Goal: Task Accomplishment & Management: Manage account settings

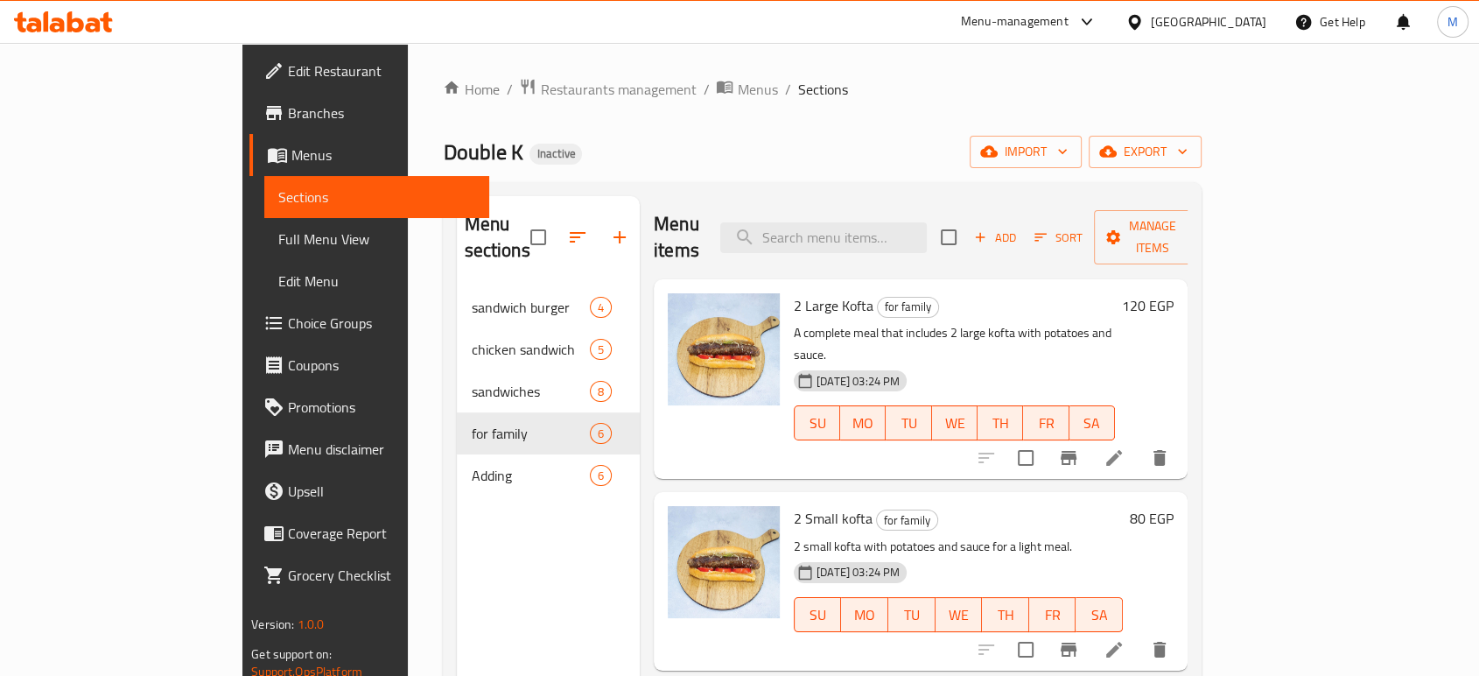
click at [1238, 19] on div "Egypt" at bounding box center [1209, 21] width 116 height 19
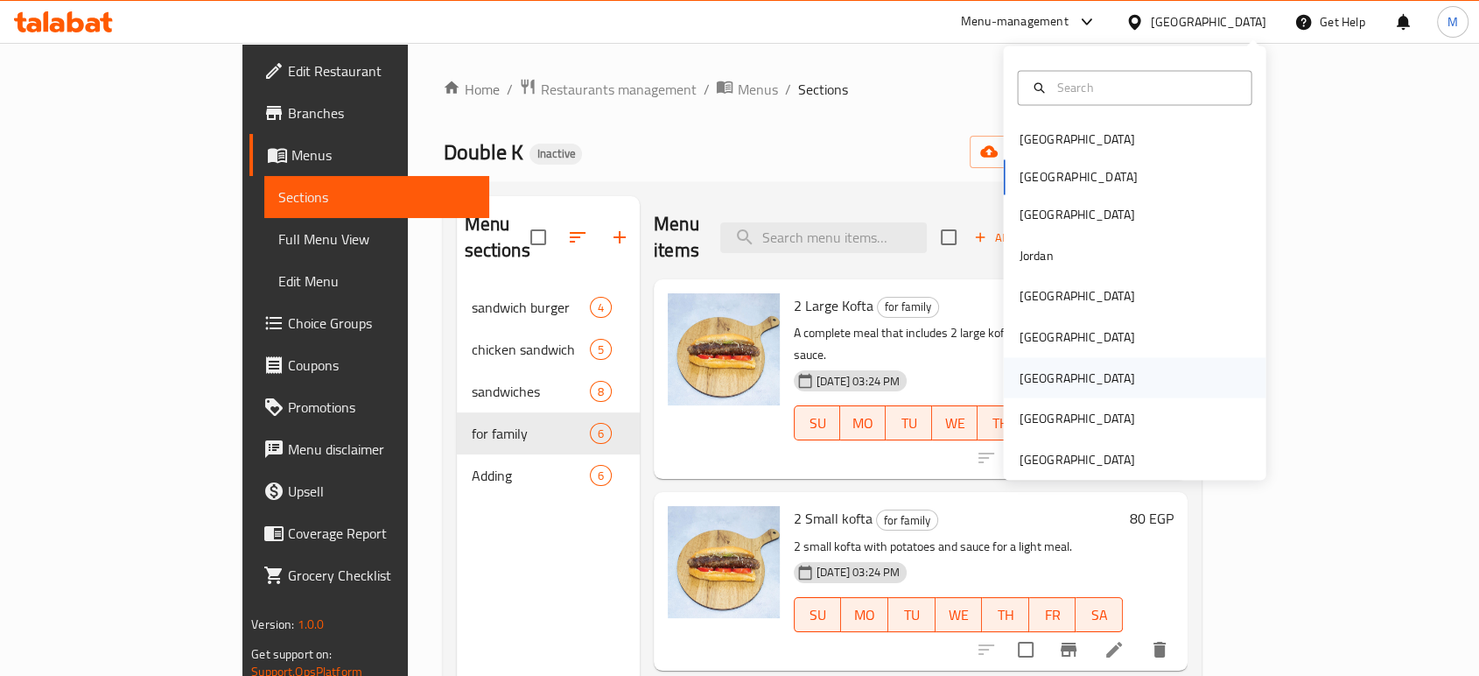
click at [1046, 390] on div "Qatar" at bounding box center [1077, 377] width 144 height 40
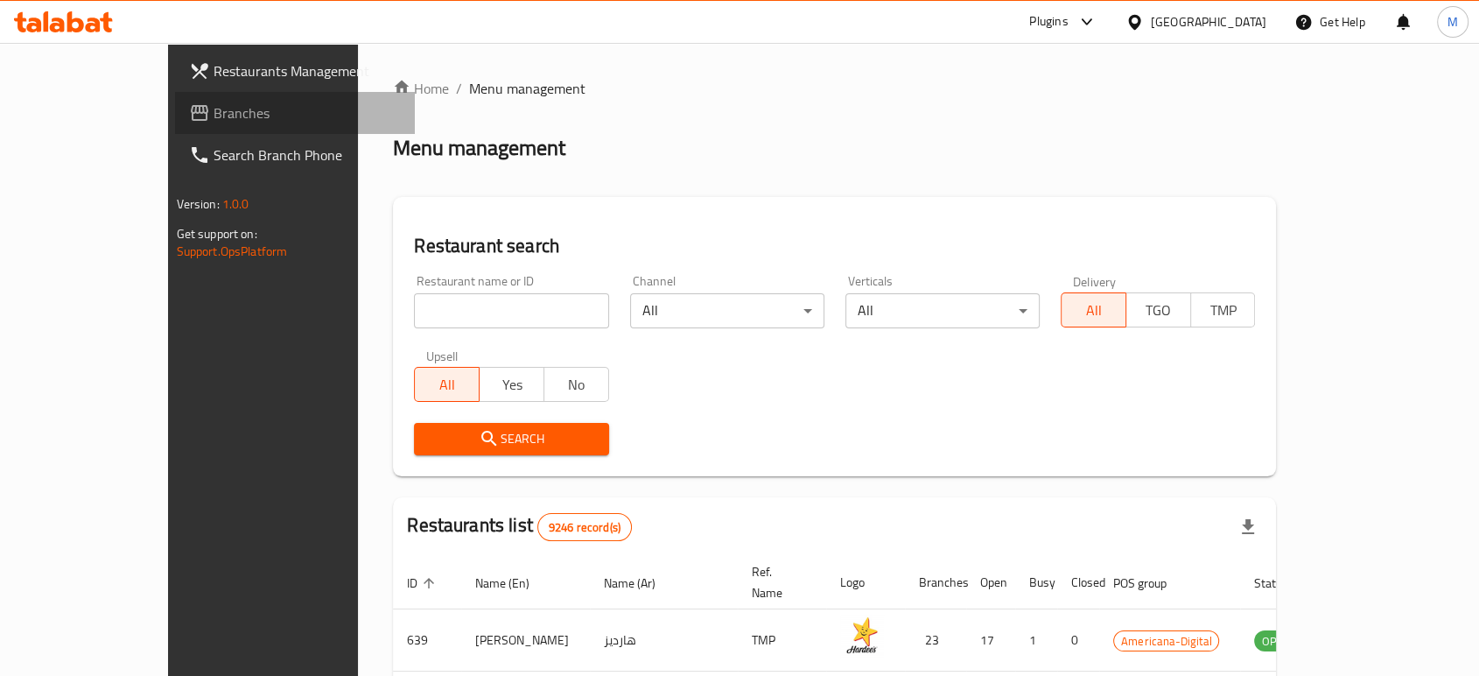
click at [214, 114] on span "Branches" at bounding box center [307, 112] width 187 height 21
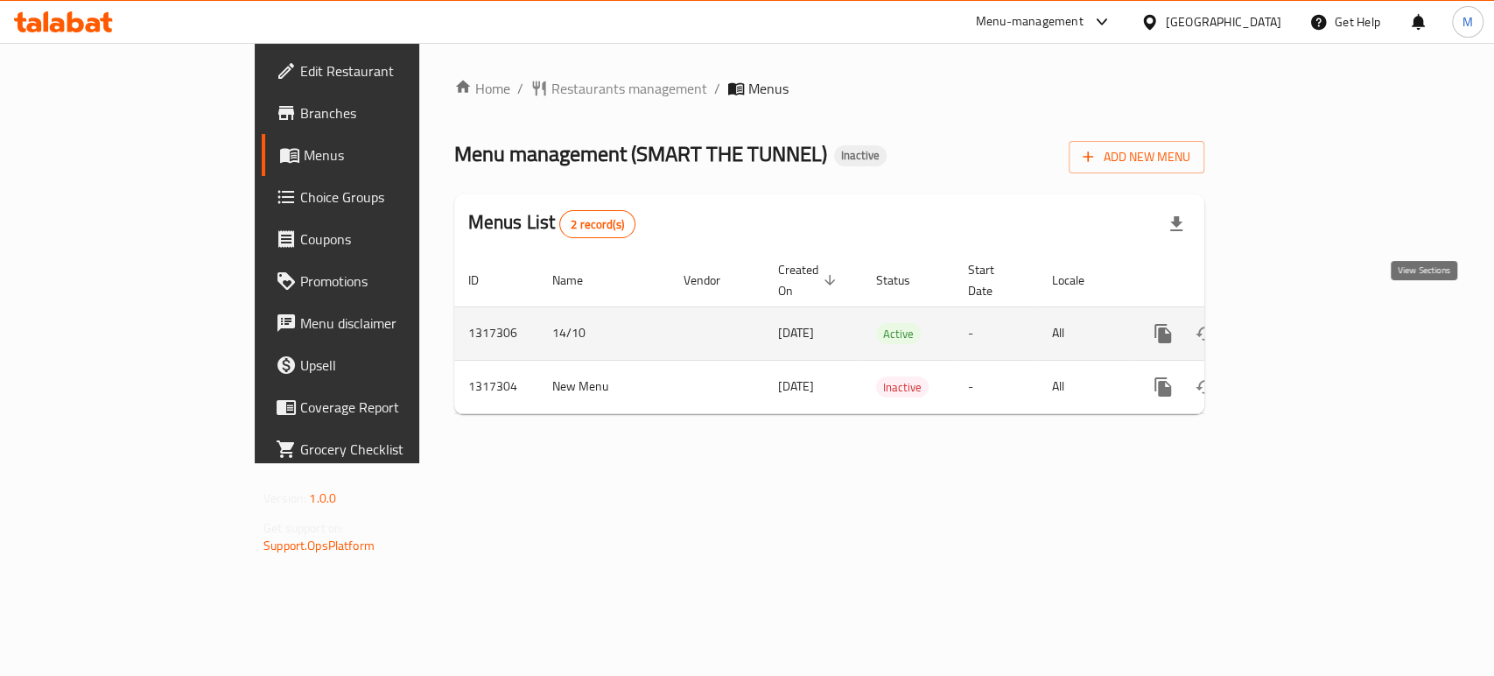
click at [1297, 326] on icon "enhanced table" at bounding box center [1290, 334] width 16 height 16
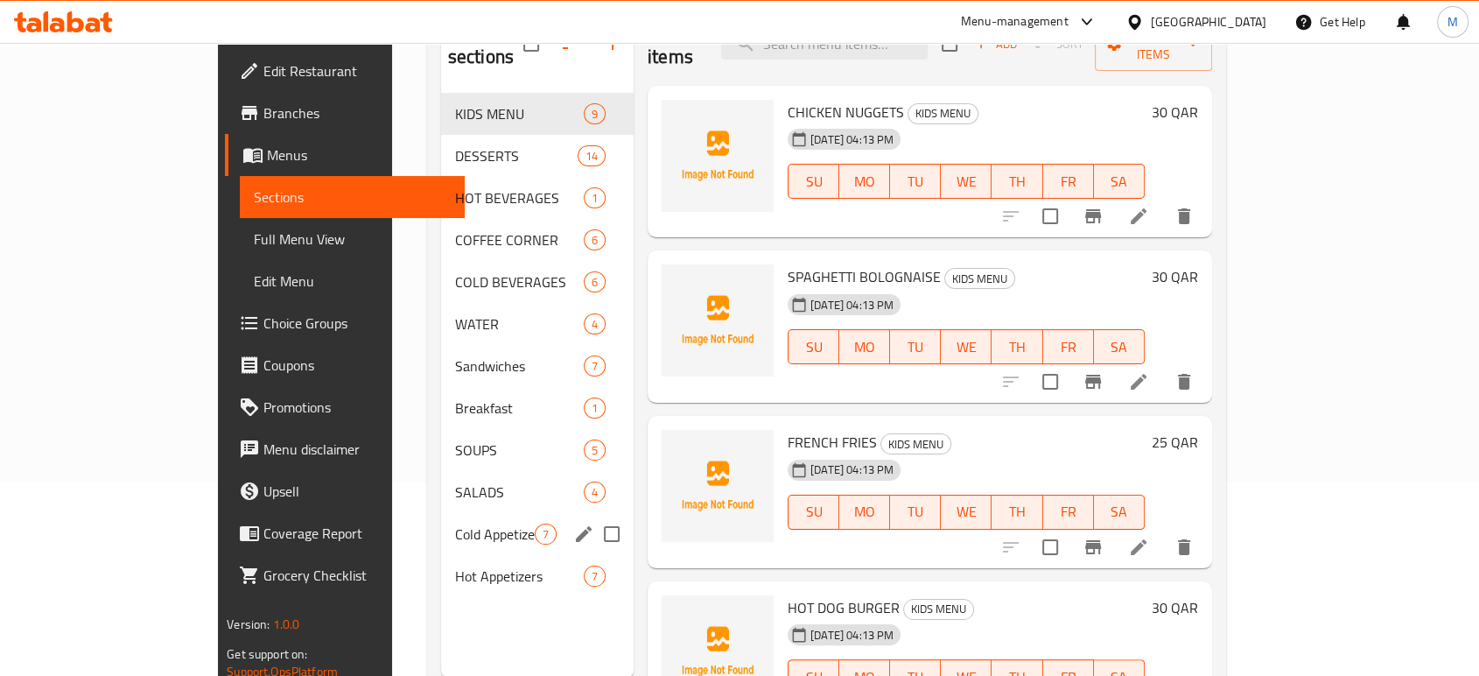
scroll to position [194, 0]
click at [455, 355] on span "Sandwiches" at bounding box center [495, 365] width 80 height 21
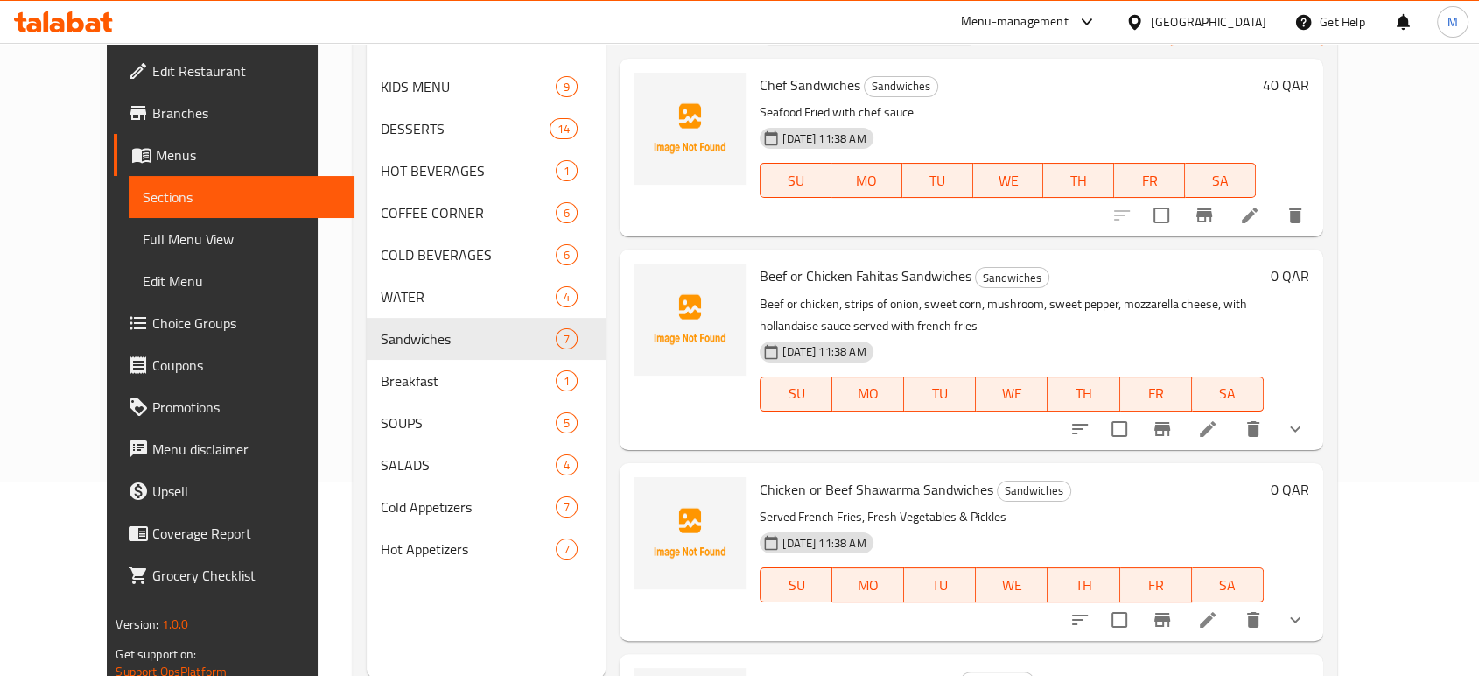
scroll to position [97, 0]
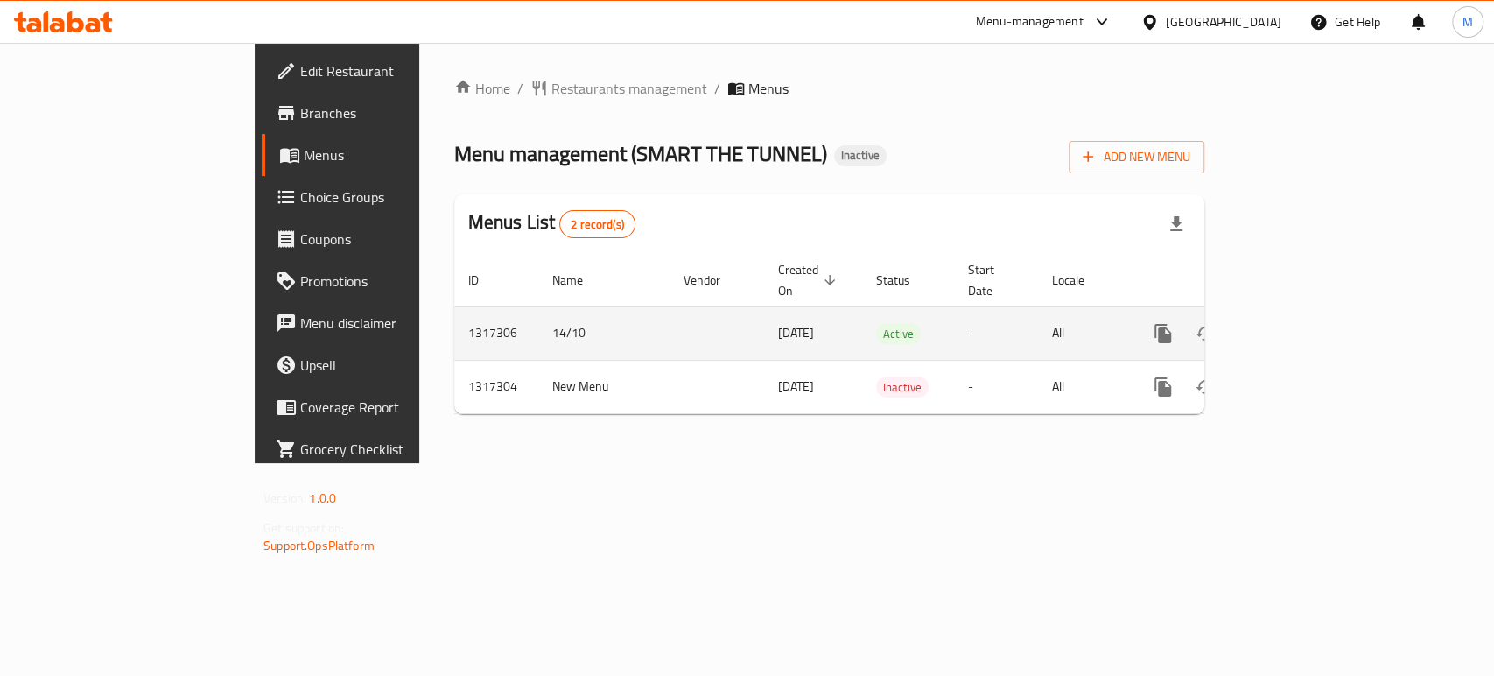
click at [1297, 326] on icon "enhanced table" at bounding box center [1290, 334] width 16 height 16
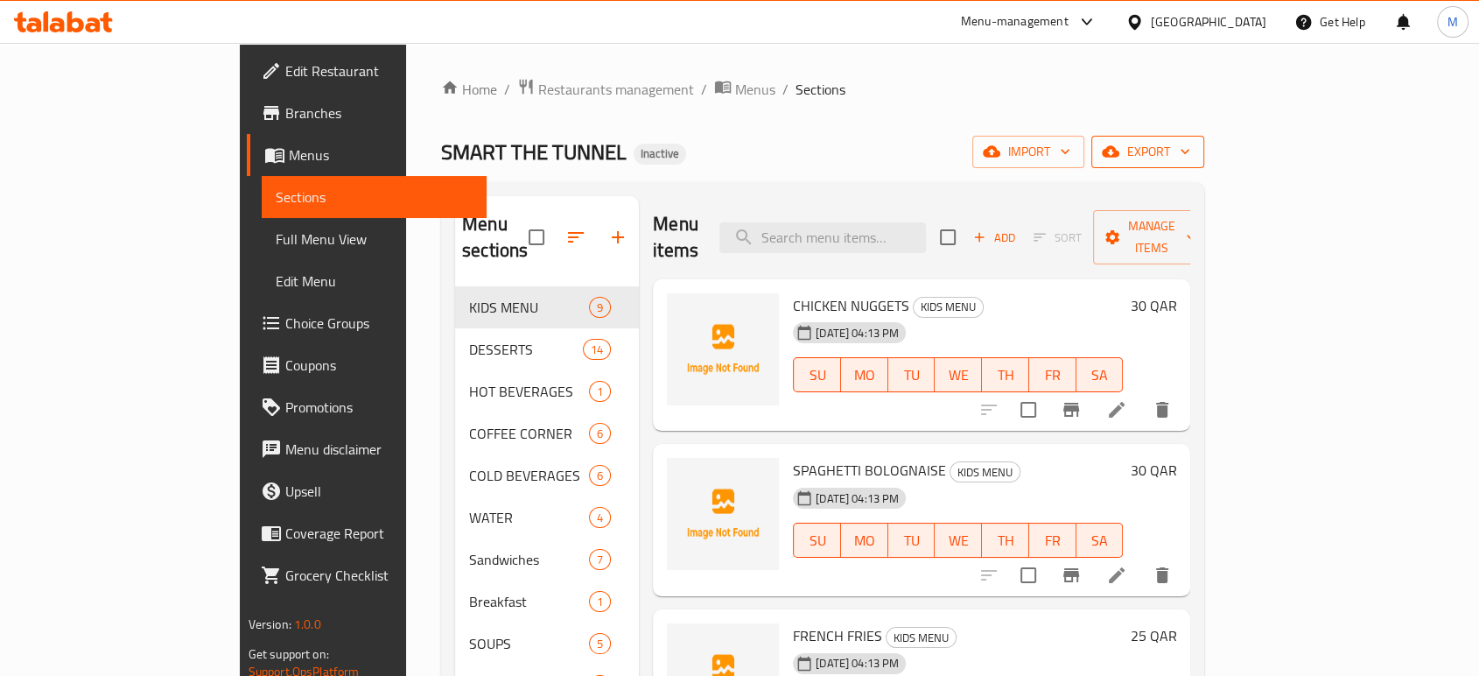
click at [1191, 144] on span "export" at bounding box center [1148, 152] width 85 height 22
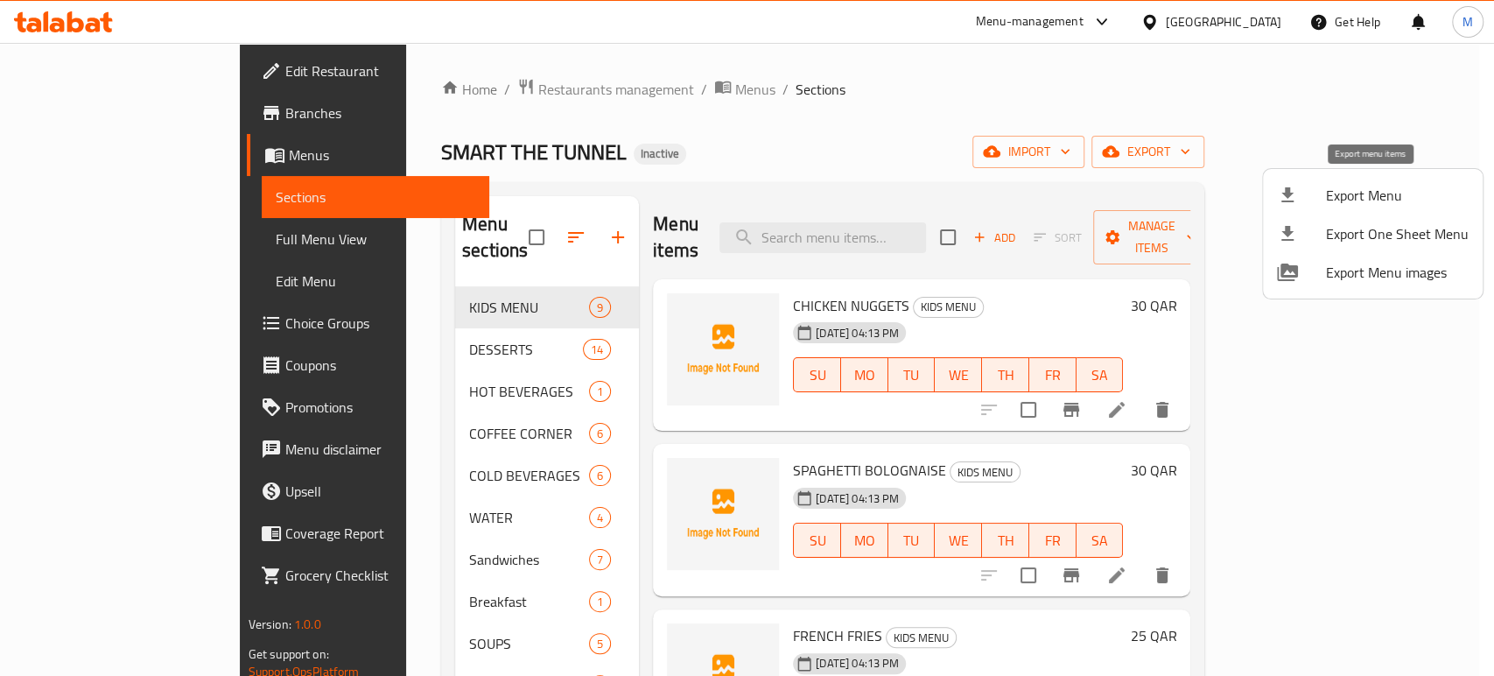
click at [1384, 180] on li "Export Menu" at bounding box center [1373, 195] width 220 height 39
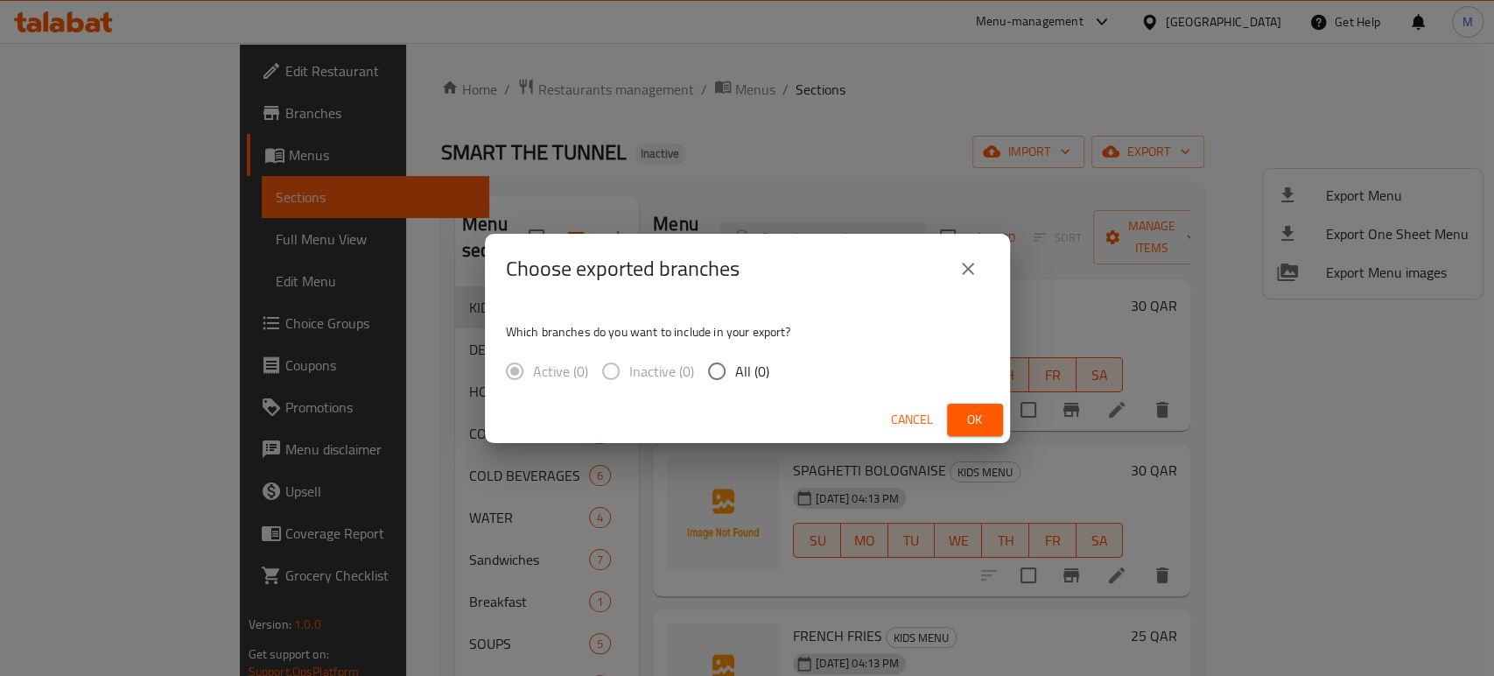
click at [722, 364] on input "All (0)" at bounding box center [717, 371] width 37 height 37
radio input "true"
click at [970, 418] on span "Ok" at bounding box center [975, 420] width 28 height 22
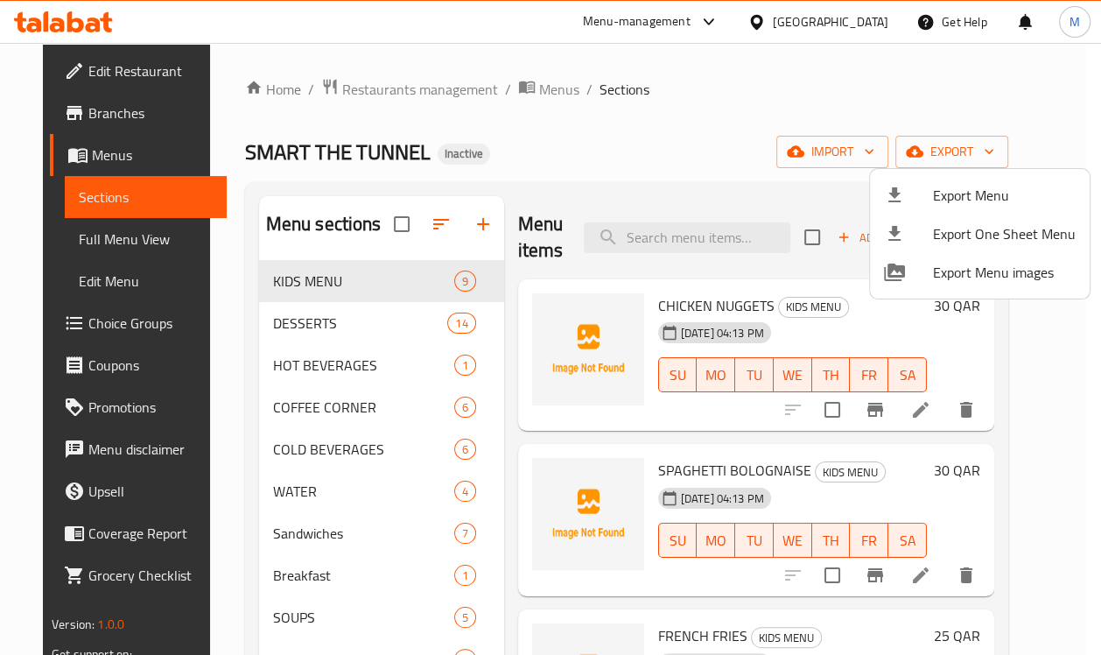
click at [441, 225] on div at bounding box center [550, 327] width 1101 height 655
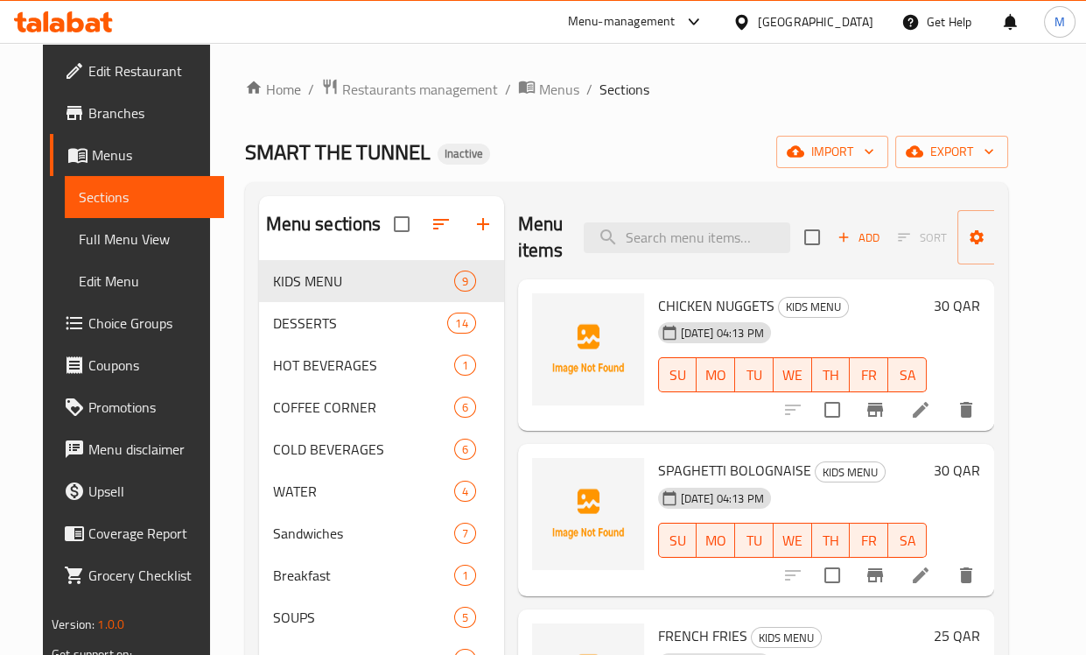
click at [556, 125] on div "Home / Restaurants management / Menus / Sections SMART THE TUNNEL Inactive impo…" at bounding box center [626, 471] width 763 height 787
click at [434, 228] on icon "button" at bounding box center [441, 224] width 21 height 21
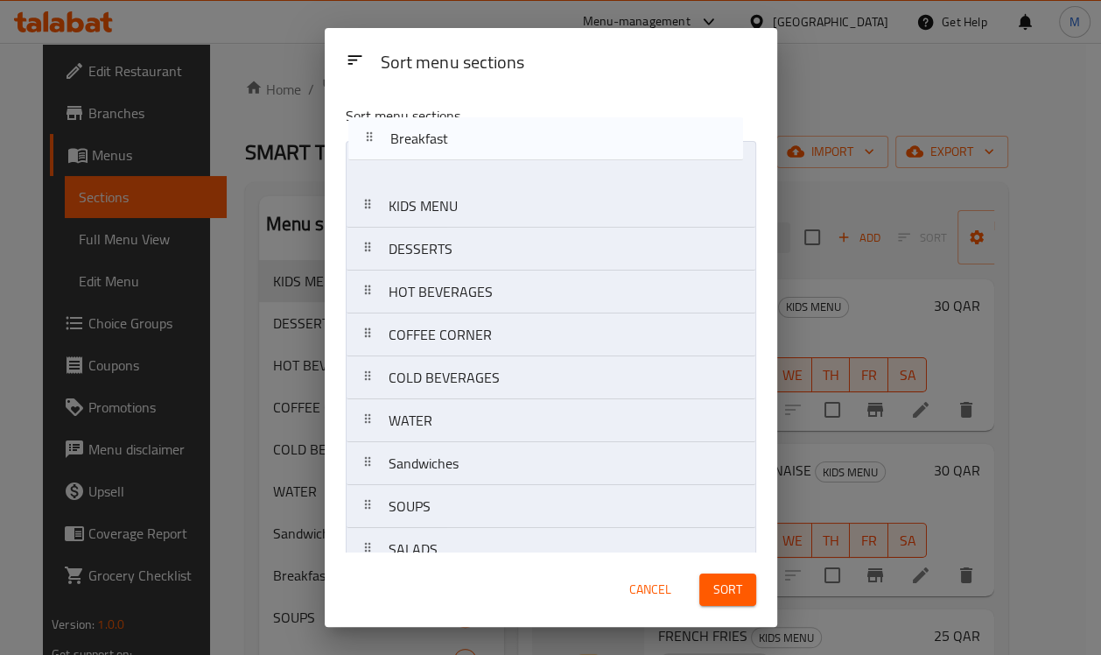
drag, startPoint x: 434, startPoint y: 360, endPoint x: 437, endPoint y: 141, distance: 218.9
click at [437, 141] on nav "KIDS MENU DESSERTS HOT BEVERAGES COFFEE CORNER COLD BEVERAGES WATER Sandwiches …" at bounding box center [551, 399] width 411 height 516
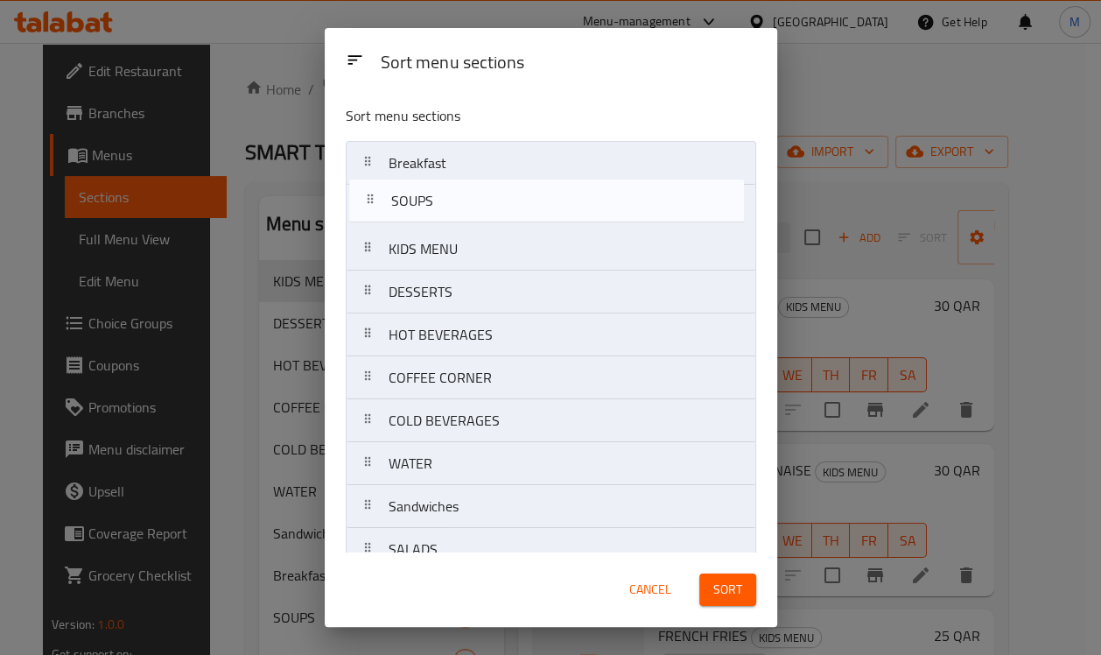
drag, startPoint x: 431, startPoint y: 411, endPoint x: 432, endPoint y: 213, distance: 198.7
click at [432, 213] on nav "Breakfast KIDS MENU DESSERTS HOT BEVERAGES COFFEE CORNER COLD BEVERAGES WATER S…" at bounding box center [551, 399] width 411 height 516
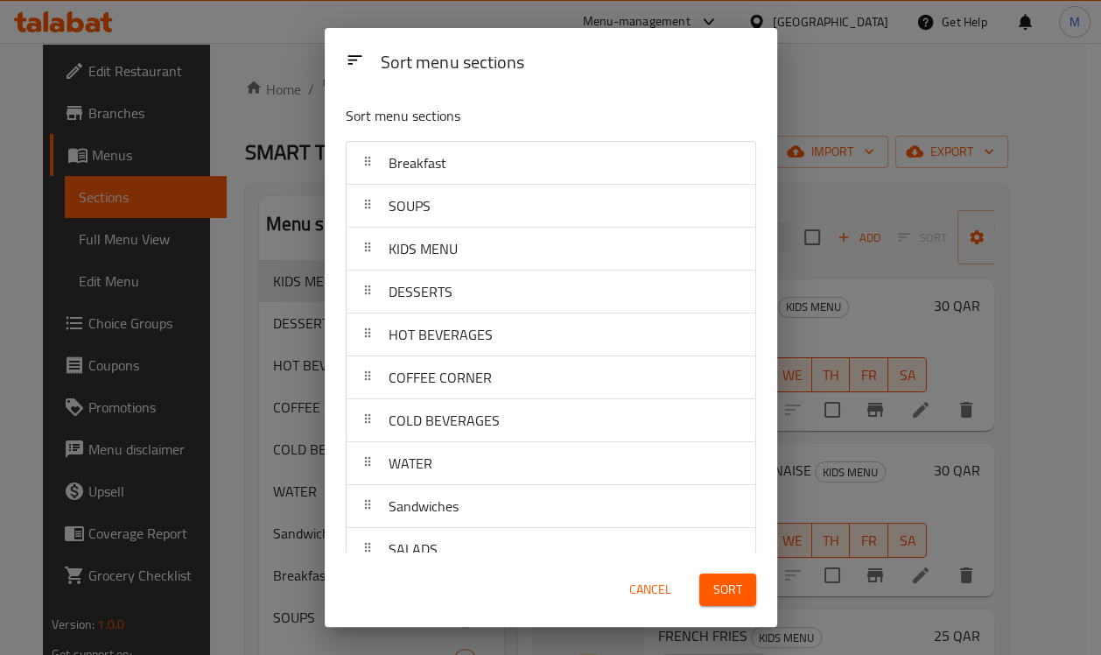
scroll to position [4, 0]
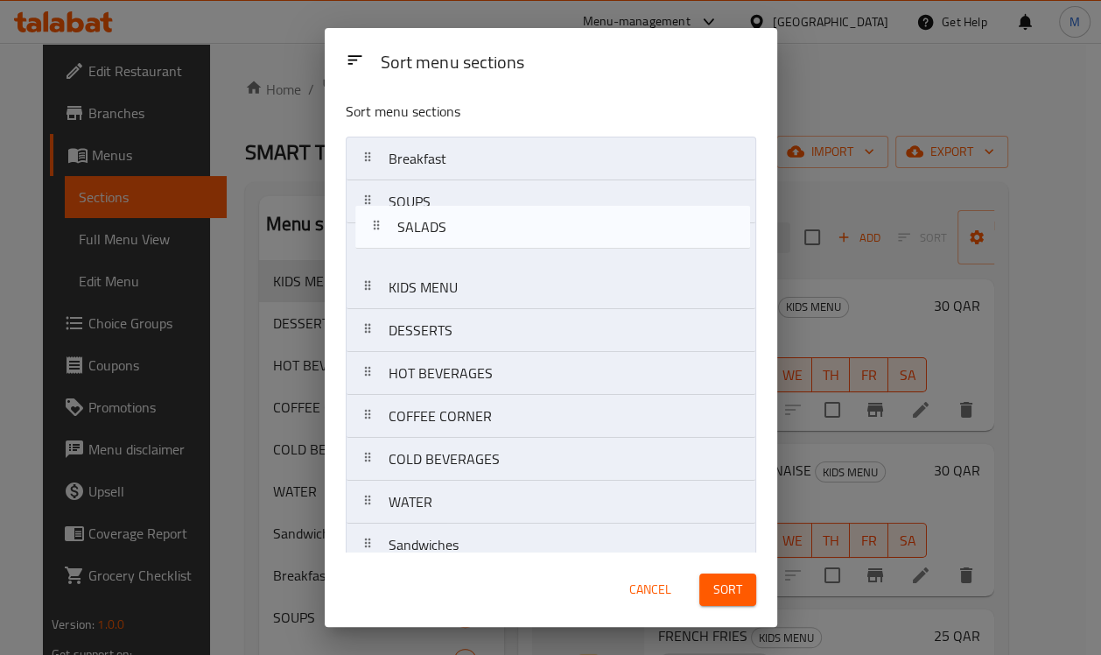
drag, startPoint x: 407, startPoint y: 548, endPoint x: 418, endPoint y: 228, distance: 319.7
click at [418, 228] on nav "Breakfast SOUPS KIDS MENU DESSERTS HOT BEVERAGES COFFEE CORNER COLD BEVERAGES W…" at bounding box center [551, 395] width 411 height 516
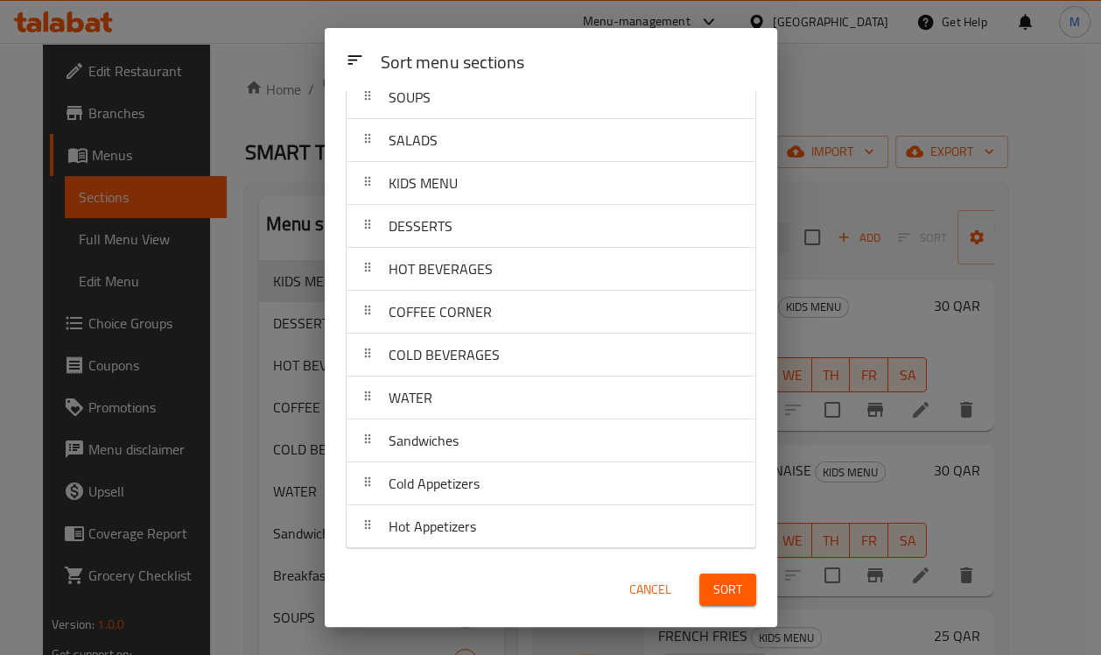
scroll to position [110, 0]
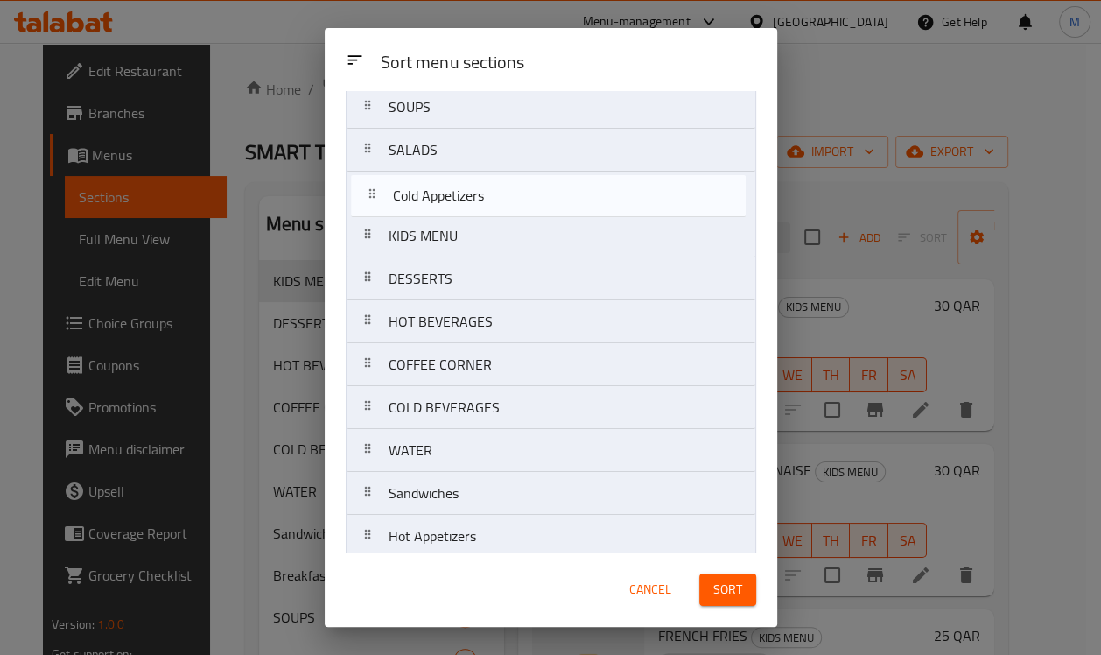
drag, startPoint x: 427, startPoint y: 490, endPoint x: 432, endPoint y: 197, distance: 293.3
click at [432, 197] on nav "Breakfast SOUPS SALADS KIDS MENU DESSERTS HOT BEVERAGES COFFEE CORNER COLD BEVE…" at bounding box center [551, 300] width 411 height 516
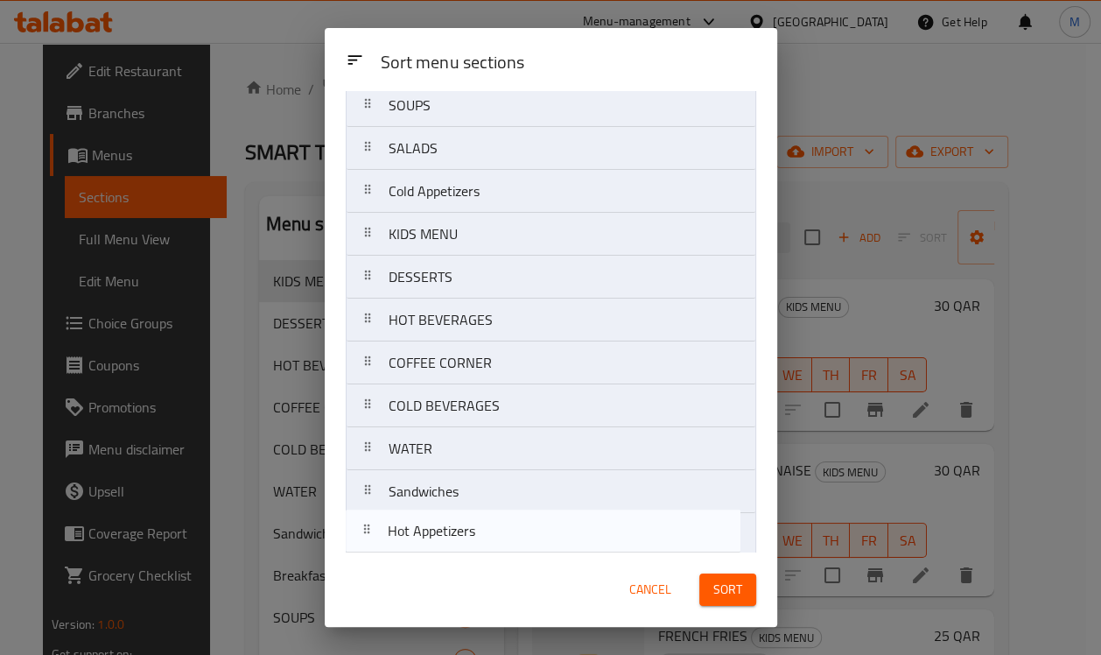
scroll to position [102, 0]
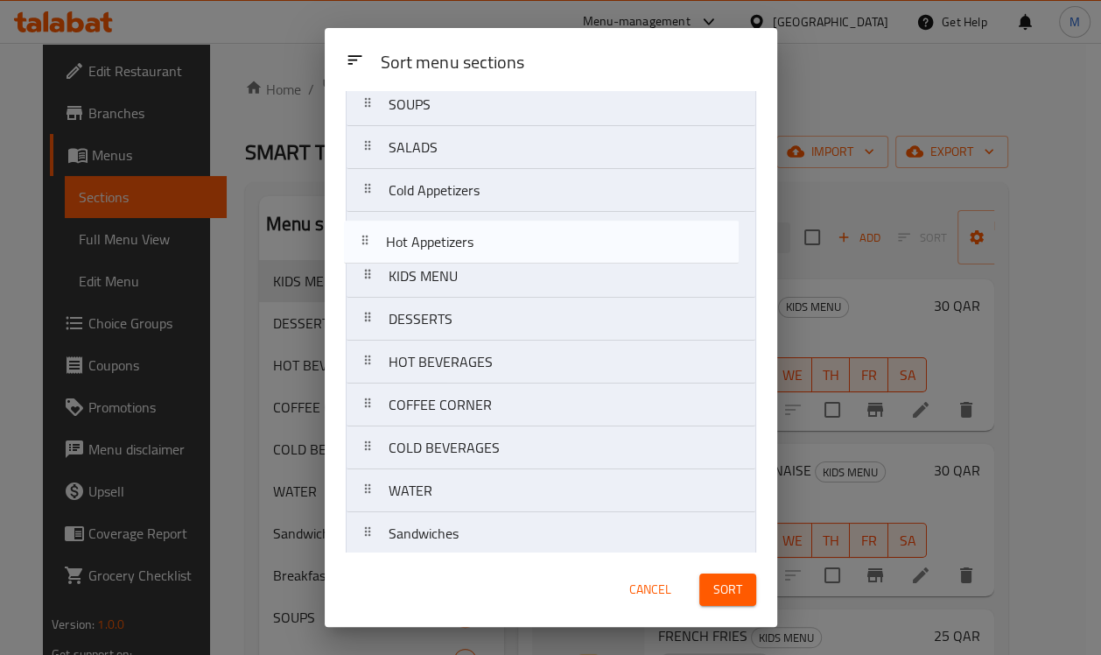
drag, startPoint x: 427, startPoint y: 543, endPoint x: 425, endPoint y: 242, distance: 301.1
click at [425, 242] on nav "Breakfast SOUPS SALADS Cold Appetizers KIDS MENU DESSERTS HOT BEVERAGES COFFEE …" at bounding box center [551, 297] width 411 height 516
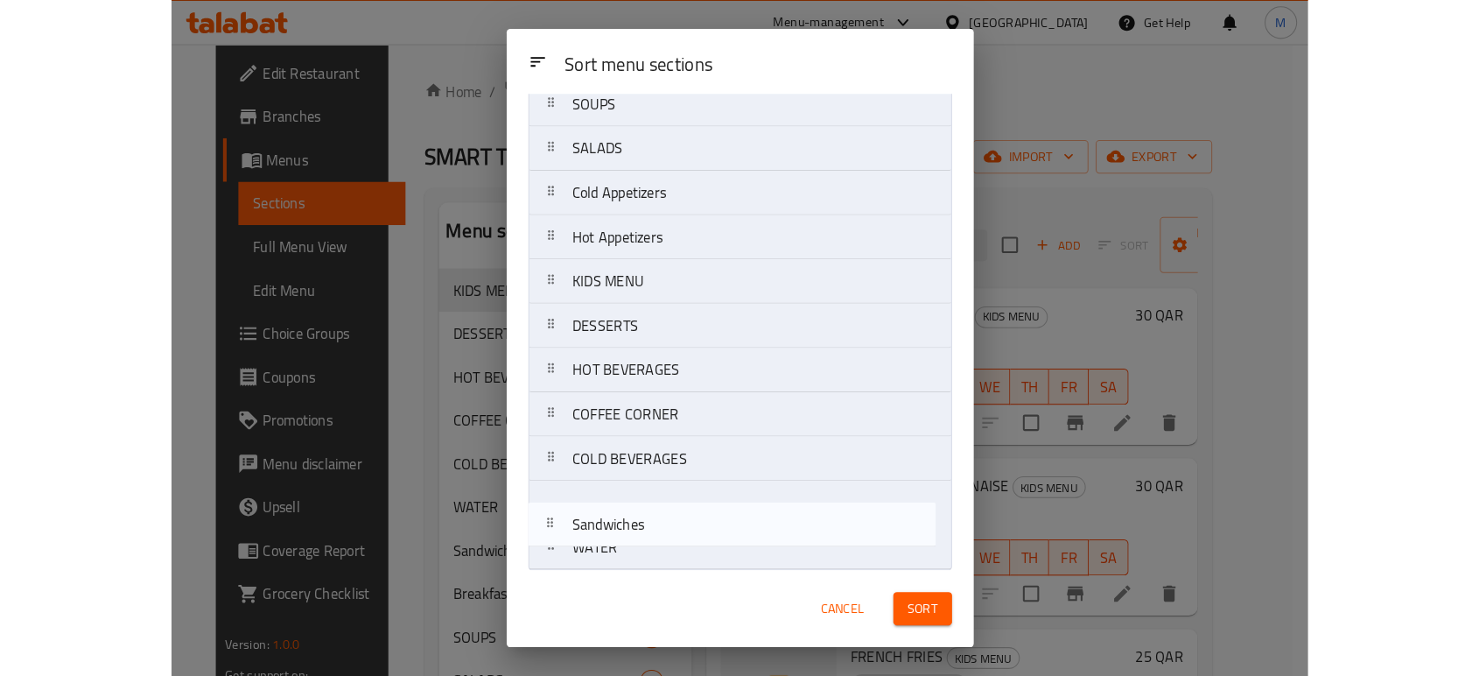
scroll to position [110, 0]
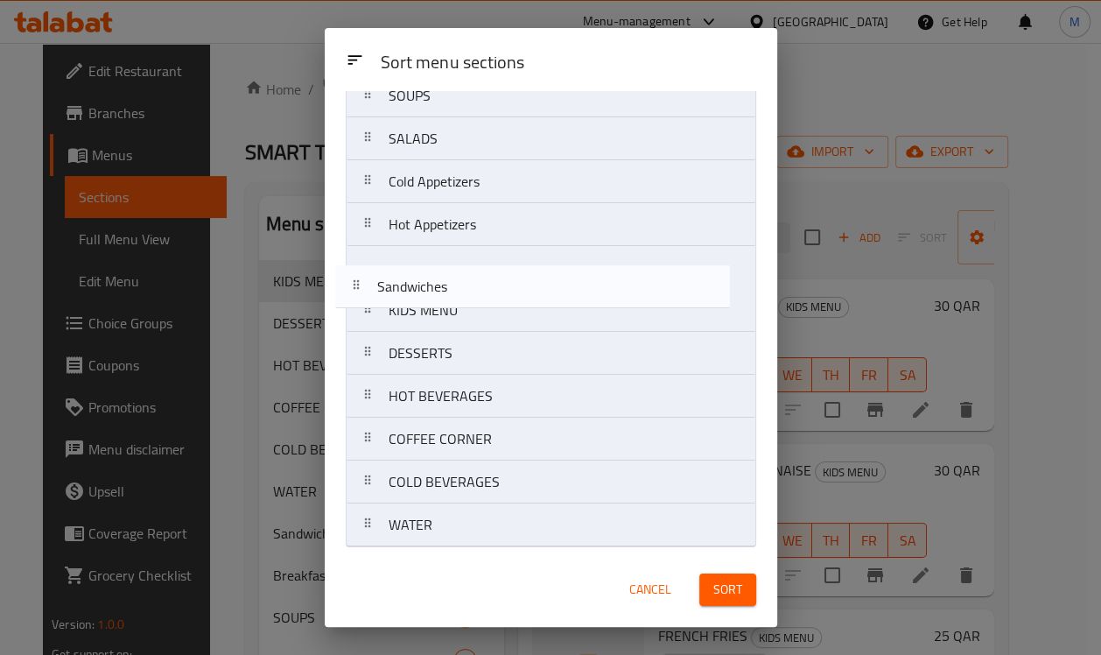
drag, startPoint x: 439, startPoint y: 531, endPoint x: 429, endPoint y: 278, distance: 254.1
click at [429, 278] on nav "Breakfast SOUPS SALADS Cold Appetizers Hot Appetizers KIDS MENU DESSERTS HOT BE…" at bounding box center [551, 289] width 411 height 516
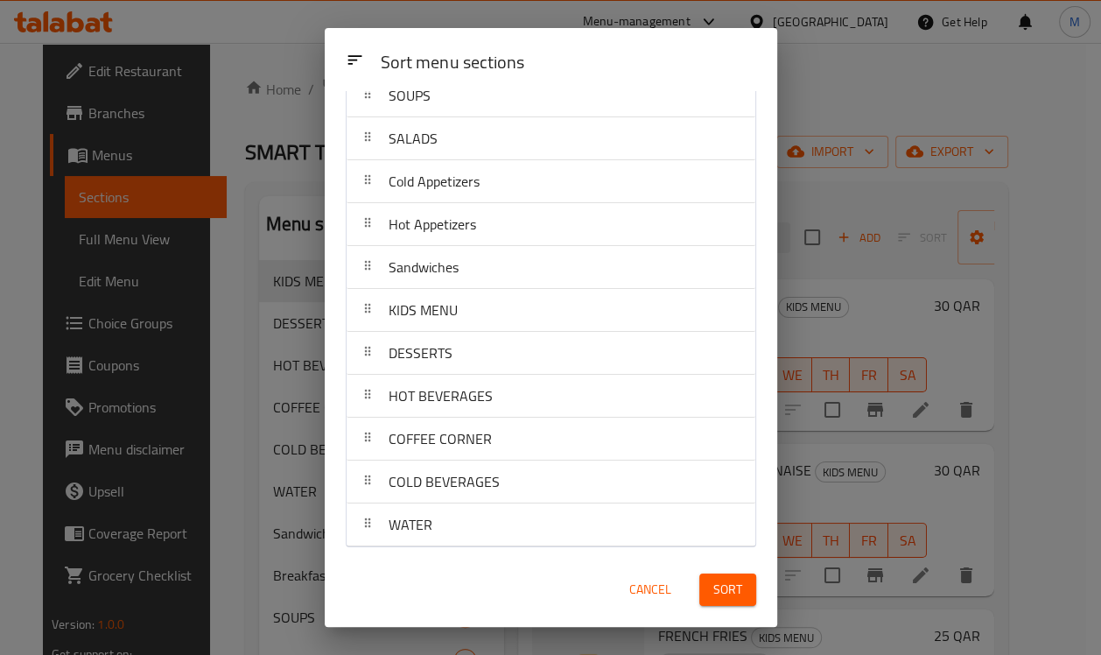
click at [565, 54] on div "Sort menu sections" at bounding box center [569, 63] width 390 height 39
click at [554, 61] on div "Sort menu sections" at bounding box center [569, 63] width 390 height 39
drag, startPoint x: 605, startPoint y: 63, endPoint x: 593, endPoint y: 92, distance: 31.4
click at [605, 63] on div "Sort menu sections" at bounding box center [569, 63] width 390 height 39
click at [741, 581] on span "Sort" at bounding box center [727, 590] width 29 height 22
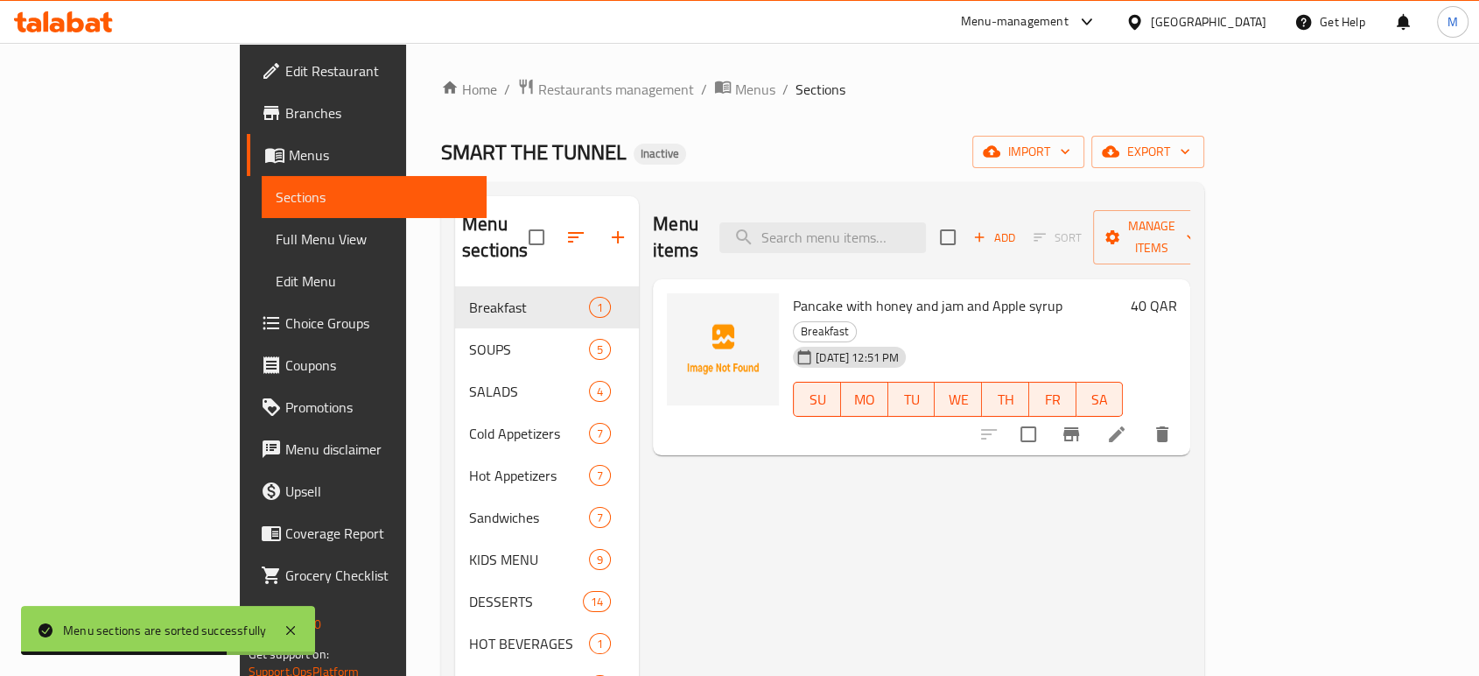
click at [1246, 22] on div "Qatar" at bounding box center [1209, 21] width 116 height 19
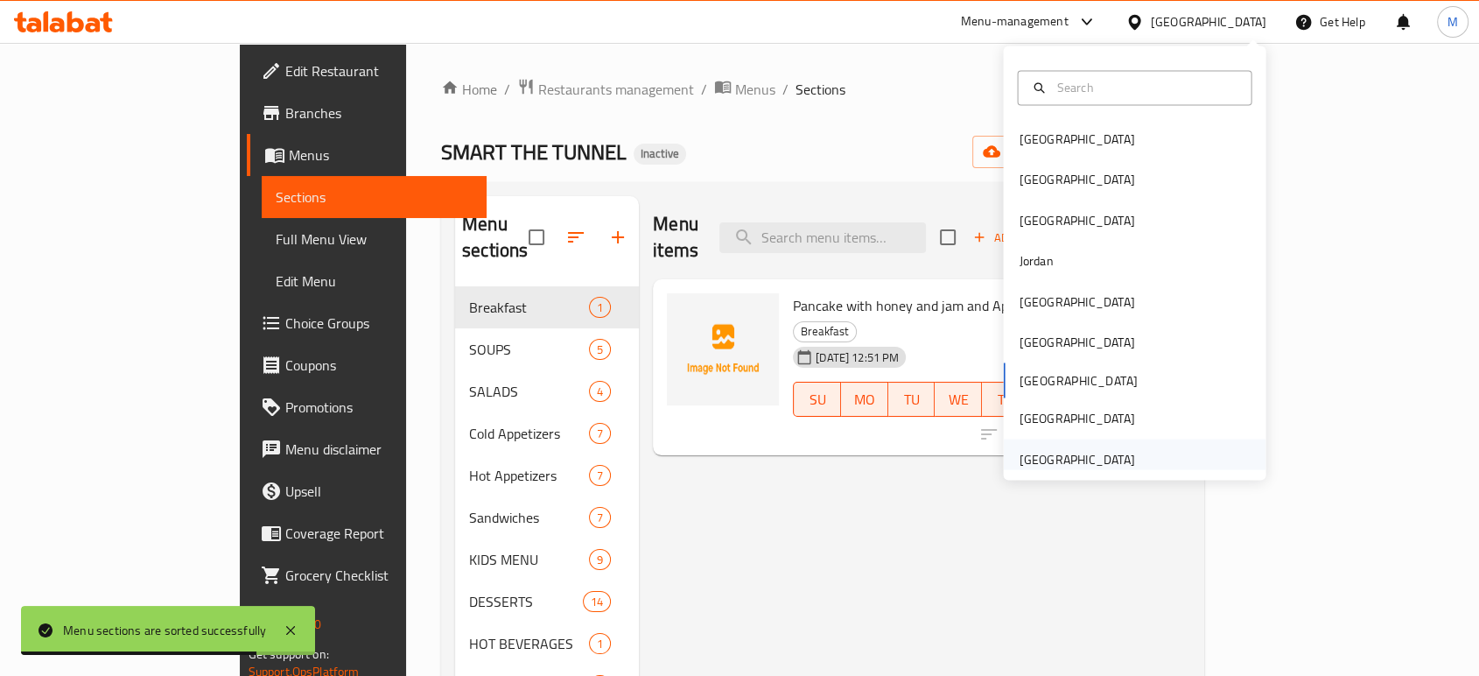
click at [1058, 460] on div "[GEOGRAPHIC_DATA]" at bounding box center [1077, 458] width 116 height 19
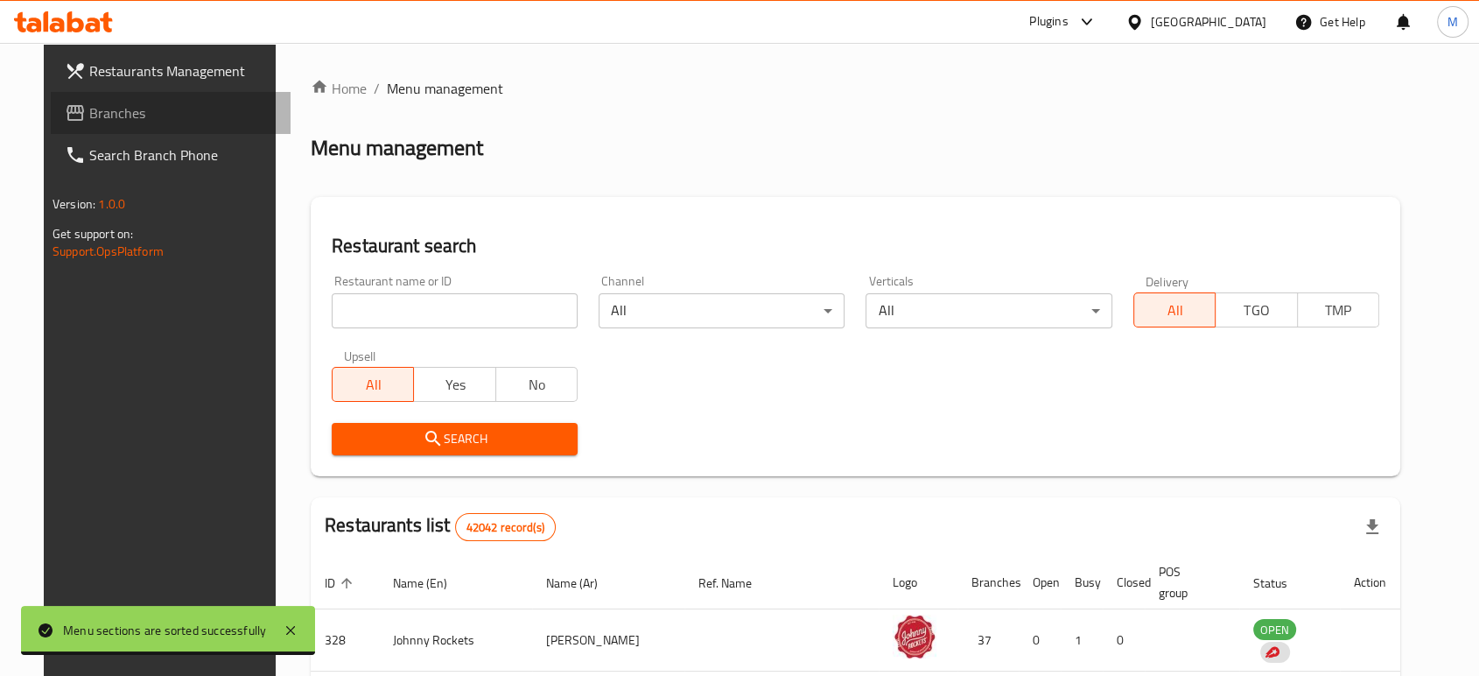
click at [65, 116] on icon at bounding box center [75, 112] width 21 height 21
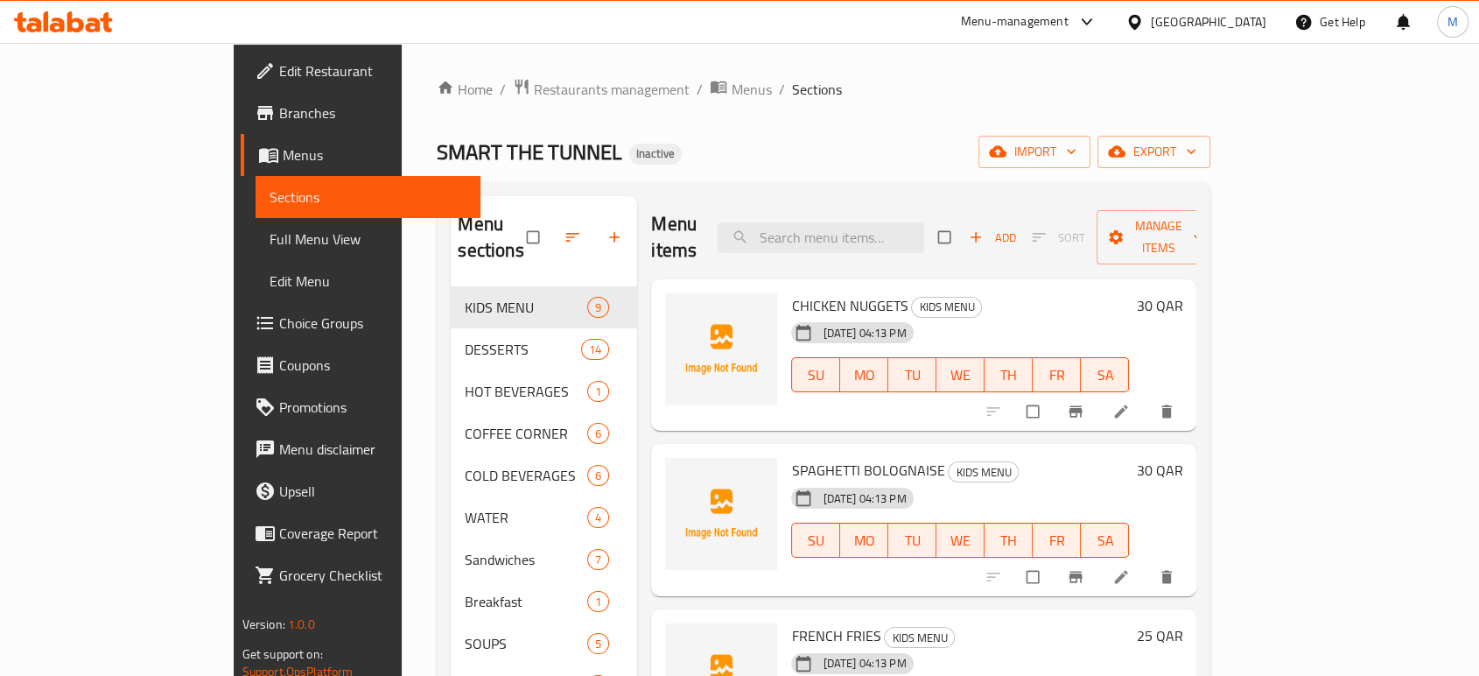
click at [270, 232] on span "Full Menu View" at bounding box center [368, 238] width 197 height 21
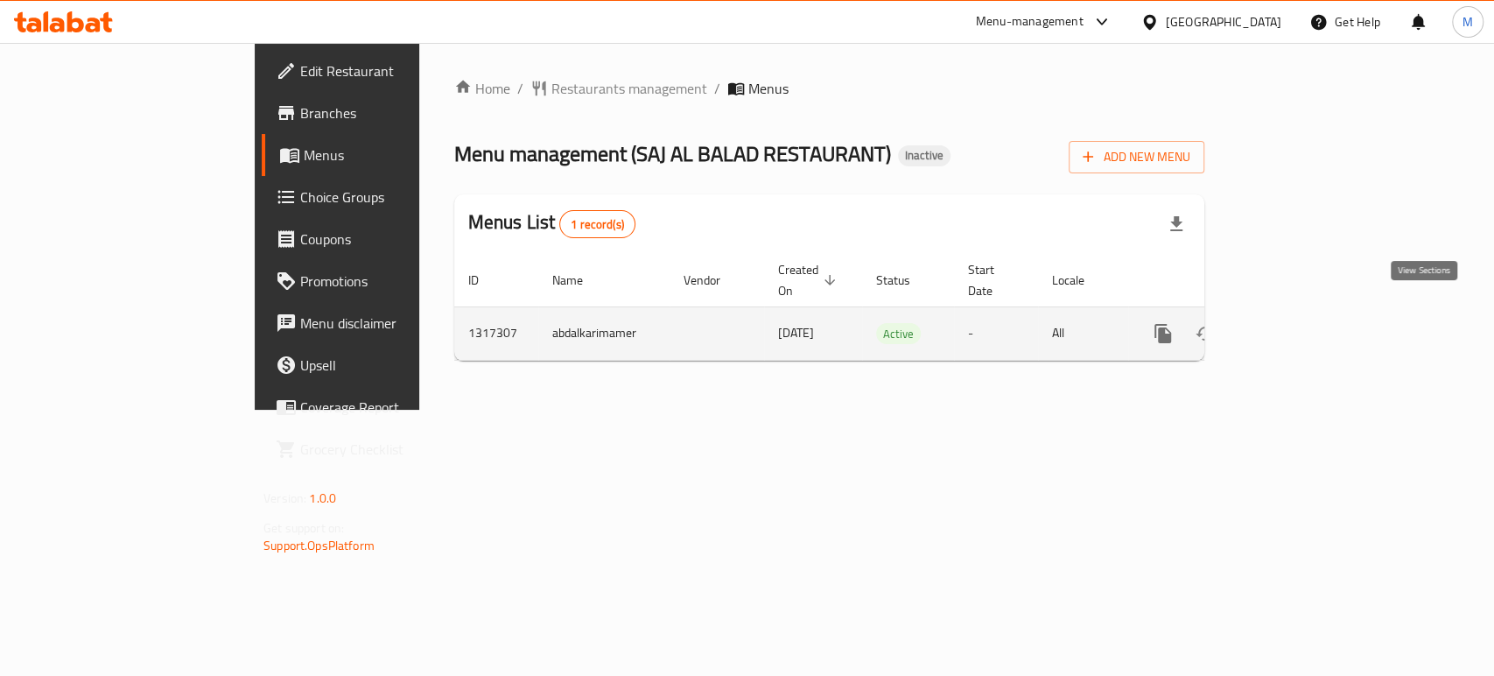
click at [1300, 323] on icon "enhanced table" at bounding box center [1289, 333] width 21 height 21
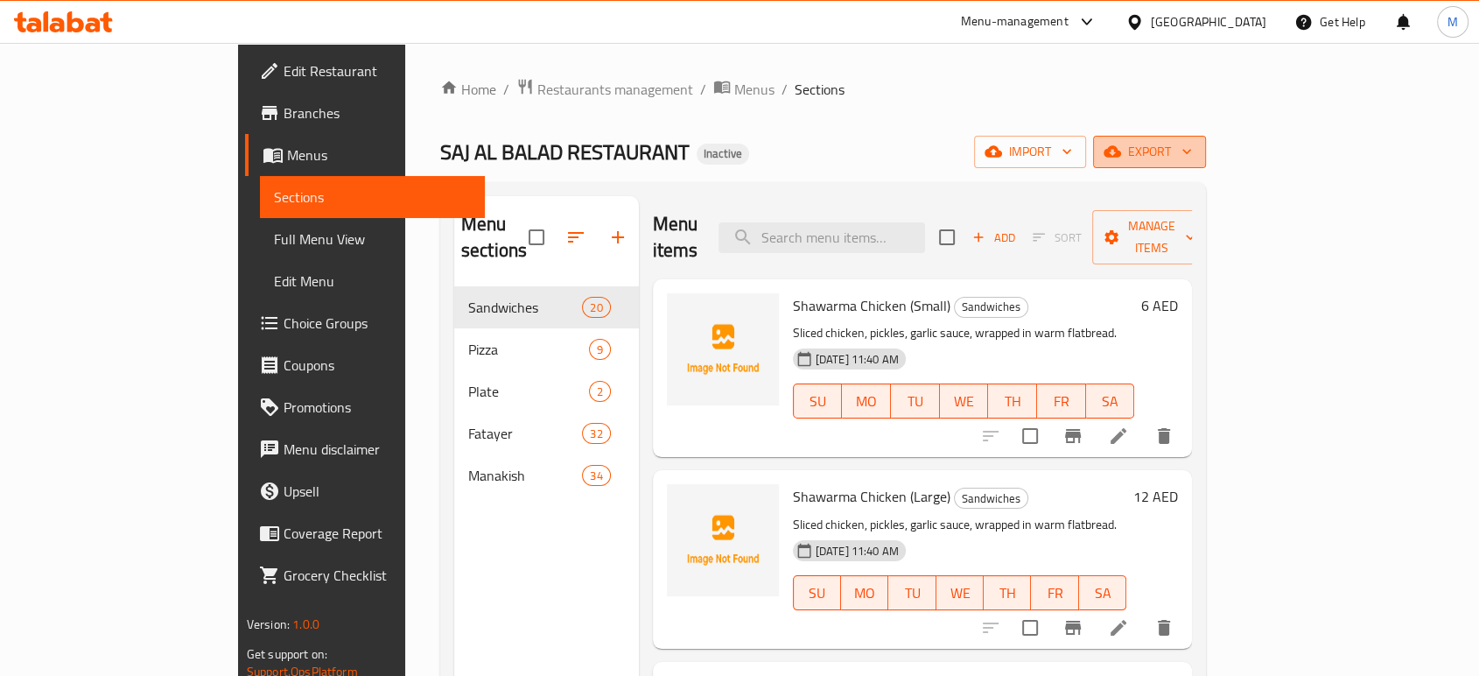
click at [1192, 153] on span "export" at bounding box center [1149, 152] width 85 height 22
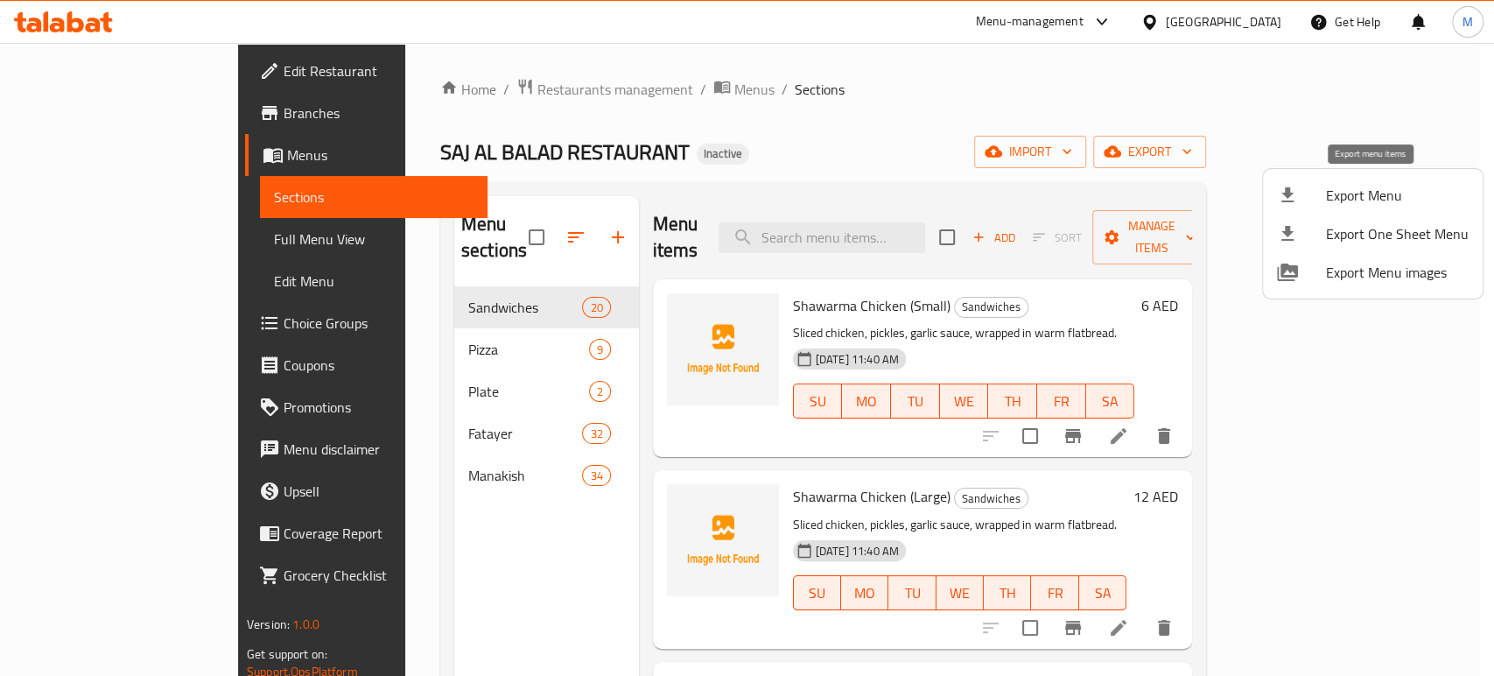
click at [1387, 197] on span "Export Menu" at bounding box center [1397, 195] width 143 height 21
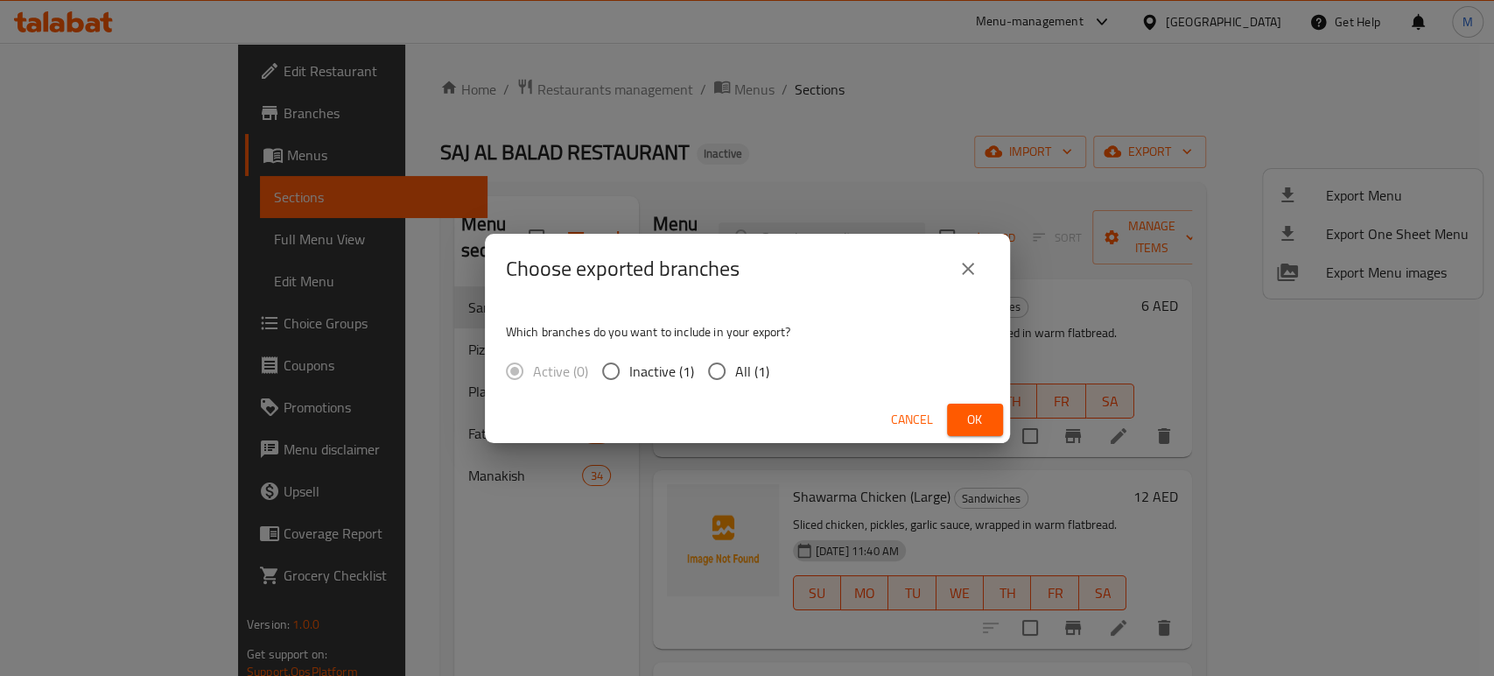
click at [739, 362] on span "All (1)" at bounding box center [752, 371] width 34 height 21
click at [735, 362] on input "All (1)" at bounding box center [717, 371] width 37 height 37
radio input "true"
click at [973, 418] on span "Ok" at bounding box center [975, 420] width 28 height 22
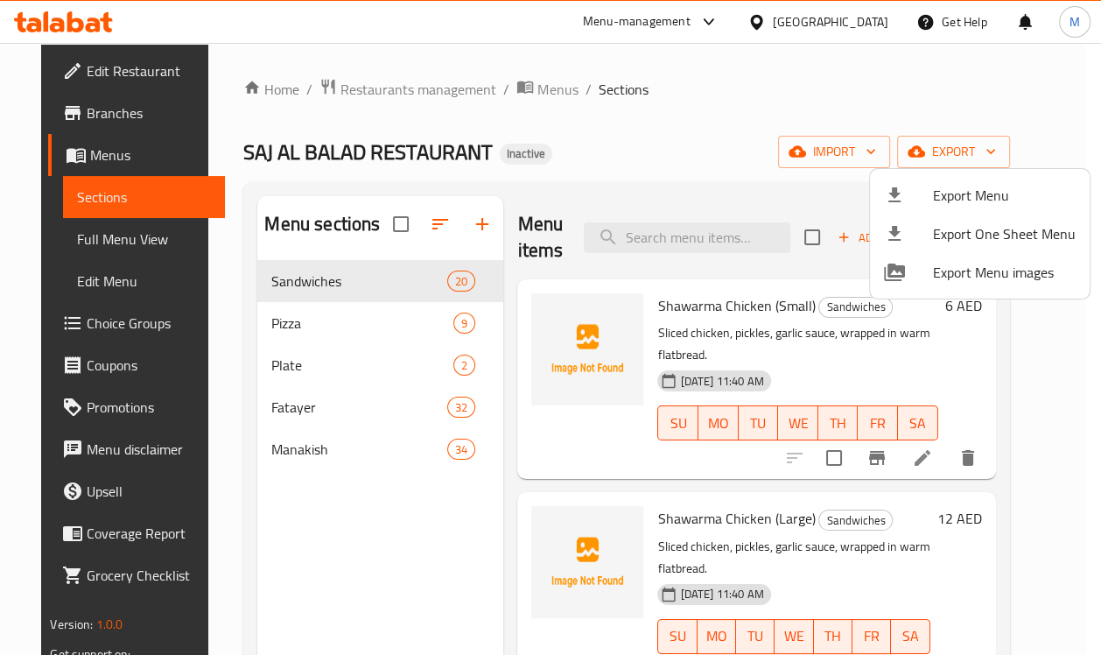
click at [638, 202] on div at bounding box center [550, 327] width 1101 height 655
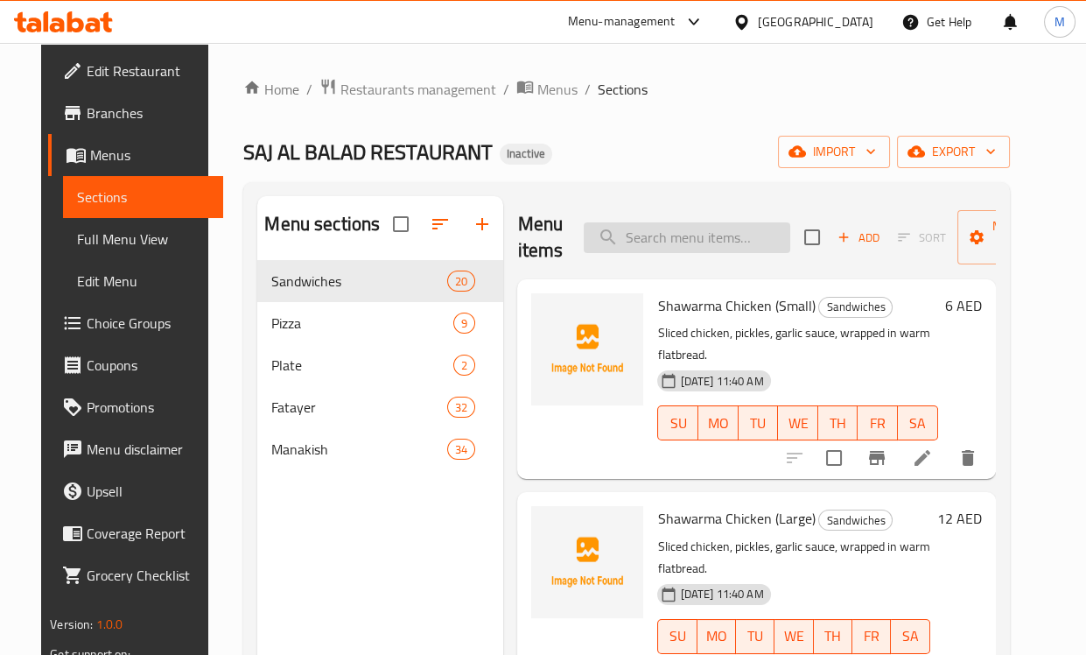
click at [659, 229] on input "search" at bounding box center [687, 237] width 207 height 31
paste input "Potato"
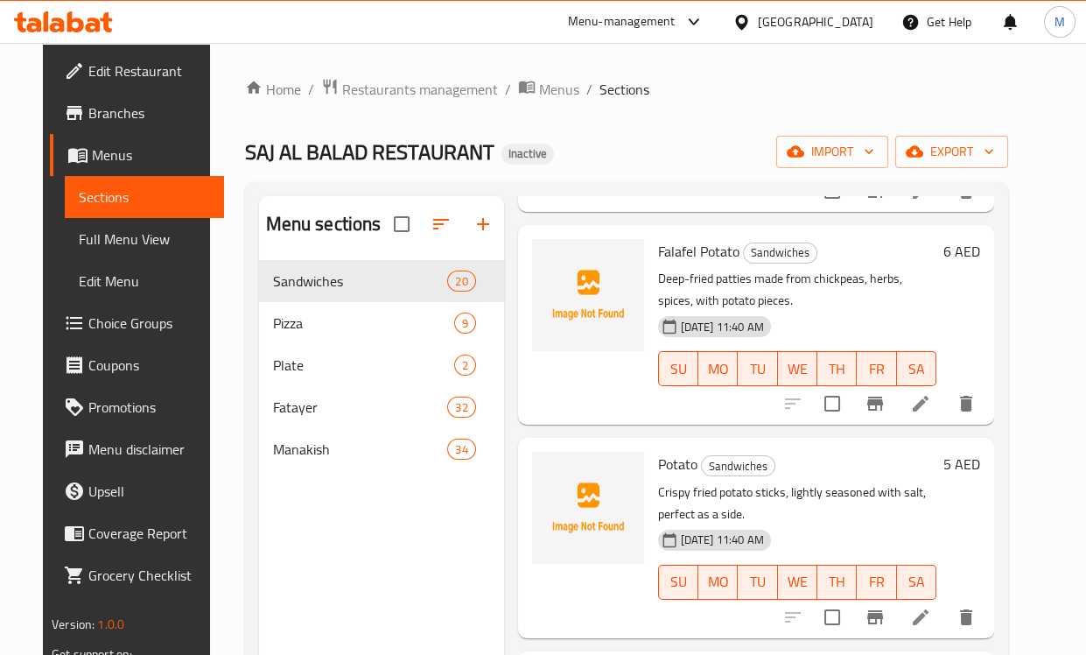
scroll to position [495, 0]
type input "Potato"
click at [931, 607] on icon at bounding box center [920, 617] width 21 height 21
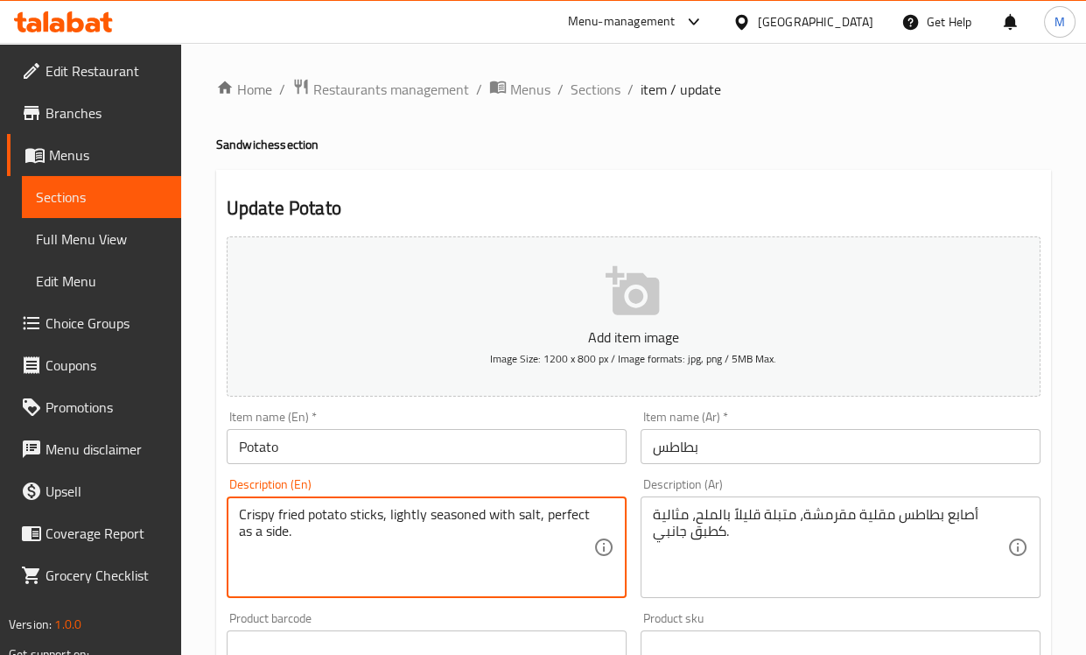
drag, startPoint x: 537, startPoint y: 520, endPoint x: 546, endPoint y: 568, distance: 49.1
type textarea "Crispy fried potato sticks, lightly seasoned with salt"
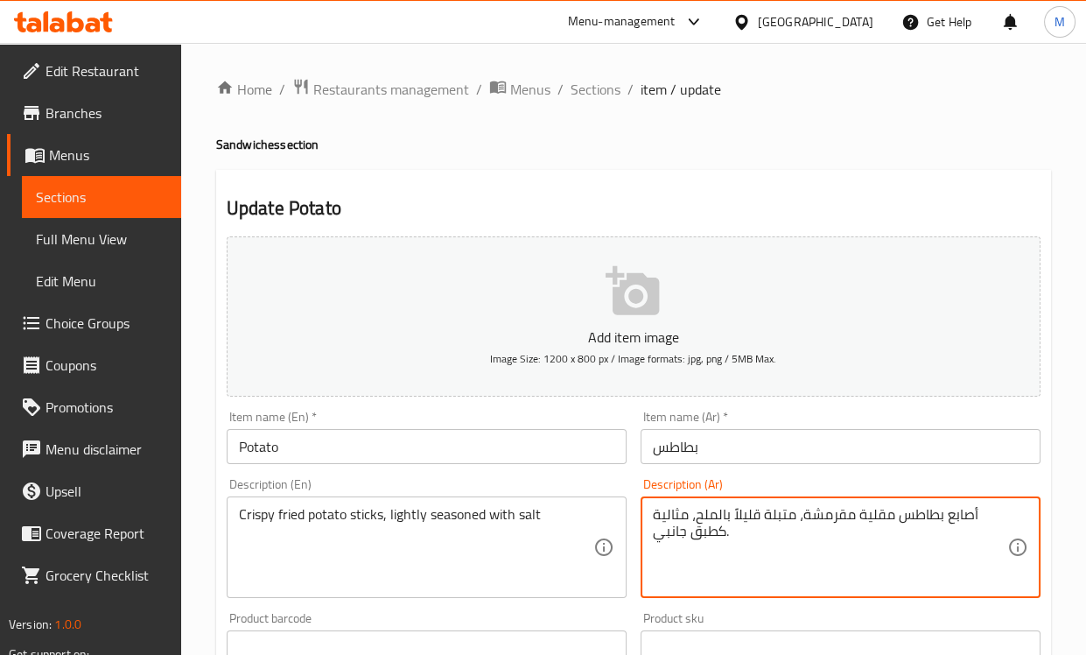
click at [692, 518] on textarea "أصابع بطاطس مقلية مقرمشة، متبلة قليلاً بالملح، مثالية كطبق جانبي." at bounding box center [830, 547] width 355 height 83
click at [802, 559] on textarea "أصابع بطاطس مقلية مقرمشة، متبلة قليلاً بالملح، مثالية كطبق جانبي." at bounding box center [830, 547] width 355 height 83
drag, startPoint x: 856, startPoint y: 549, endPoint x: 724, endPoint y: 520, distance: 135.3
click at [724, 520] on textarea "أصابع بطاطس مقلية مقرمشة، متبلة قليلاً بالملح، مثالية كطبق جانبي." at bounding box center [830, 547] width 355 height 83
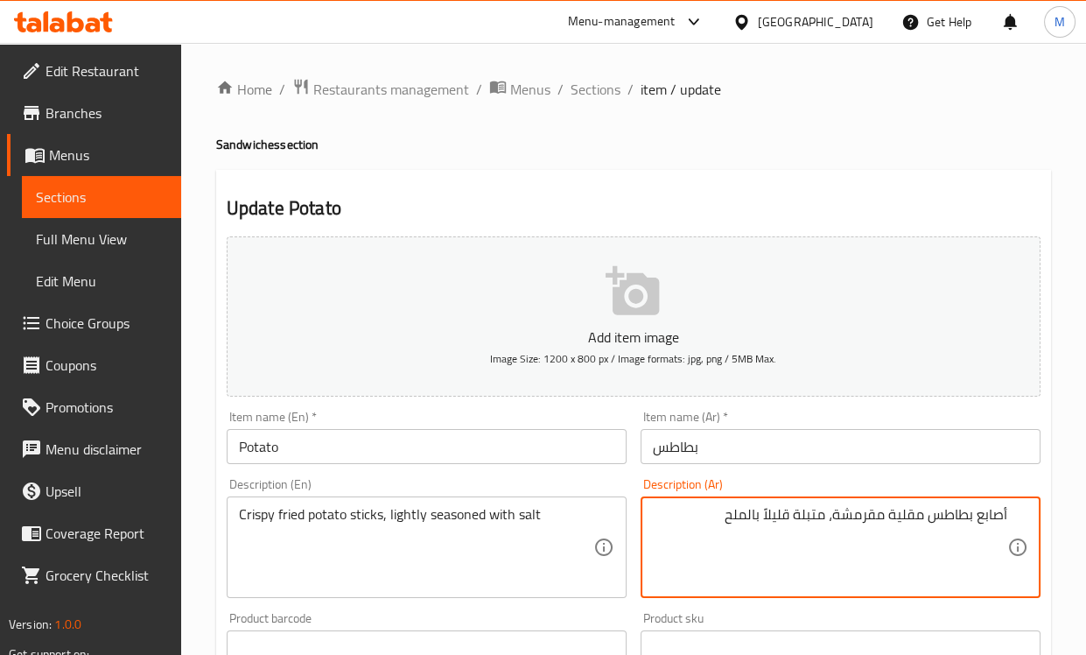
type textarea "أصابع بطاطس مقلية مقرمشة، متبلة قليلاً بالملح"
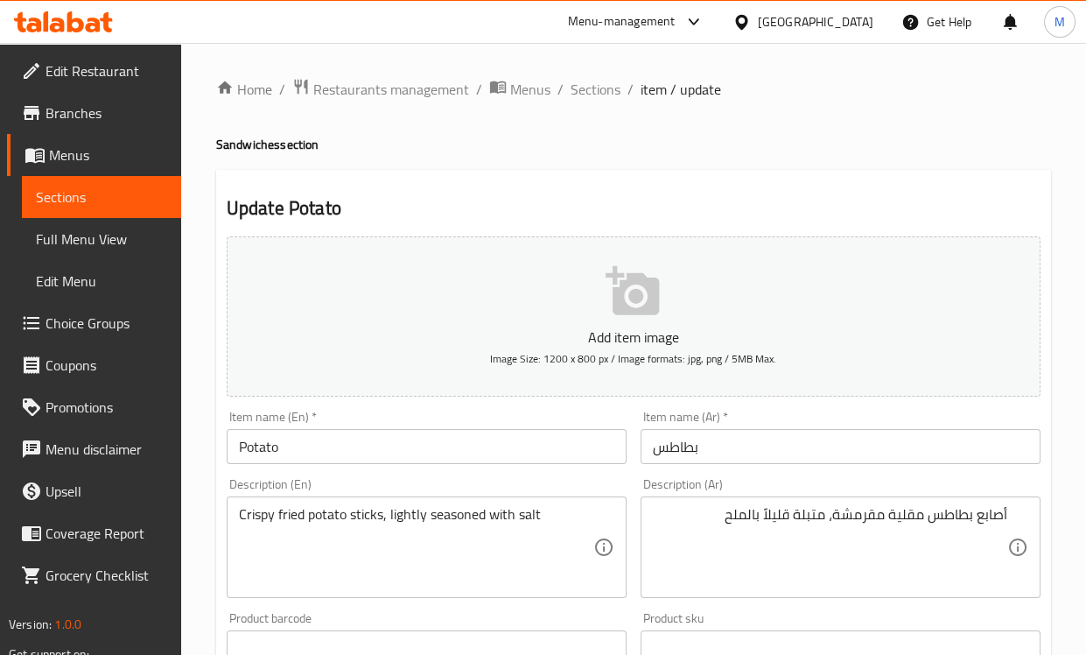
click at [721, 479] on div "Description (Ar) أصابع بطاطس مقلية مقرمشة، متبلة قليلاً بالملح Description (Ar)" at bounding box center [841, 538] width 400 height 120
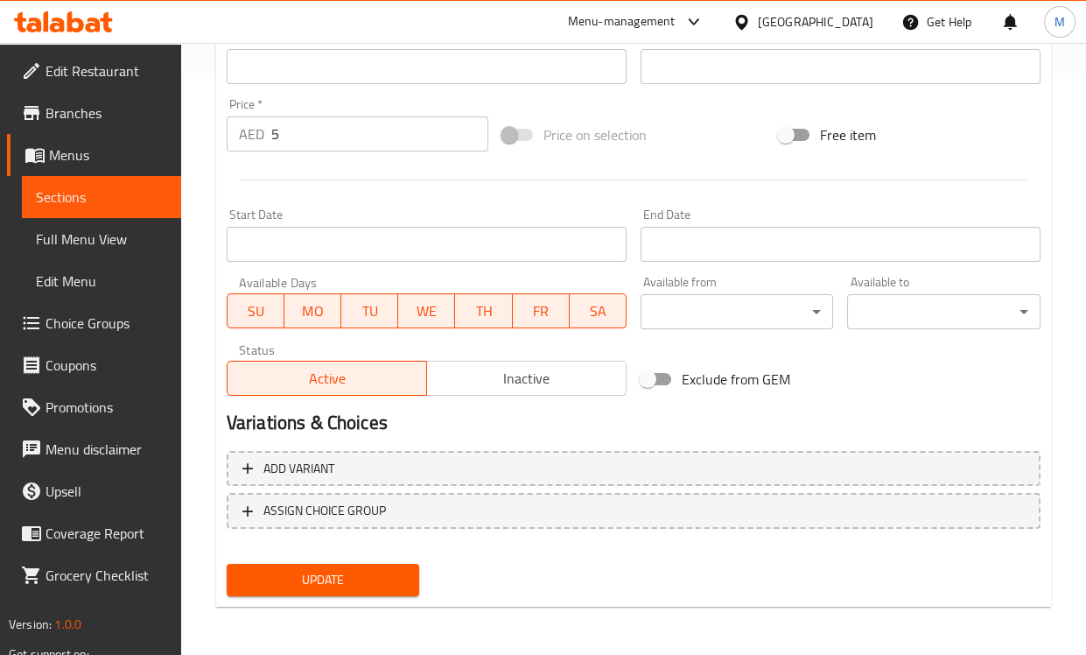
click at [374, 580] on span "Update" at bounding box center [323, 580] width 165 height 22
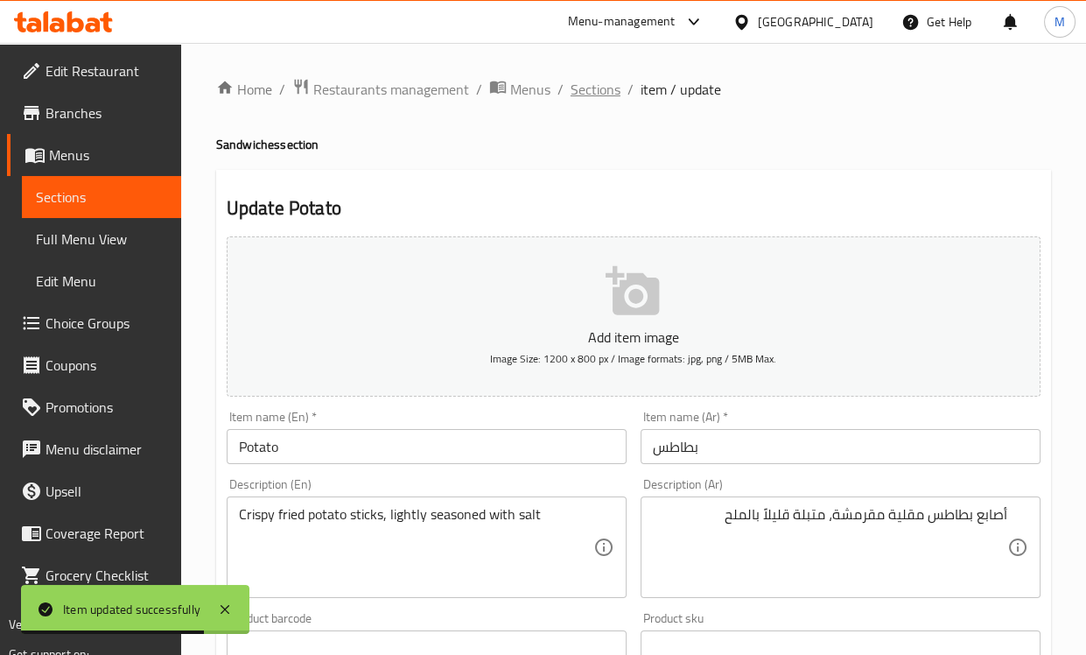
click at [574, 87] on span "Sections" at bounding box center [596, 89] width 50 height 21
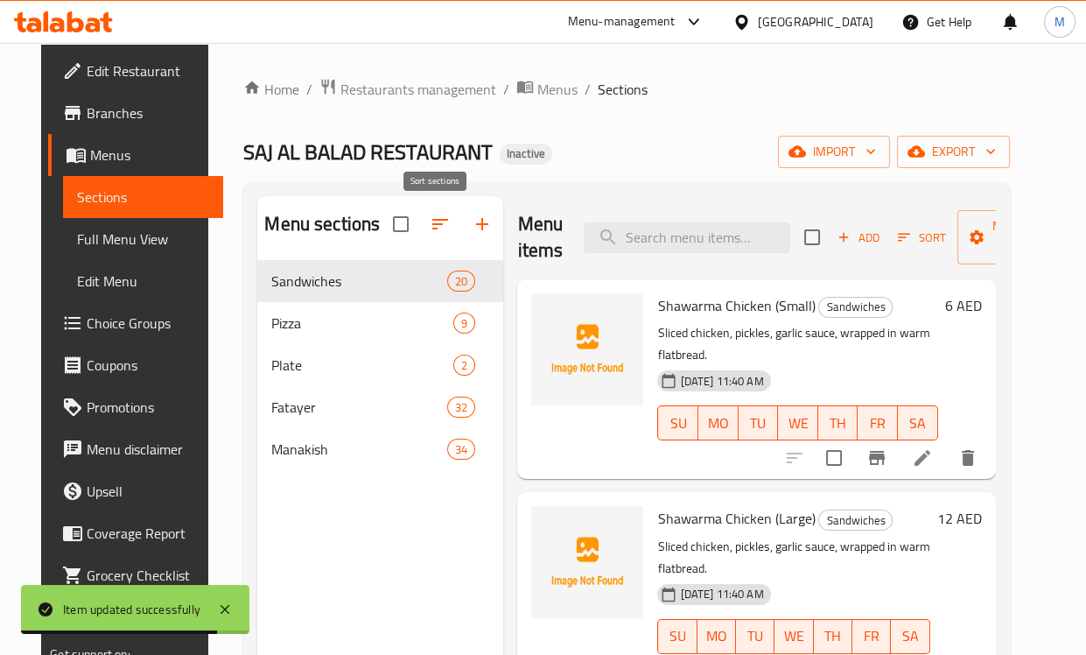
click at [432, 226] on icon "button" at bounding box center [440, 224] width 21 height 21
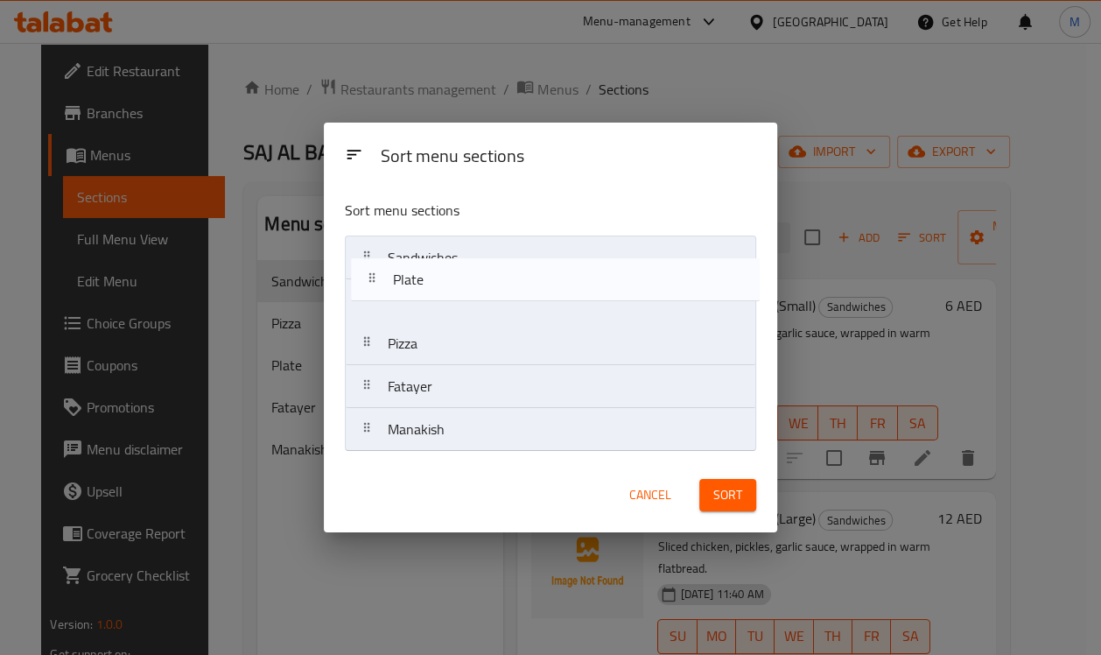
drag, startPoint x: 373, startPoint y: 342, endPoint x: 381, endPoint y: 272, distance: 70.5
click at [381, 272] on nav "Sandwiches Pizza Plate Fatayer Manakish" at bounding box center [550, 343] width 411 height 216
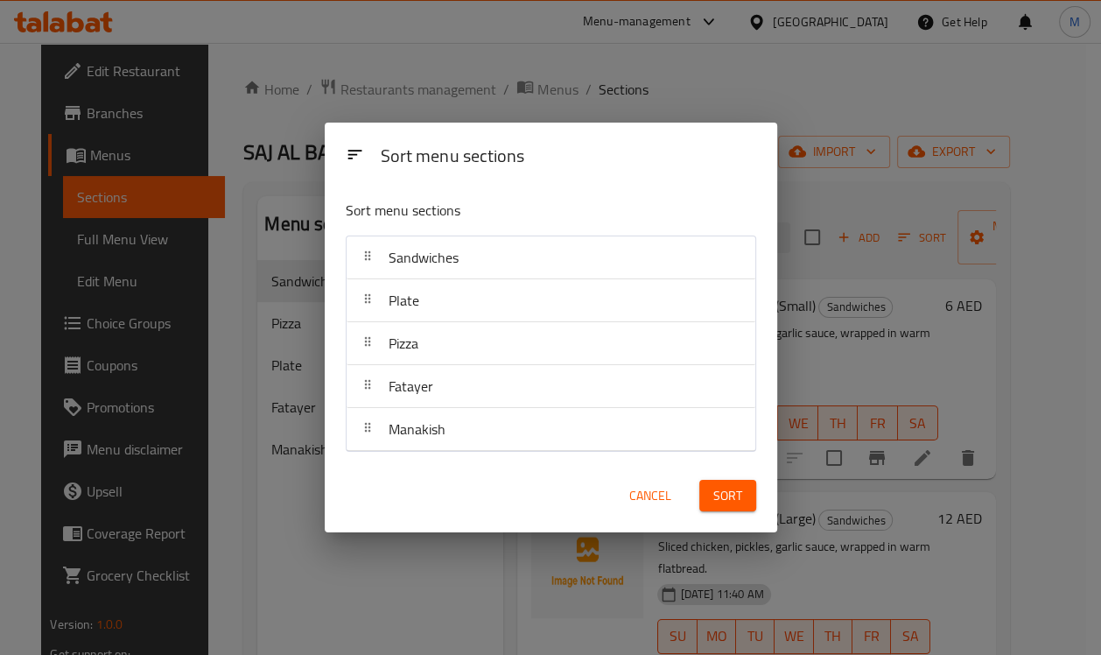
click at [730, 495] on span "Sort" at bounding box center [727, 496] width 29 height 22
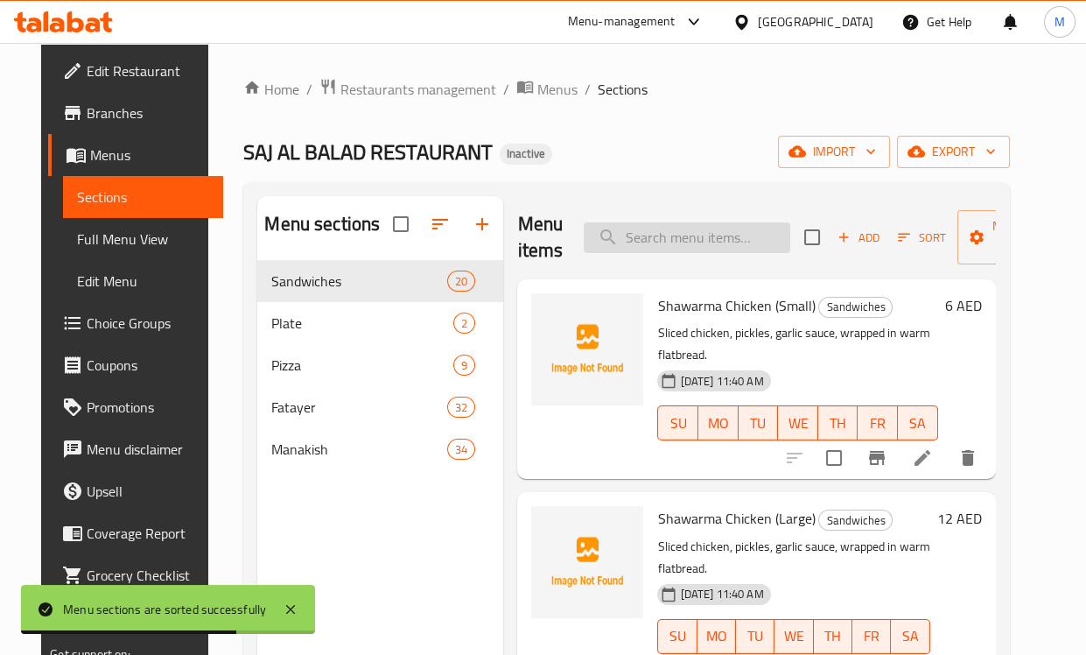
drag, startPoint x: 649, startPoint y: 221, endPoint x: 665, endPoint y: 244, distance: 28.9
click at [650, 222] on div "Menu items Add Sort Manage items" at bounding box center [756, 237] width 478 height 83
click at [665, 244] on input "search" at bounding box center [687, 237] width 207 height 31
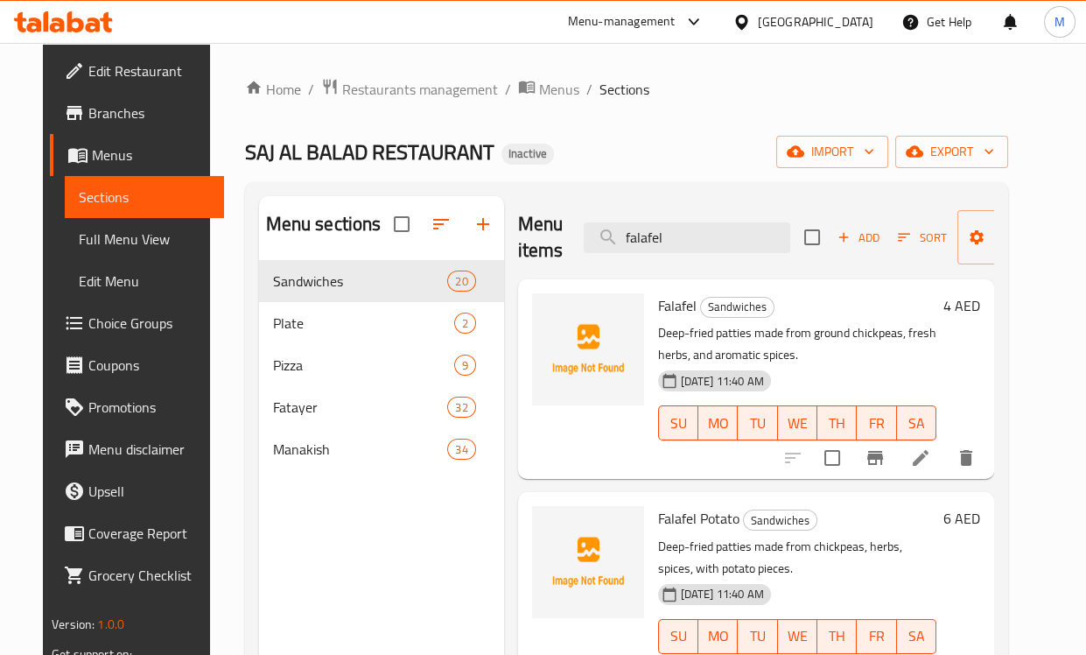
drag, startPoint x: 706, startPoint y: 240, endPoint x: 566, endPoint y: 229, distance: 141.3
click at [566, 232] on div "Menu items falafel Add Sort Manage items" at bounding box center [756, 237] width 476 height 83
paste input "Deep-fried patties made from ground chickpeas, fresh herbs, and aromatic spices."
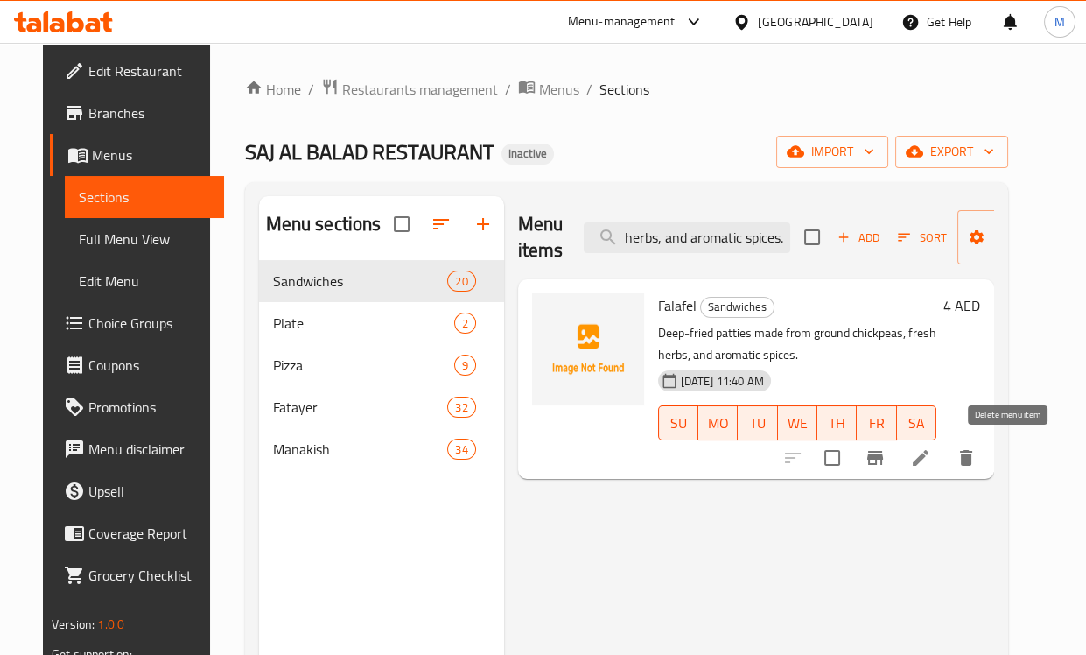
type input "Deep-fried patties made from ground chickpeas, fresh herbs, and aromatic spices."
click at [977, 460] on icon "delete" at bounding box center [966, 457] width 21 height 21
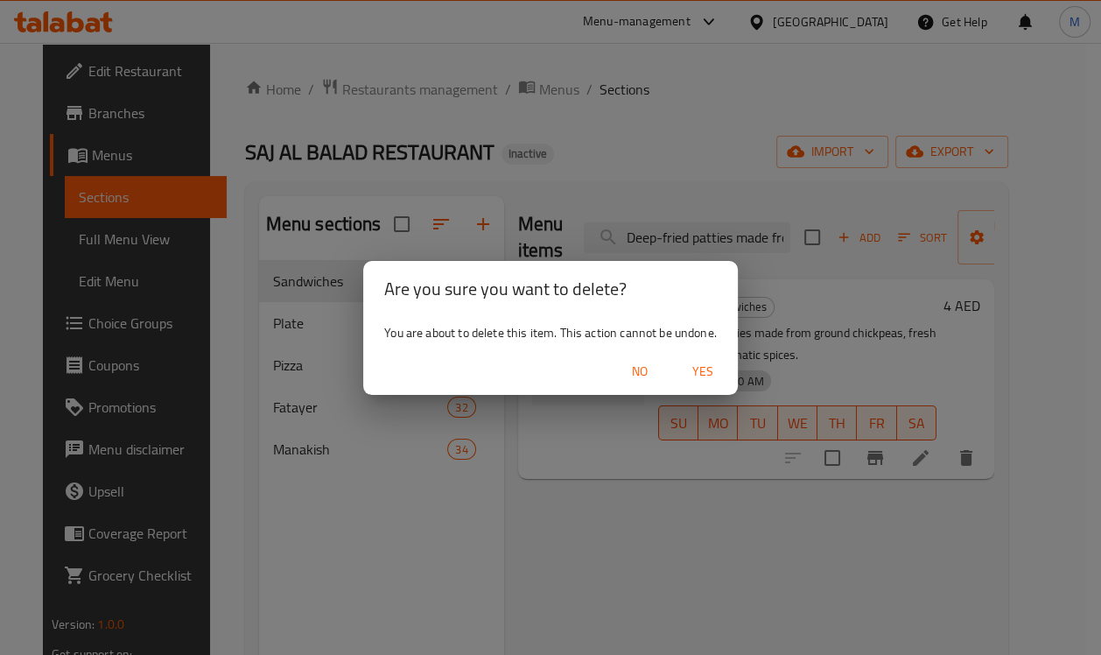
click at [713, 370] on span "Yes" at bounding box center [703, 372] width 42 height 22
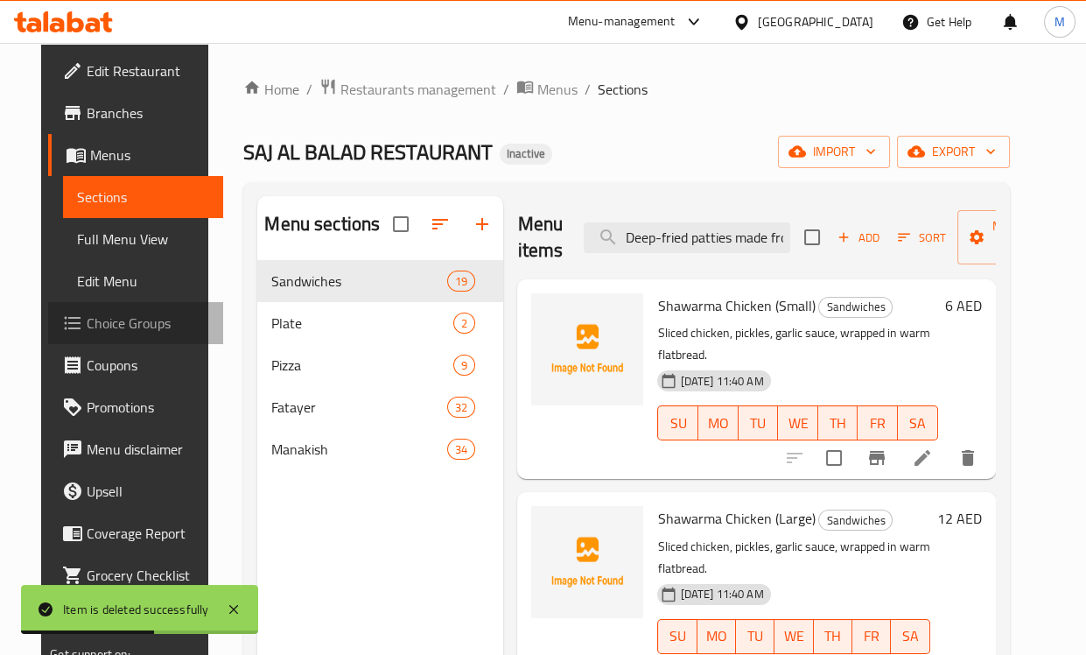
click at [101, 318] on span "Choice Groups" at bounding box center [148, 323] width 122 height 21
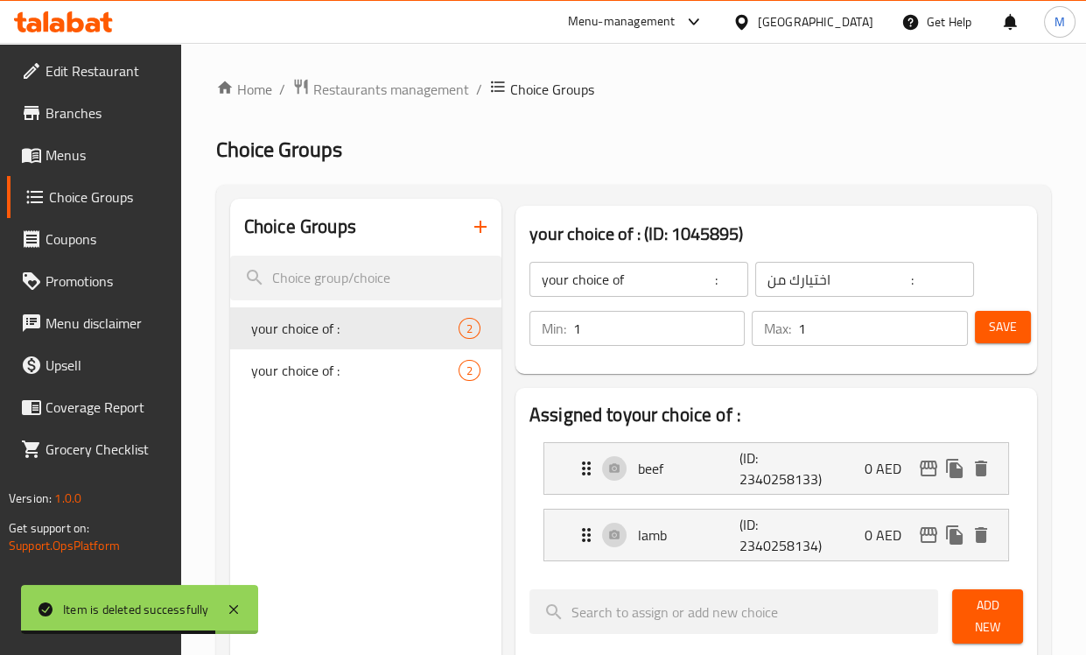
click at [53, 150] on span "Menus" at bounding box center [107, 154] width 122 height 21
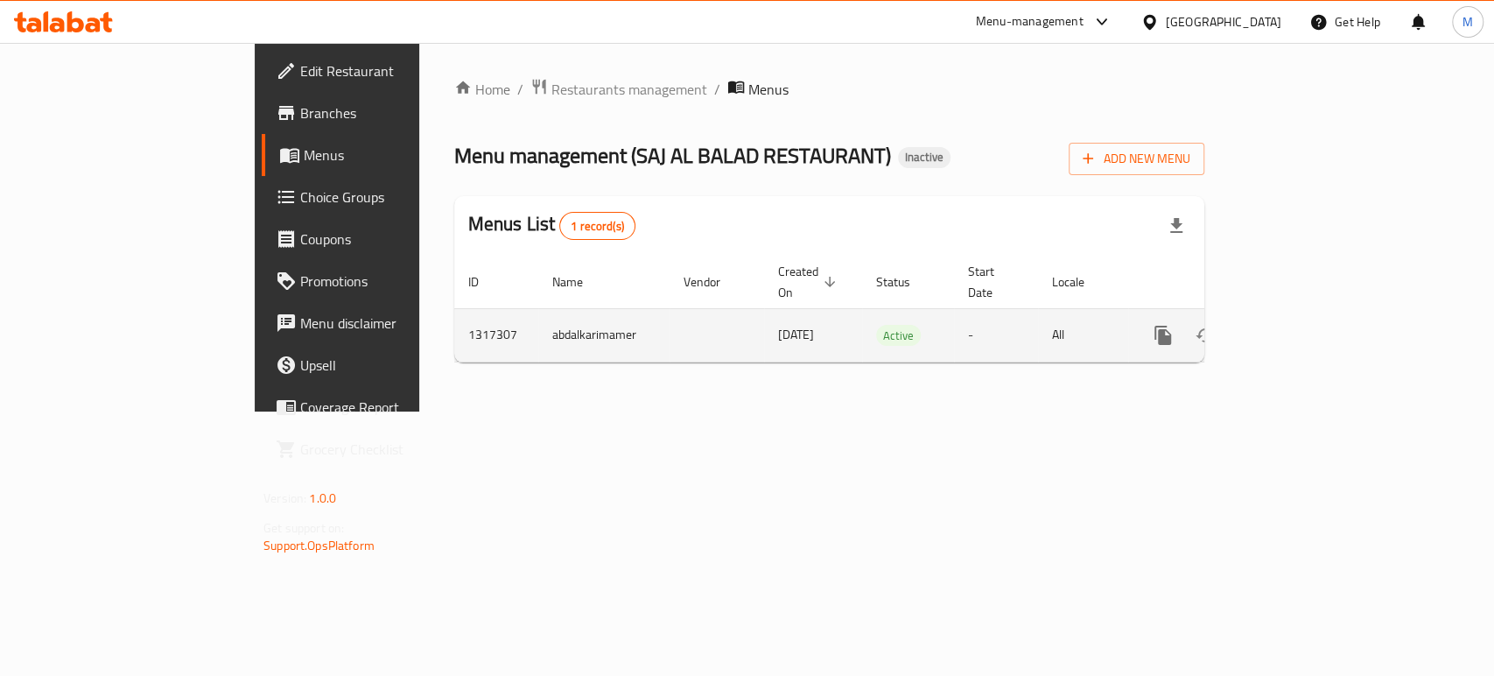
click at [1297, 327] on icon "enhanced table" at bounding box center [1290, 335] width 16 height 16
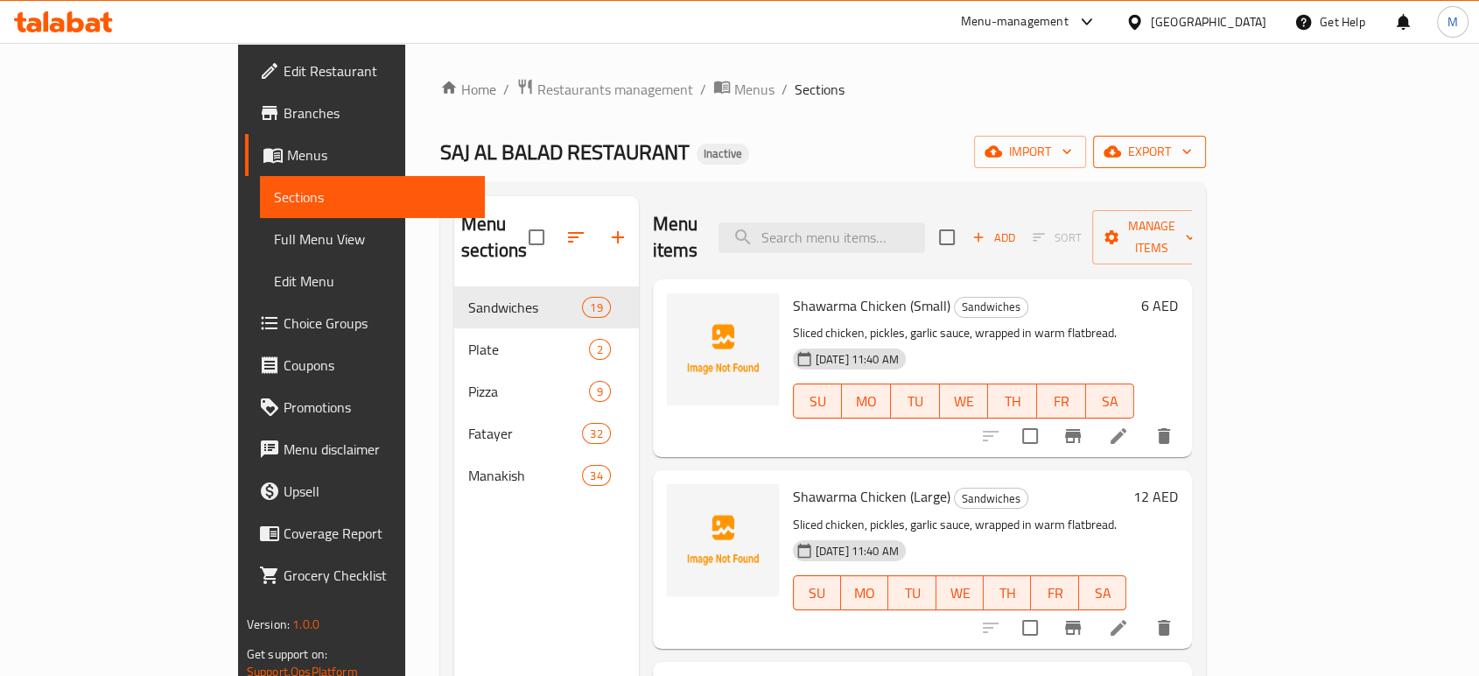
click at [1206, 137] on button "export" at bounding box center [1149, 152] width 113 height 32
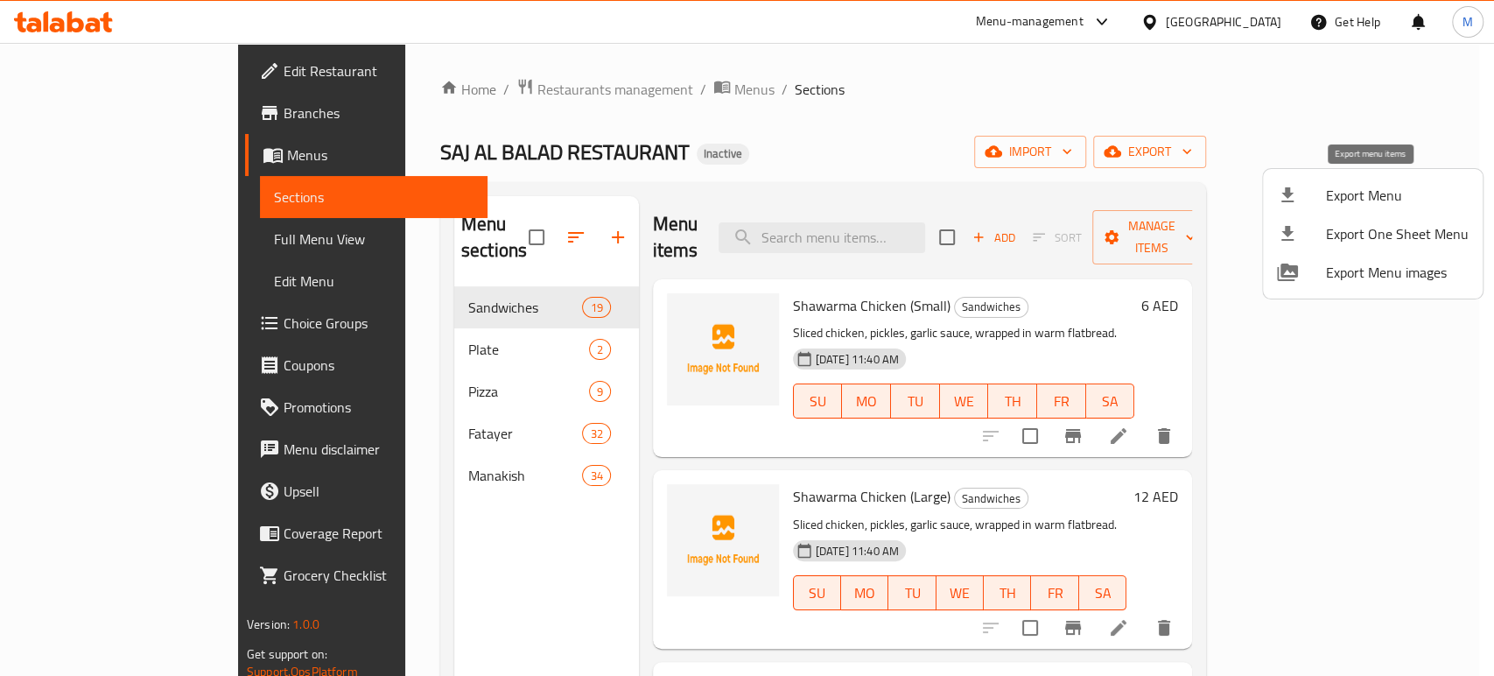
click at [1375, 193] on span "Export Menu" at bounding box center [1397, 195] width 143 height 21
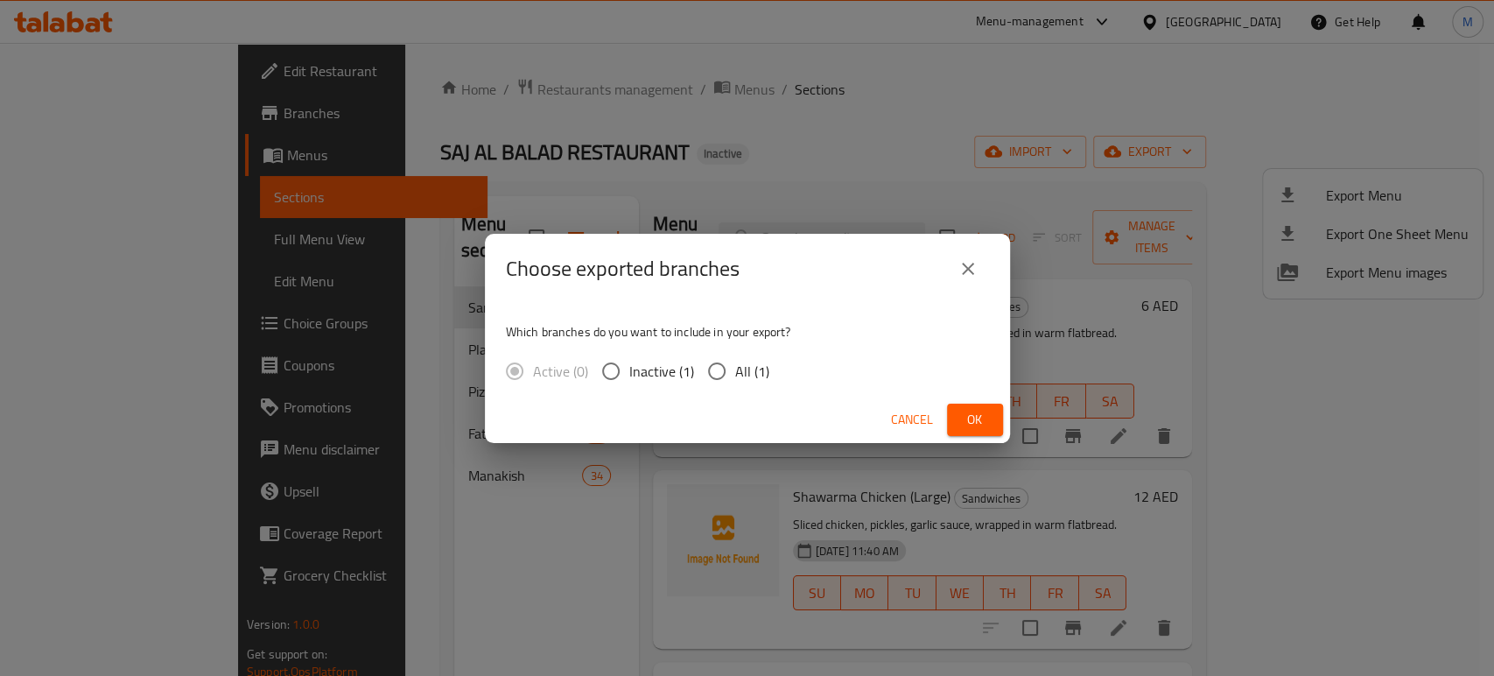
click at [735, 371] on span "All (1)" at bounding box center [752, 371] width 34 height 21
click at [734, 371] on input "All (1)" at bounding box center [717, 371] width 37 height 37
radio input "true"
click at [963, 406] on button "Ok" at bounding box center [975, 420] width 56 height 32
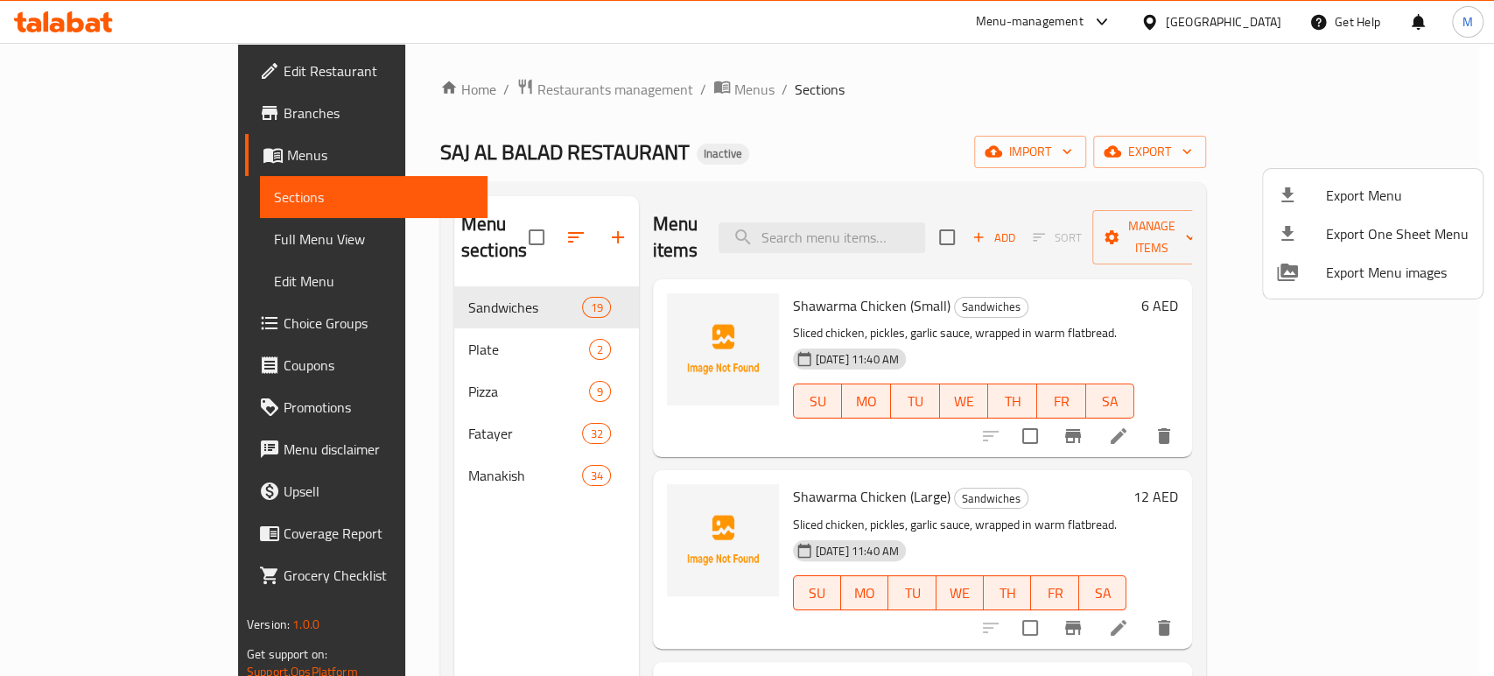
click at [482, 224] on div at bounding box center [747, 338] width 1494 height 676
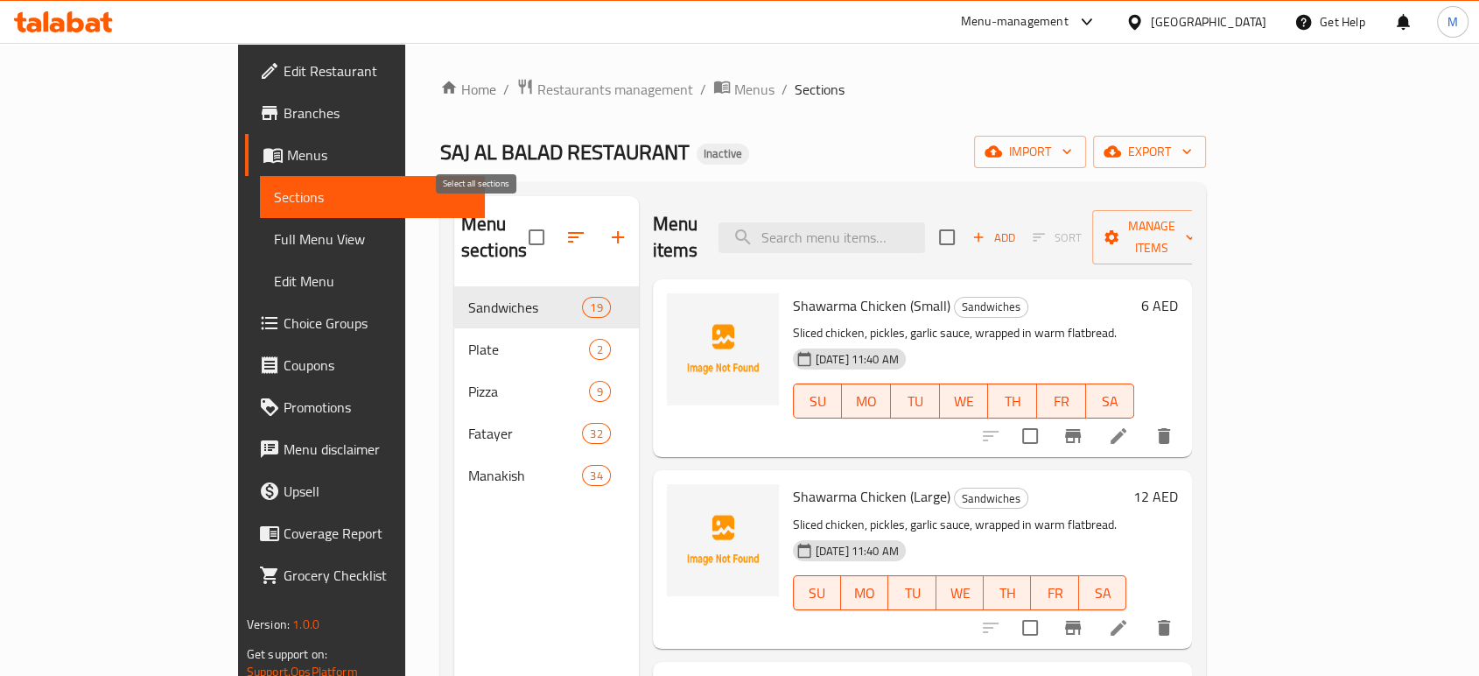
click at [518, 224] on input "checkbox" at bounding box center [536, 237] width 37 height 37
checkbox input "true"
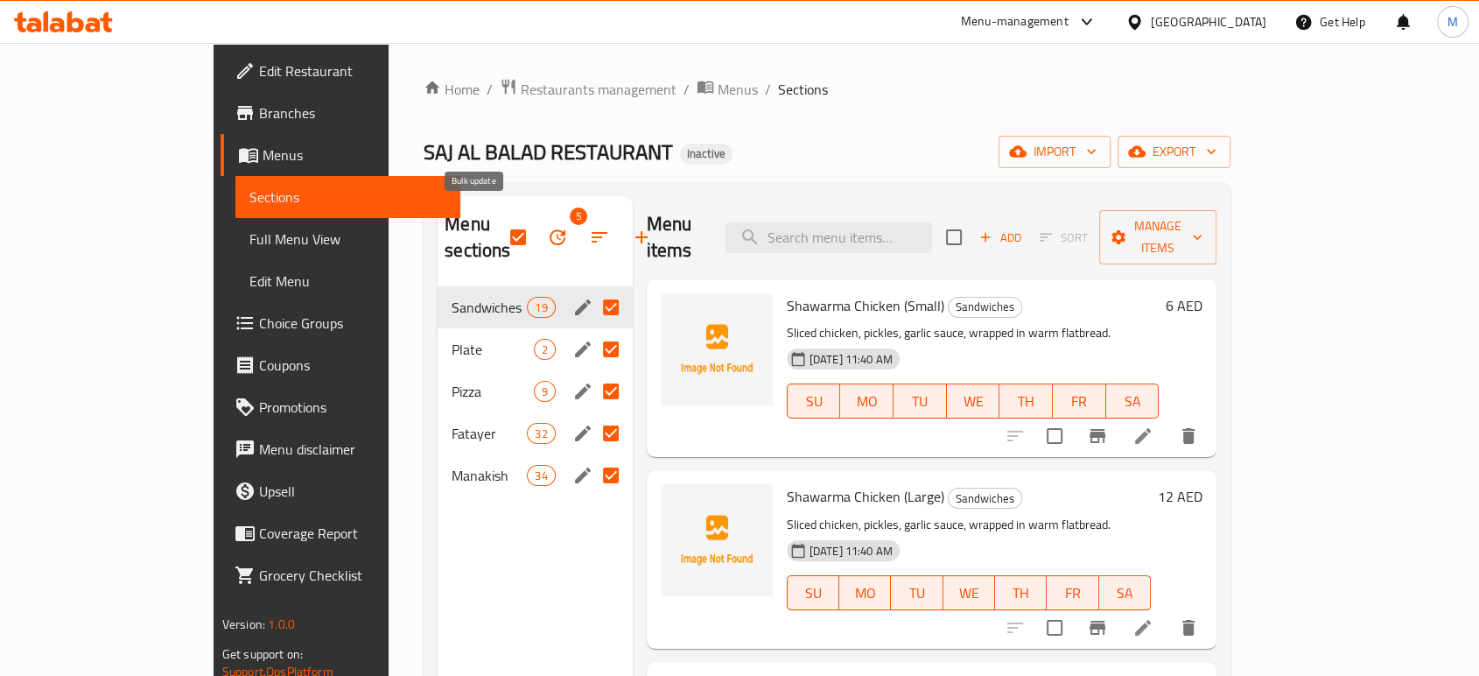
click at [547, 227] on icon "button" at bounding box center [557, 237] width 21 height 21
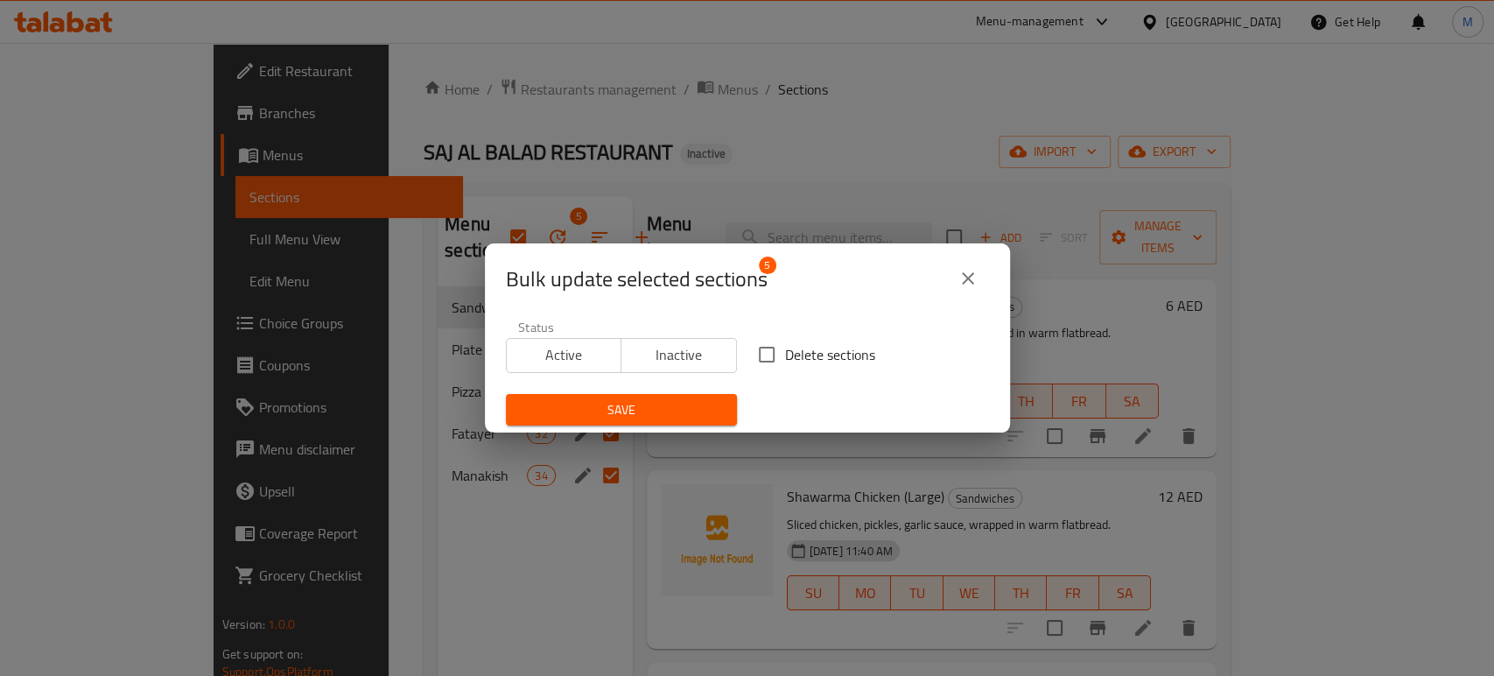
click at [802, 345] on span "Delete sections" at bounding box center [830, 354] width 90 height 21
click at [785, 345] on input "Delete sections" at bounding box center [766, 354] width 37 height 37
checkbox input "true"
click at [685, 399] on span "Save" at bounding box center [621, 410] width 203 height 22
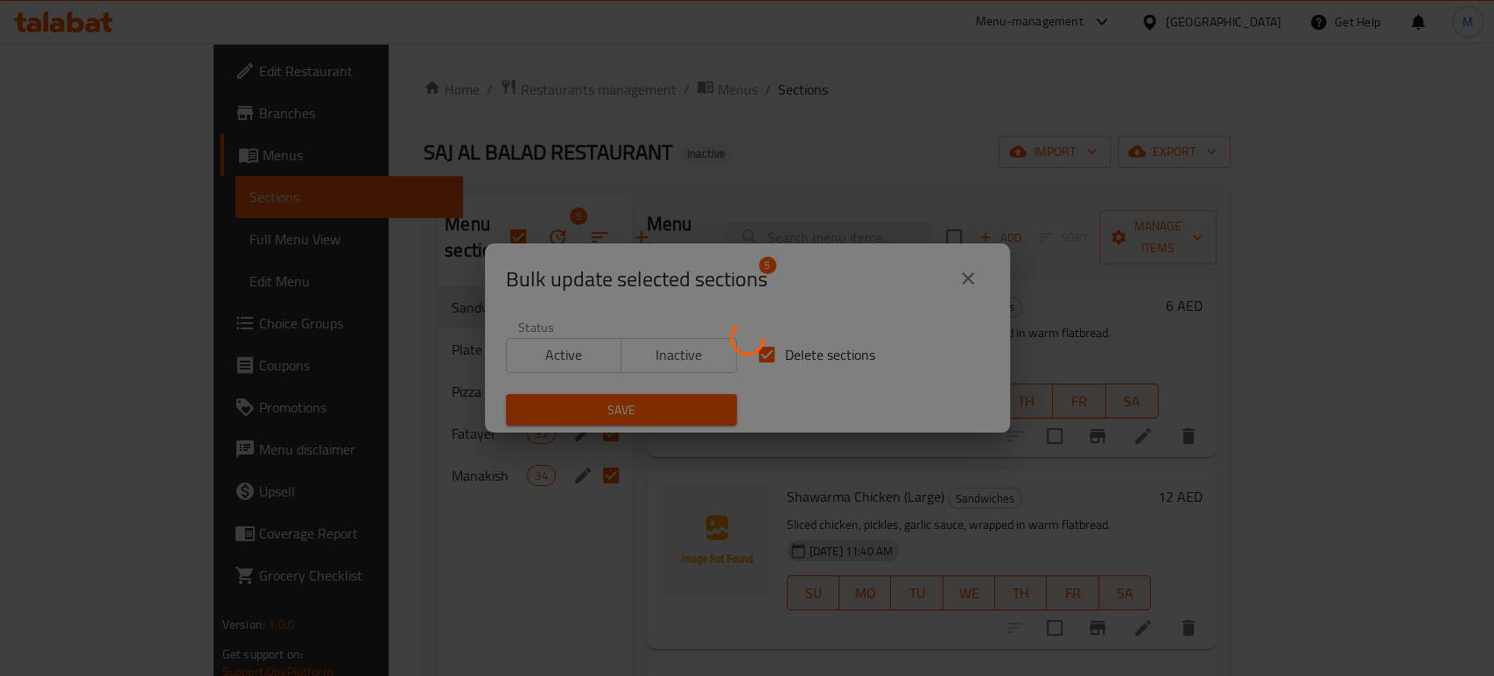
checkbox input "false"
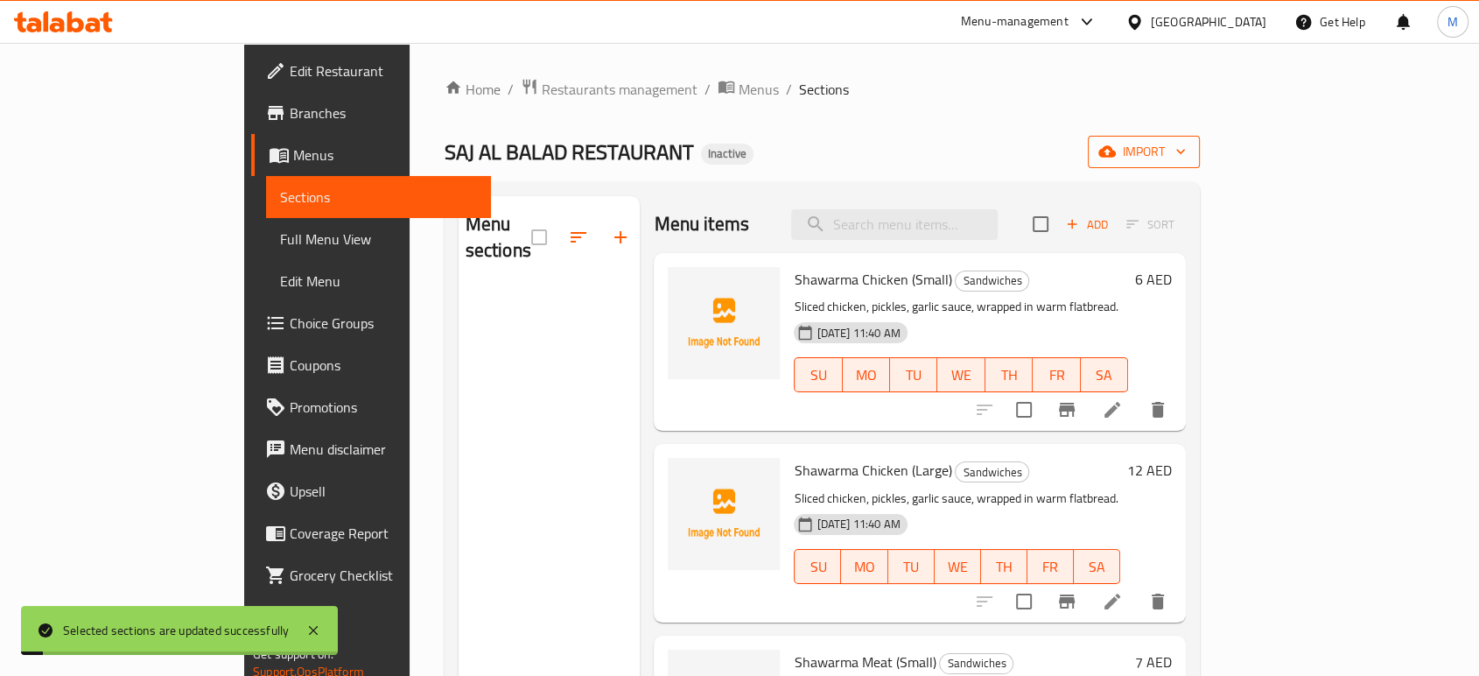
click at [1116, 152] on icon "button" at bounding box center [1108, 152] width 18 height 18
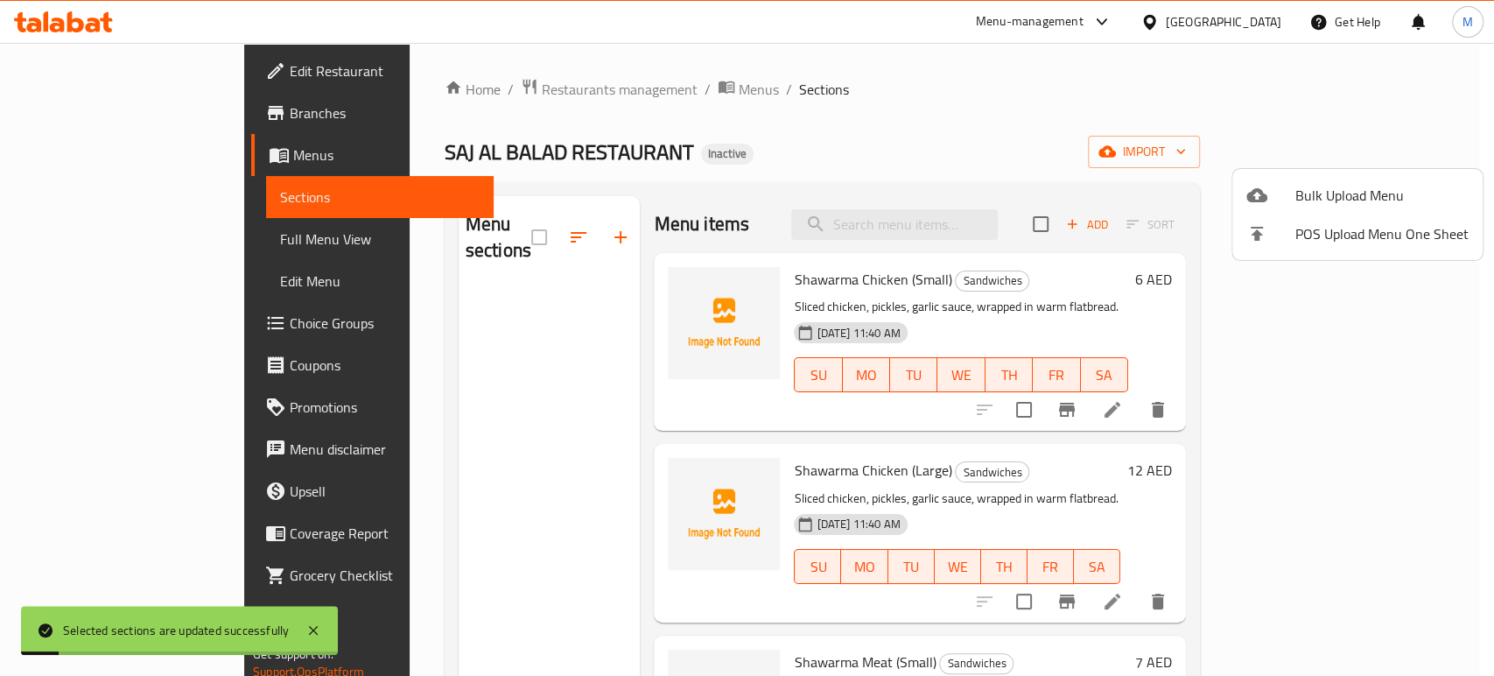
click at [1341, 185] on span "Bulk Upload Menu" at bounding box center [1382, 195] width 173 height 21
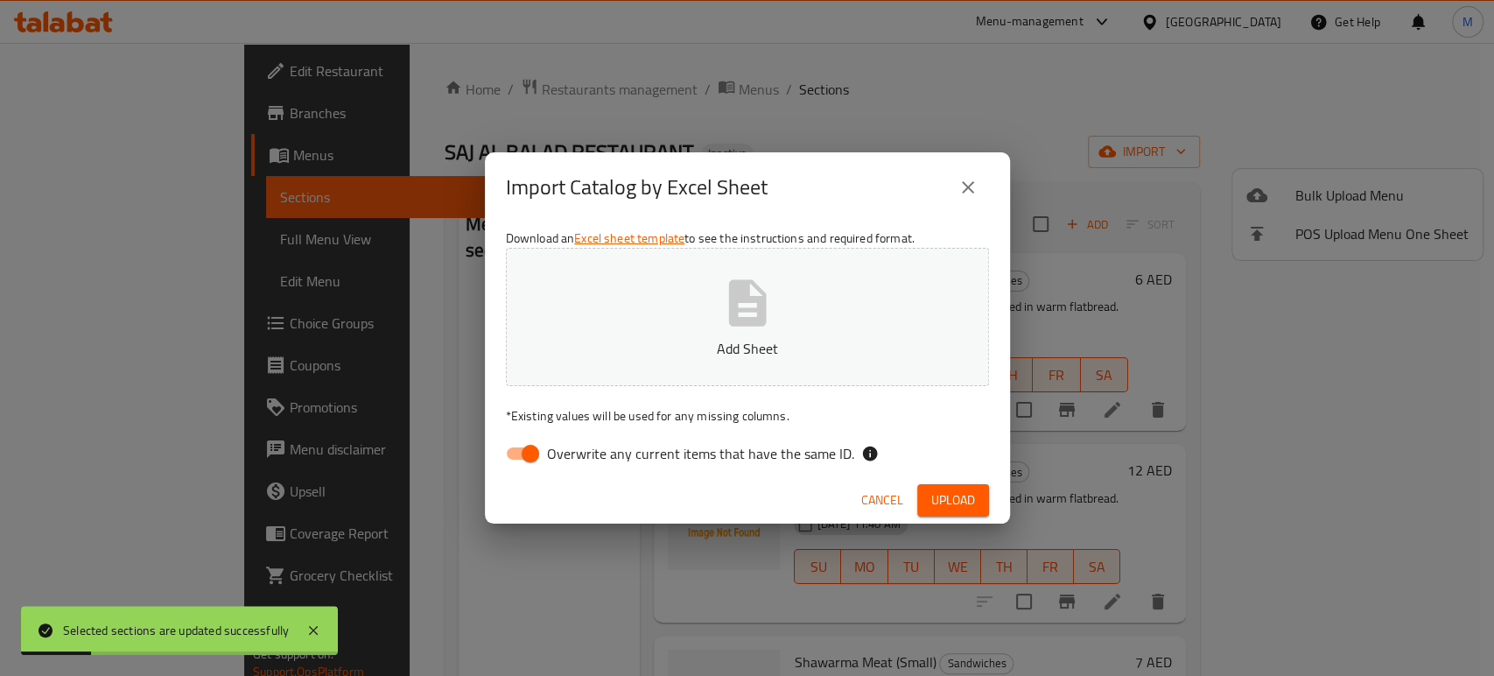
click at [709, 451] on span "Overwrite any current items that have the same ID." at bounding box center [700, 453] width 307 height 21
click at [580, 451] on input "Overwrite any current items that have the same ID." at bounding box center [531, 453] width 100 height 33
checkbox input "false"
click at [721, 327] on icon "button" at bounding box center [748, 303] width 56 height 56
click at [938, 477] on div "Cancel Upload" at bounding box center [747, 500] width 525 height 46
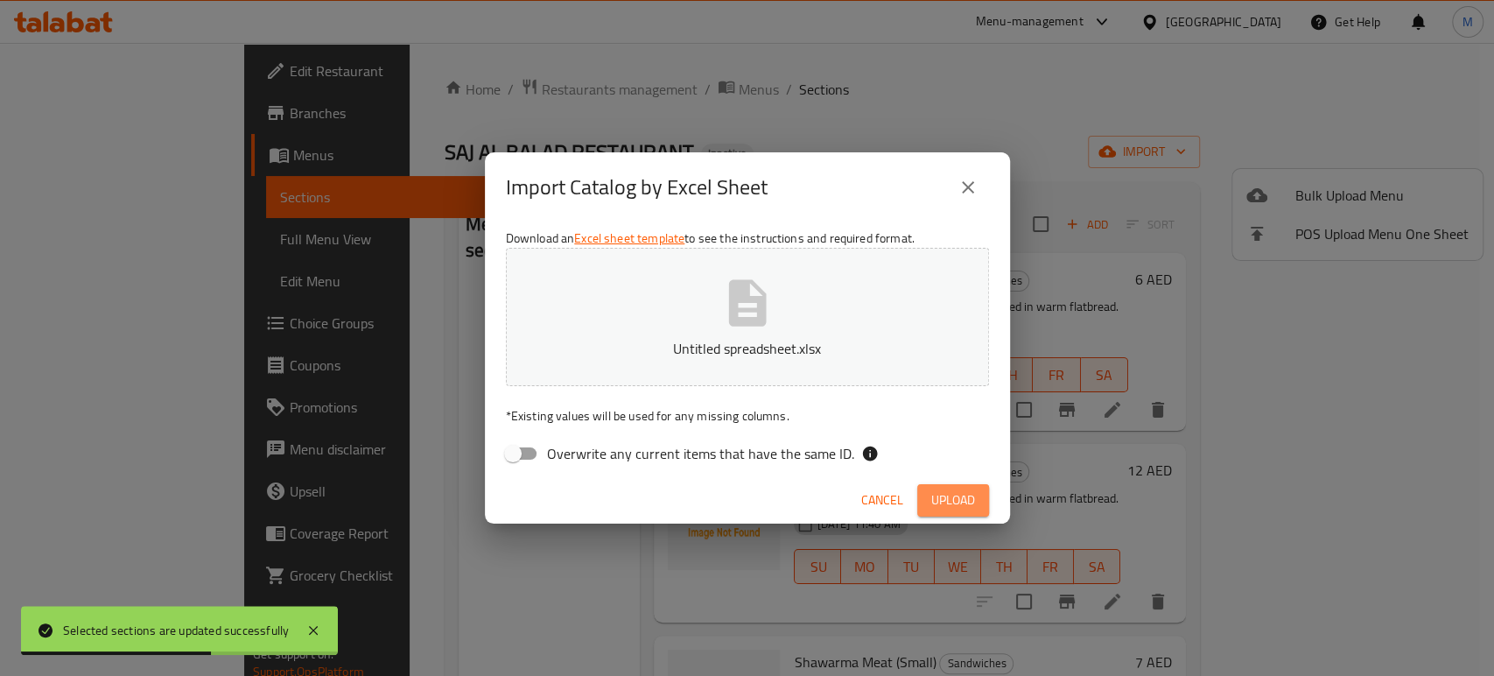
click at [949, 499] on span "Upload" at bounding box center [953, 500] width 44 height 22
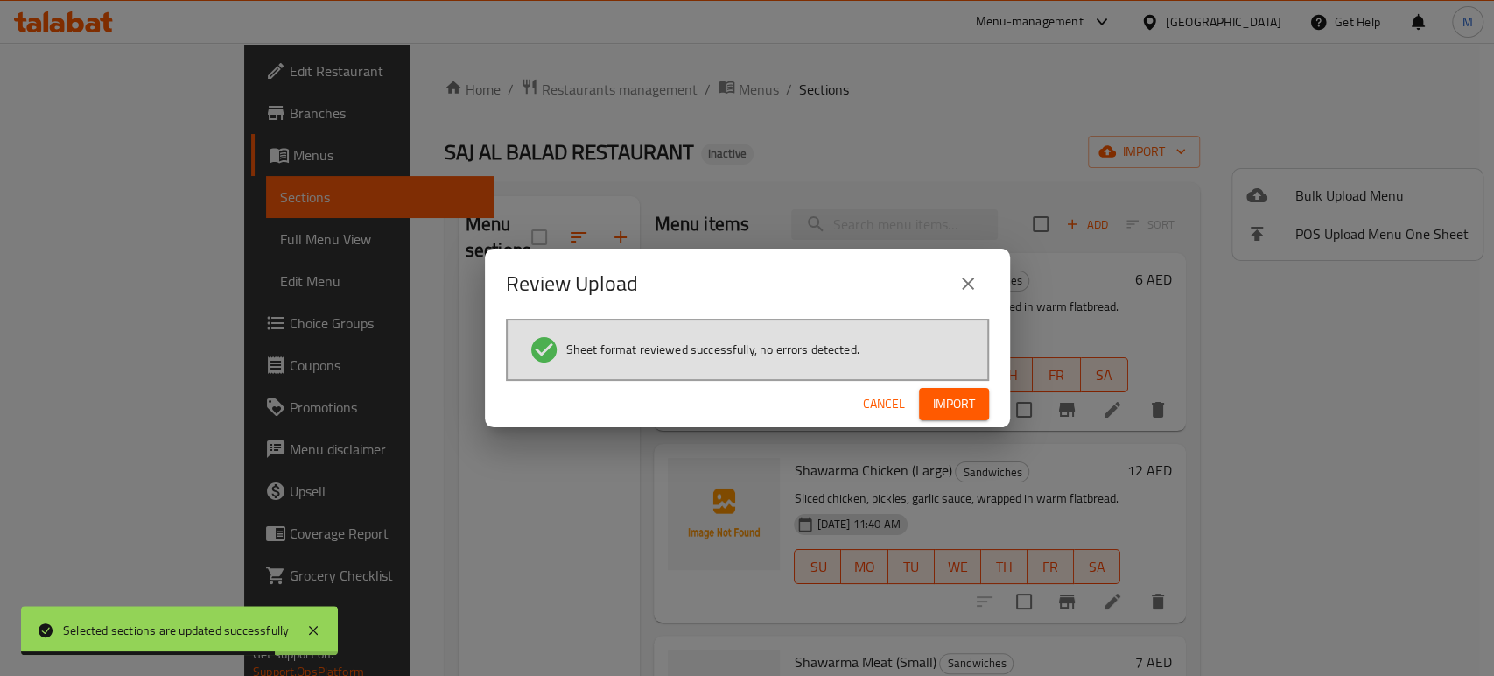
click at [957, 411] on span "Import" at bounding box center [954, 404] width 42 height 22
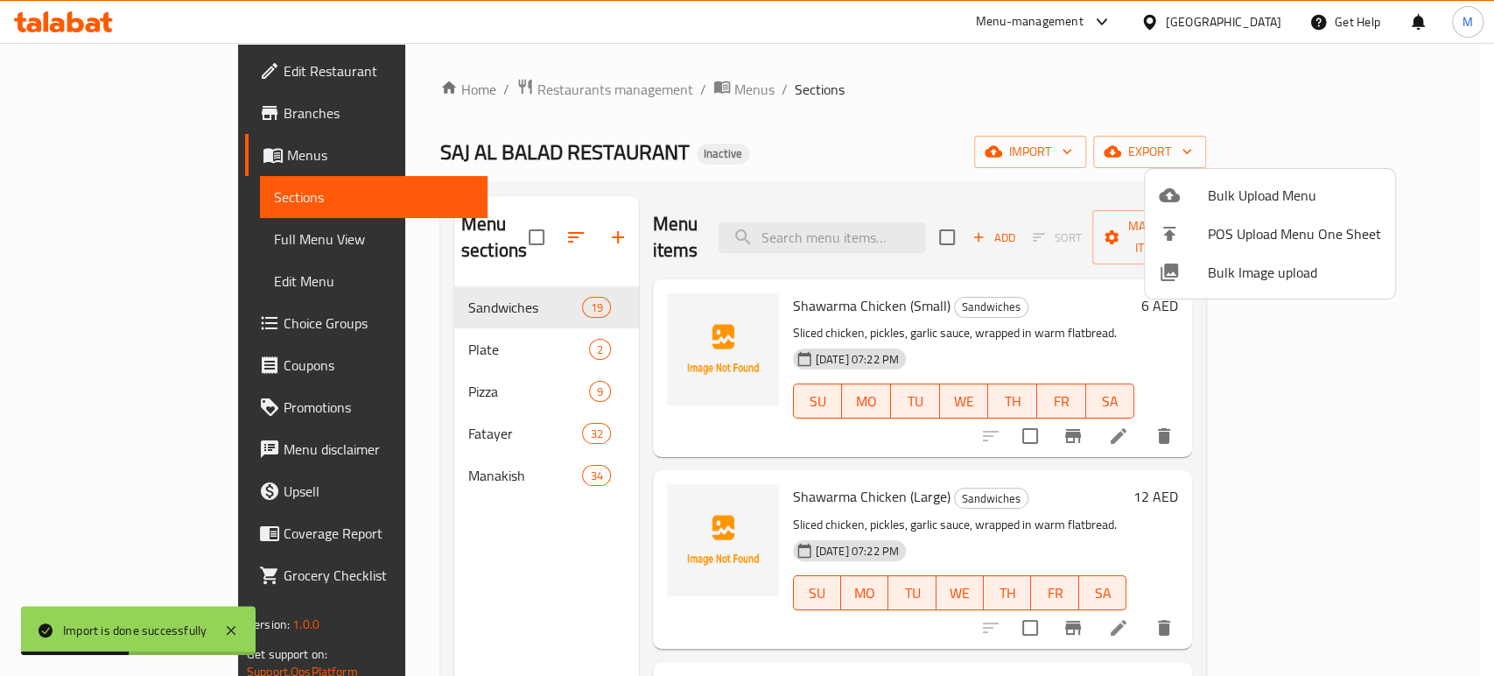
click at [1020, 296] on div at bounding box center [747, 338] width 1494 height 676
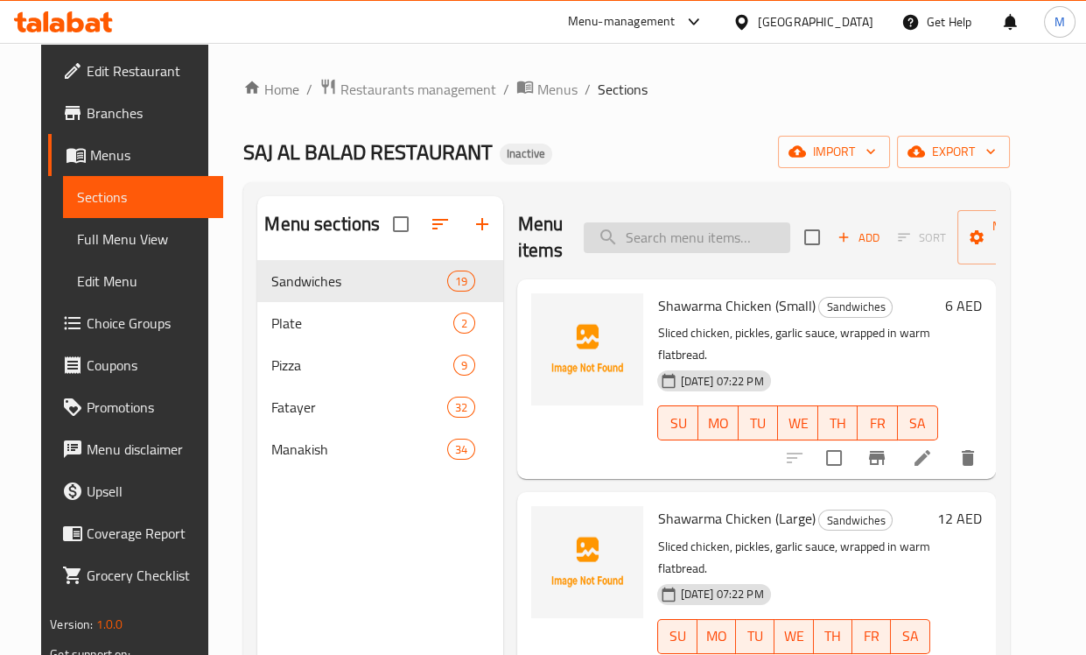
drag, startPoint x: 663, startPoint y: 255, endPoint x: 664, endPoint y: 233, distance: 21.9
click at [664, 255] on div "Menu items Add Sort Manage items" at bounding box center [756, 237] width 478 height 83
click at [664, 233] on input "search" at bounding box center [687, 237] width 207 height 31
paste input "Four Seasons Pizza"
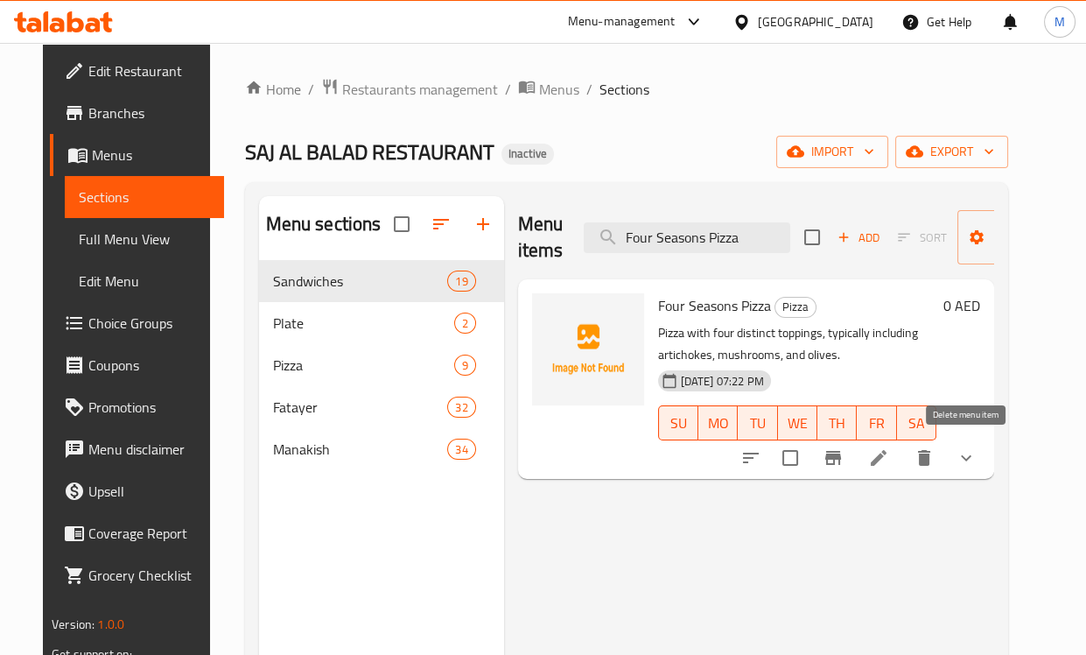
click at [931, 460] on icon "delete" at bounding box center [924, 458] width 12 height 16
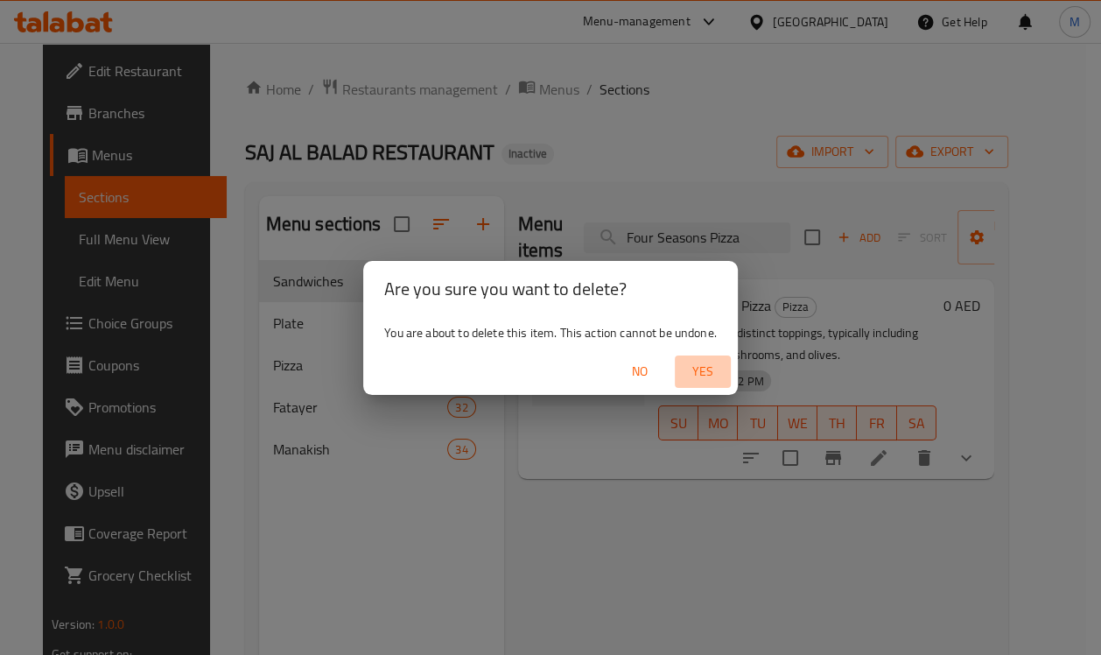
click at [715, 377] on span "Yes" at bounding box center [703, 372] width 42 height 22
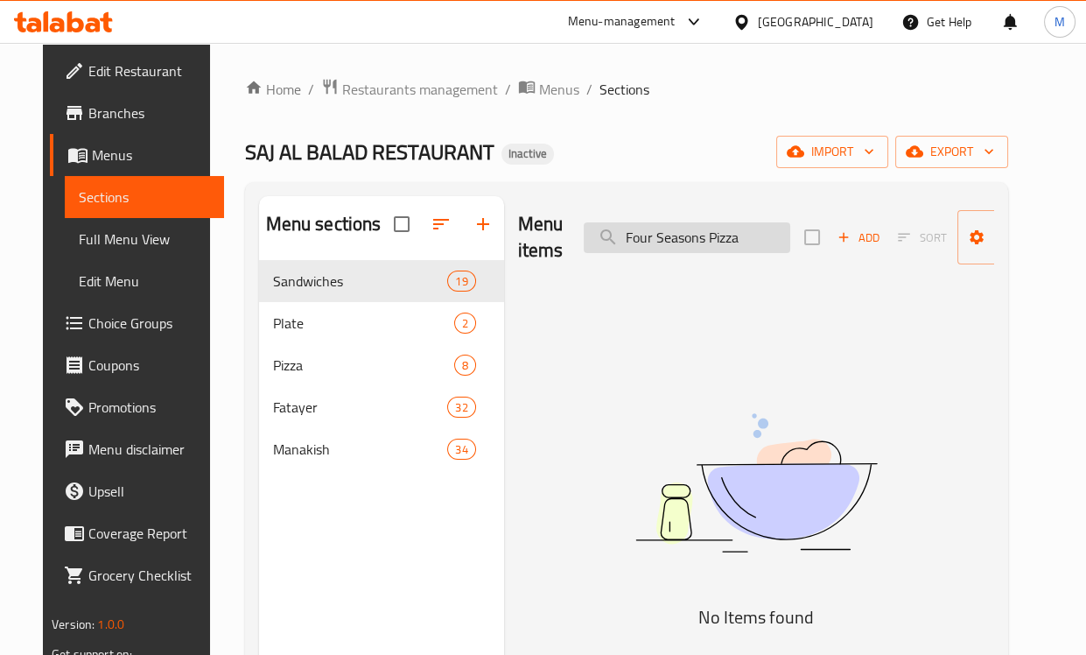
click at [673, 236] on input "Four Seasons Pizza" at bounding box center [687, 237] width 207 height 31
paste input "Kraft with Sausage"
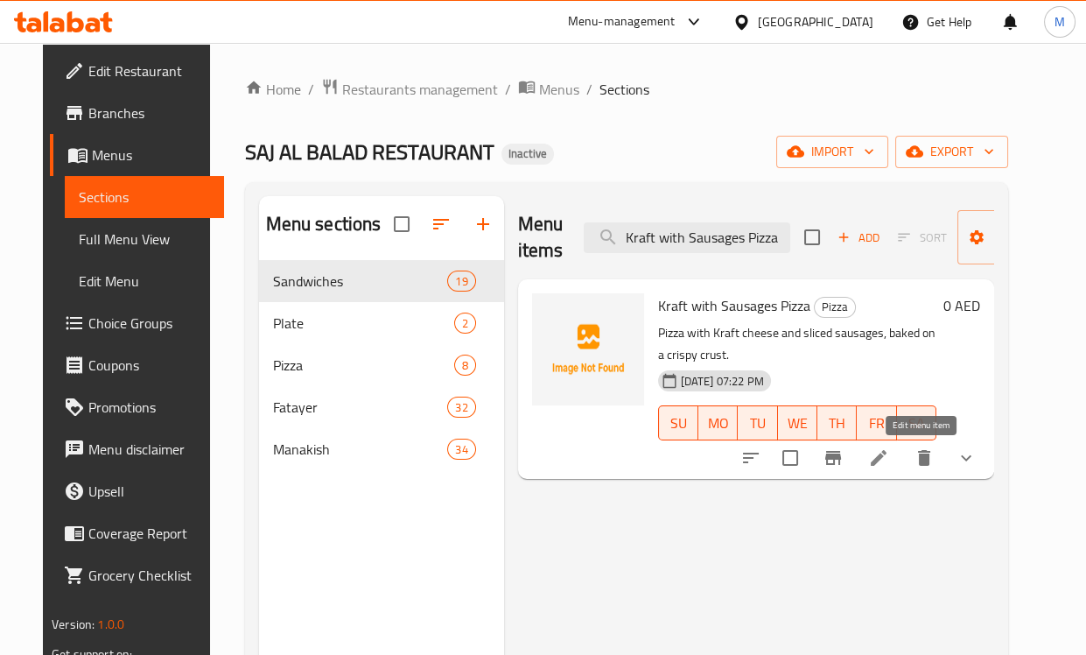
type input "Kraft with Sausages Pizza"
click at [889, 454] on icon at bounding box center [878, 457] width 21 height 21
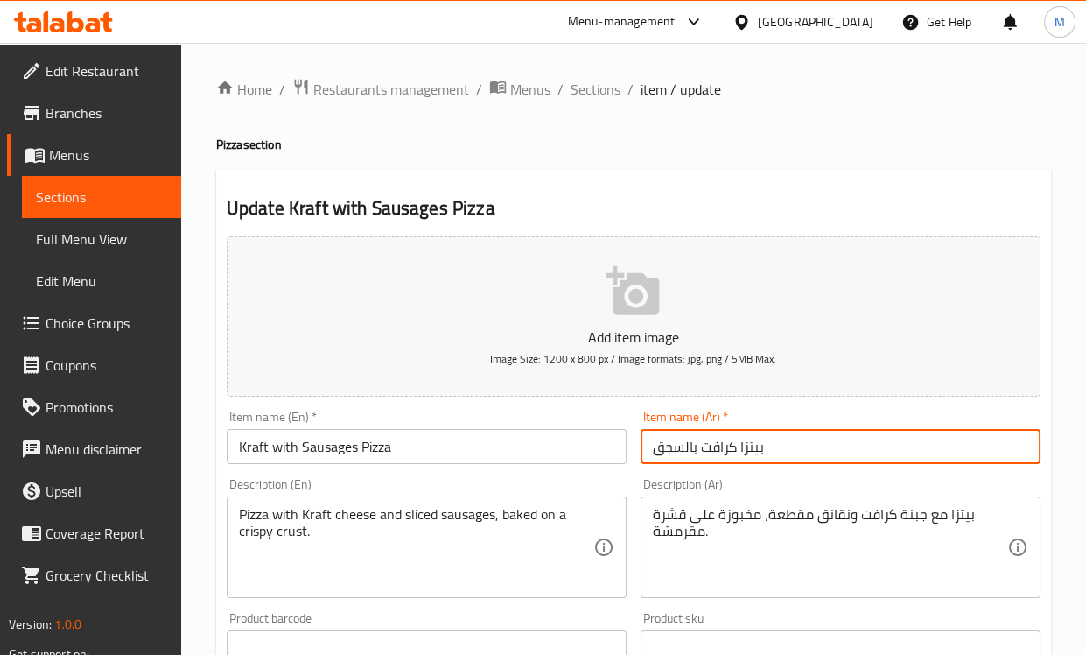
drag, startPoint x: 656, startPoint y: 453, endPoint x: 682, endPoint y: 455, distance: 26.4
click at [682, 455] on input "بيتزا كرافت بالسجق" at bounding box center [841, 446] width 400 height 35
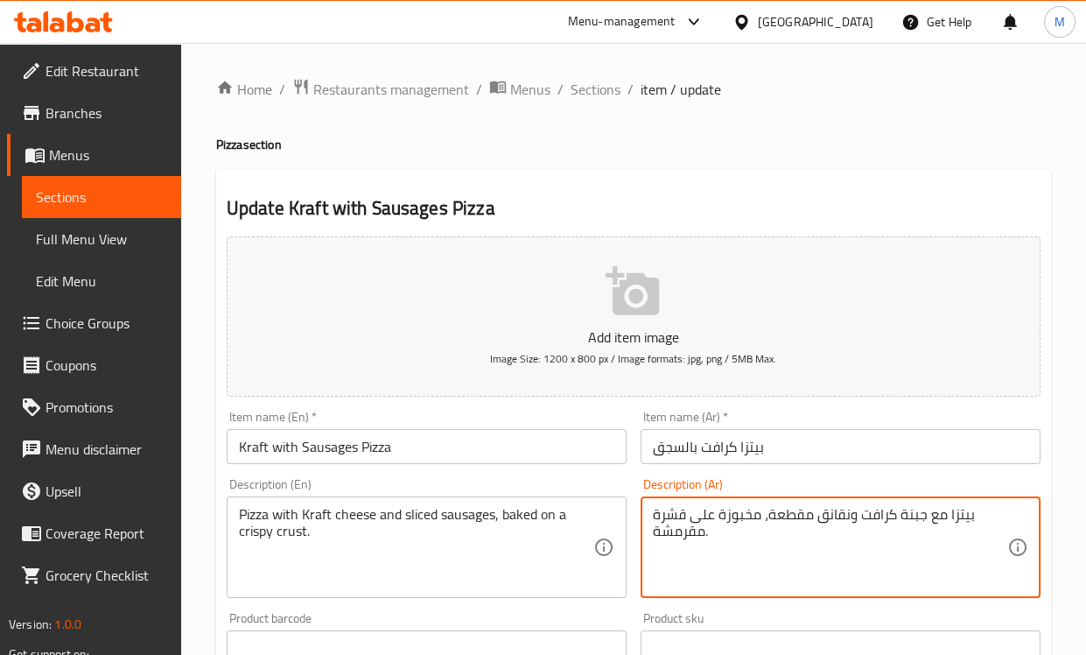
drag, startPoint x: 819, startPoint y: 516, endPoint x: 851, endPoint y: 518, distance: 31.6
paste textarea "سج"
click at [777, 516] on textarea "بيتزا مع جبنة كرافت وسجق مقطعة، مخبوزة على قشرة مقرمشة." at bounding box center [830, 547] width 355 height 83
click at [662, 514] on textarea "بيتزا مع جبنة كرافت وسجق مقطع، مخبوزة على قشرة مقرمشة." at bounding box center [830, 547] width 355 height 83
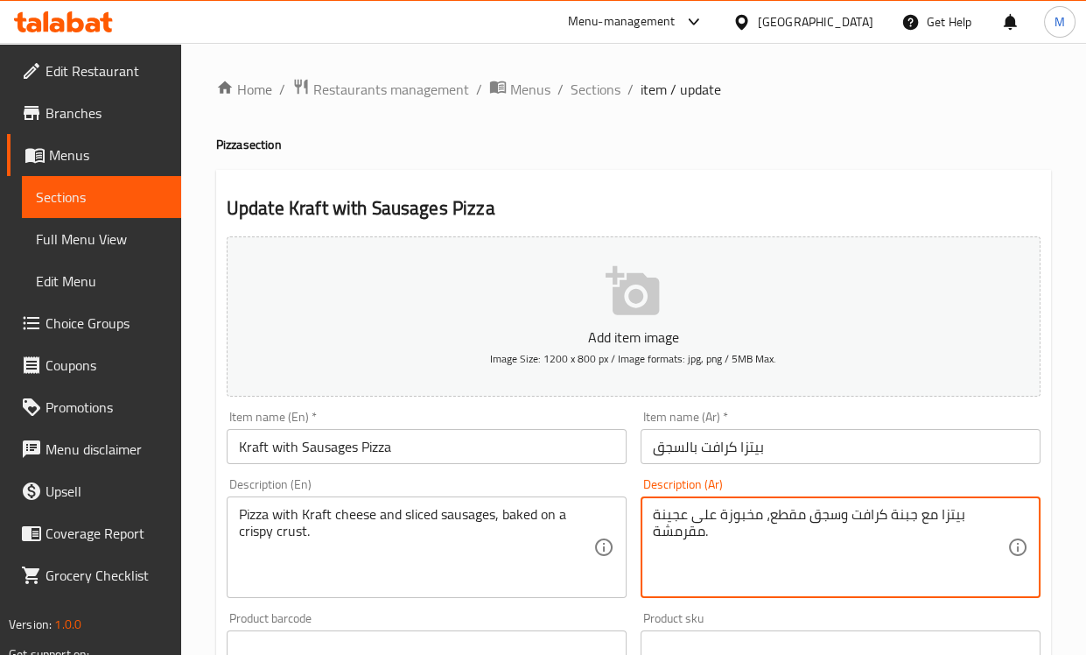
type textarea "بيتزا مع جبنة كرافت وسجق مقطع، مخبوزة على عجينة مقرمشة."
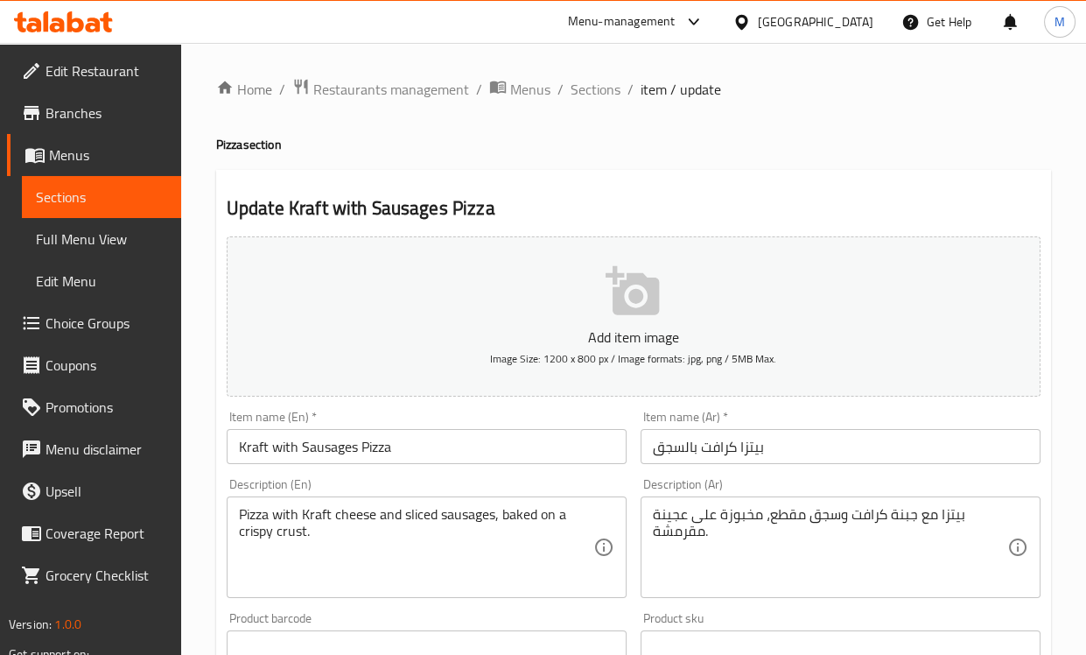
click at [615, 488] on div "Description (En) Pizza with Kraft cheese and sliced sausages, baked on a crispy…" at bounding box center [427, 538] width 400 height 120
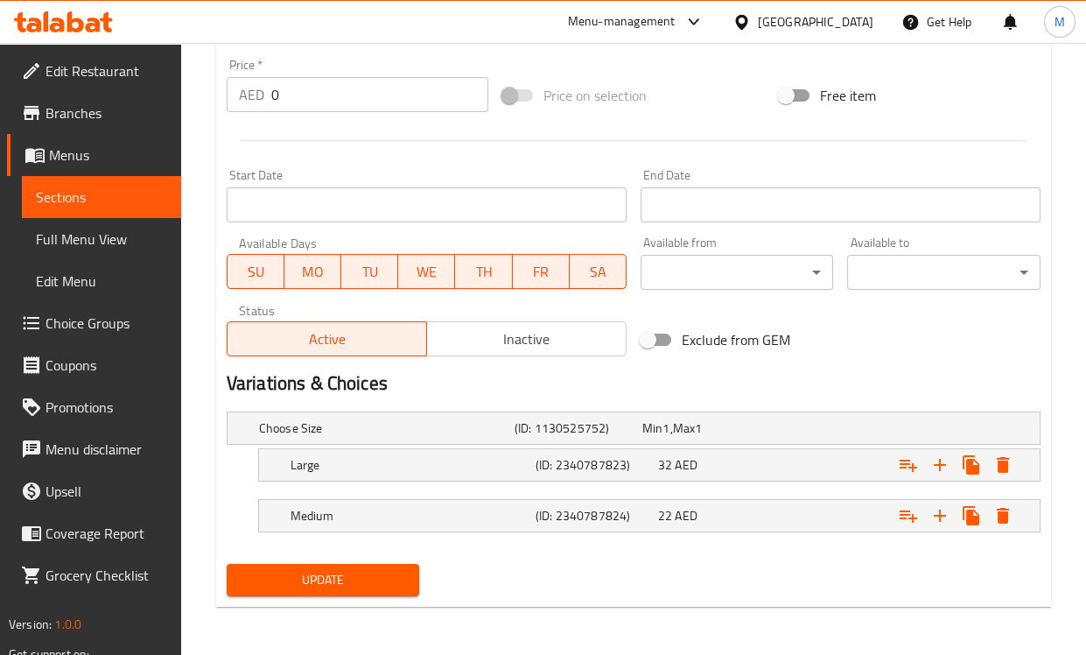
click at [369, 586] on span "Update" at bounding box center [323, 580] width 165 height 22
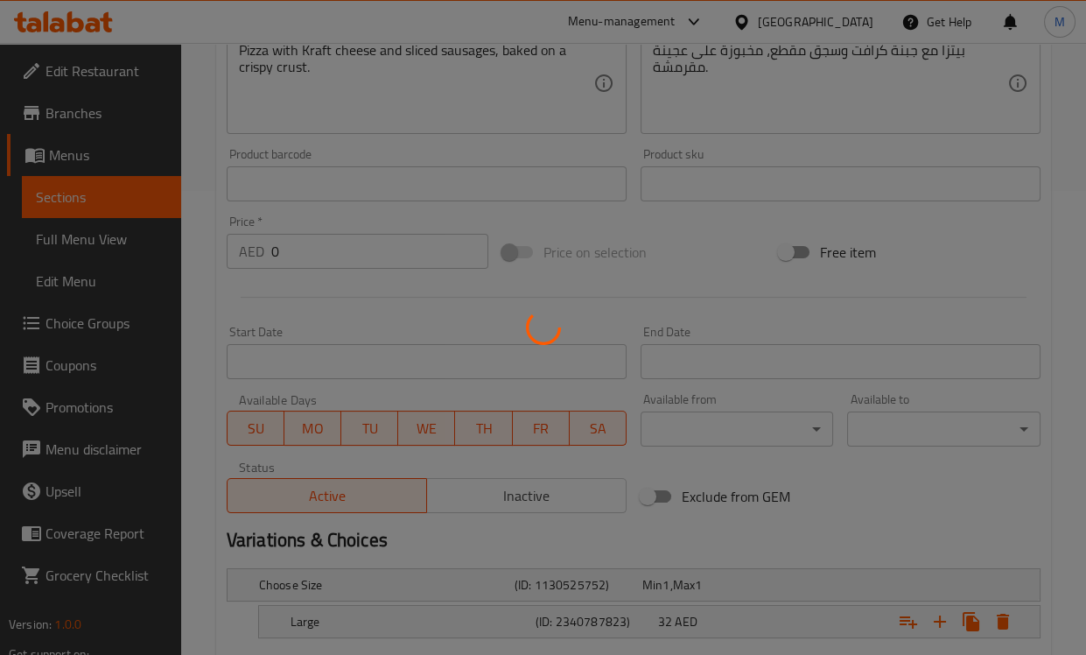
scroll to position [329, 0]
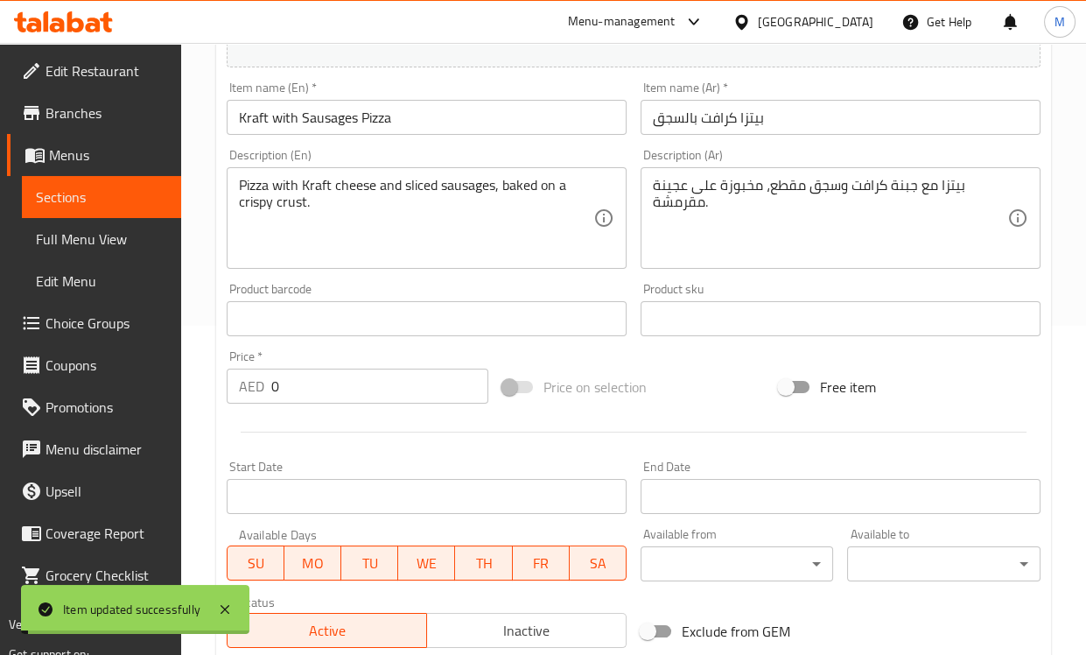
click at [291, 117] on input "Kraft with Sausages Pizza" at bounding box center [427, 117] width 400 height 35
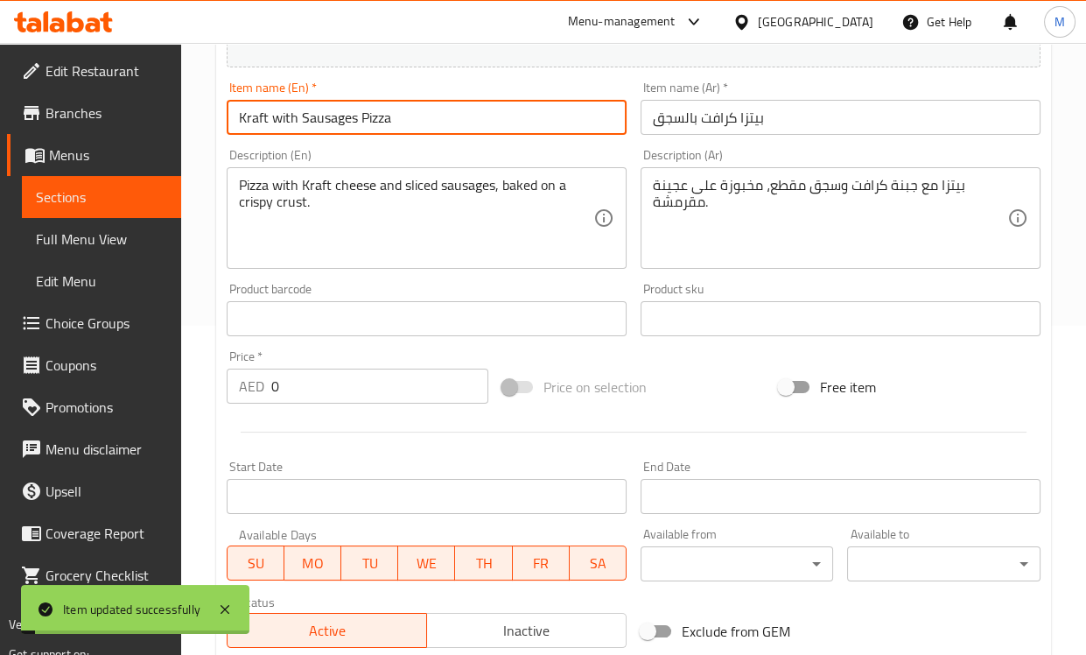
click at [291, 117] on input "Kraft with Sausages Pizza" at bounding box center [427, 117] width 400 height 35
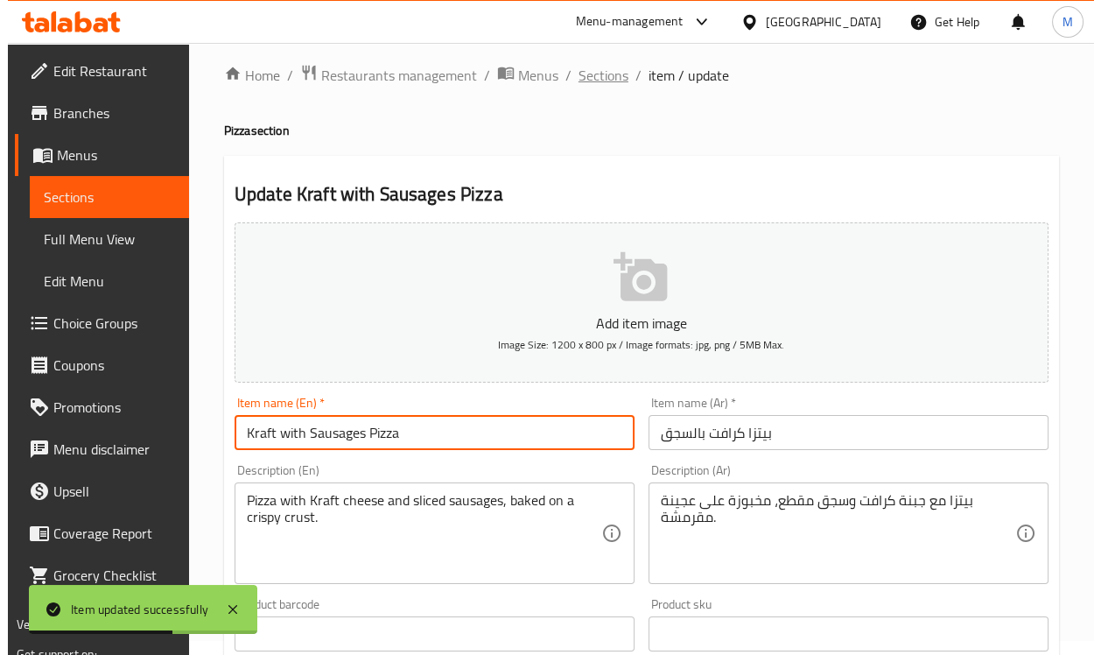
scroll to position [0, 0]
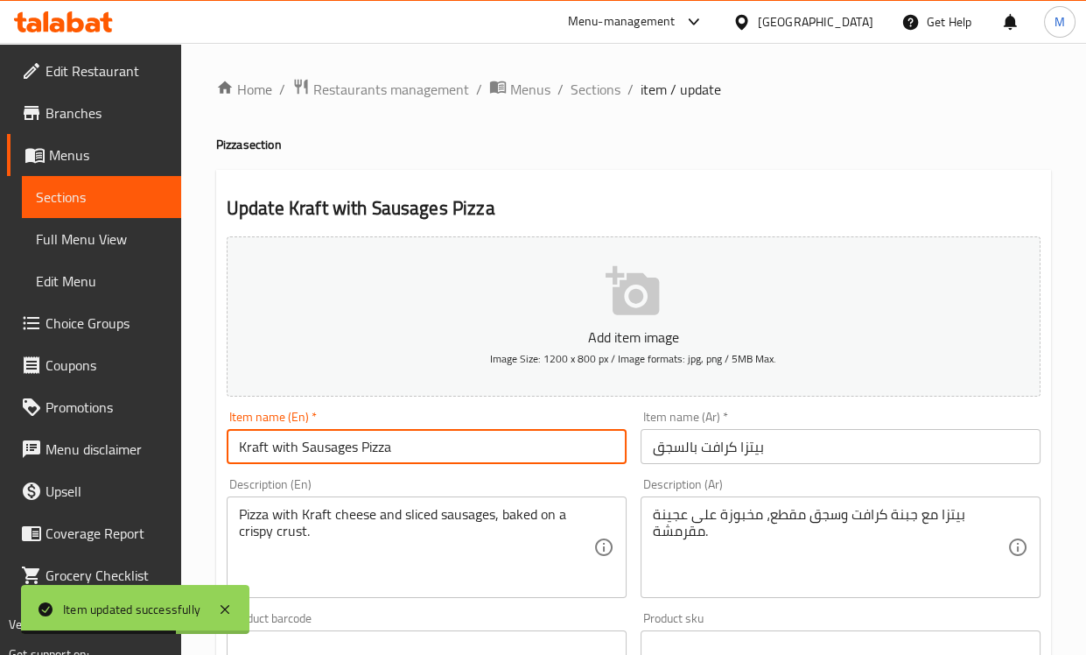
drag, startPoint x: 604, startPoint y: 81, endPoint x: 635, endPoint y: 132, distance: 59.3
click at [604, 81] on span "Sections" at bounding box center [596, 89] width 50 height 21
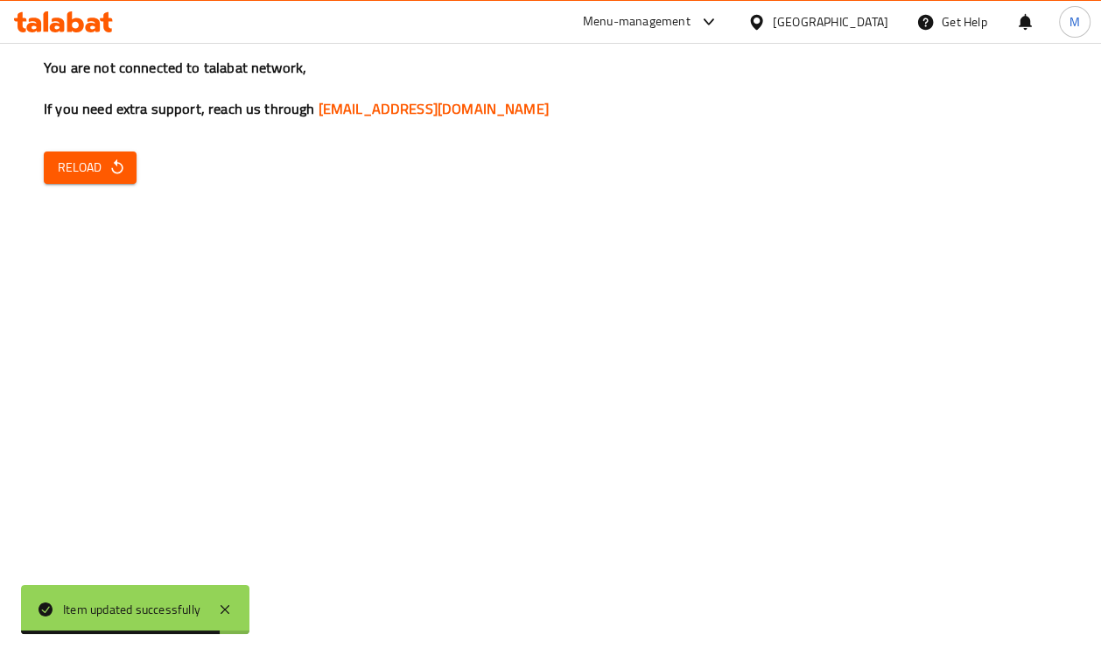
click at [93, 165] on span "Reload" at bounding box center [90, 168] width 65 height 22
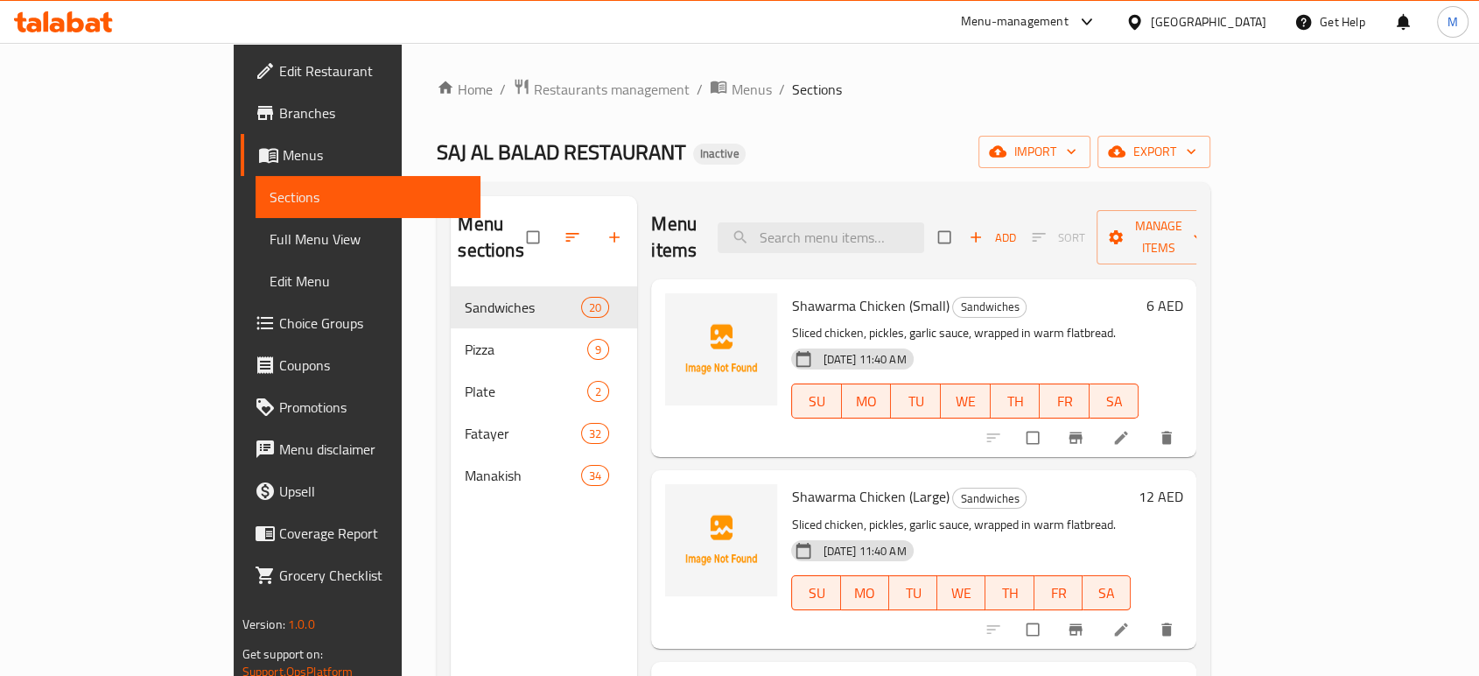
click at [270, 244] on span "Full Menu View" at bounding box center [368, 238] width 197 height 21
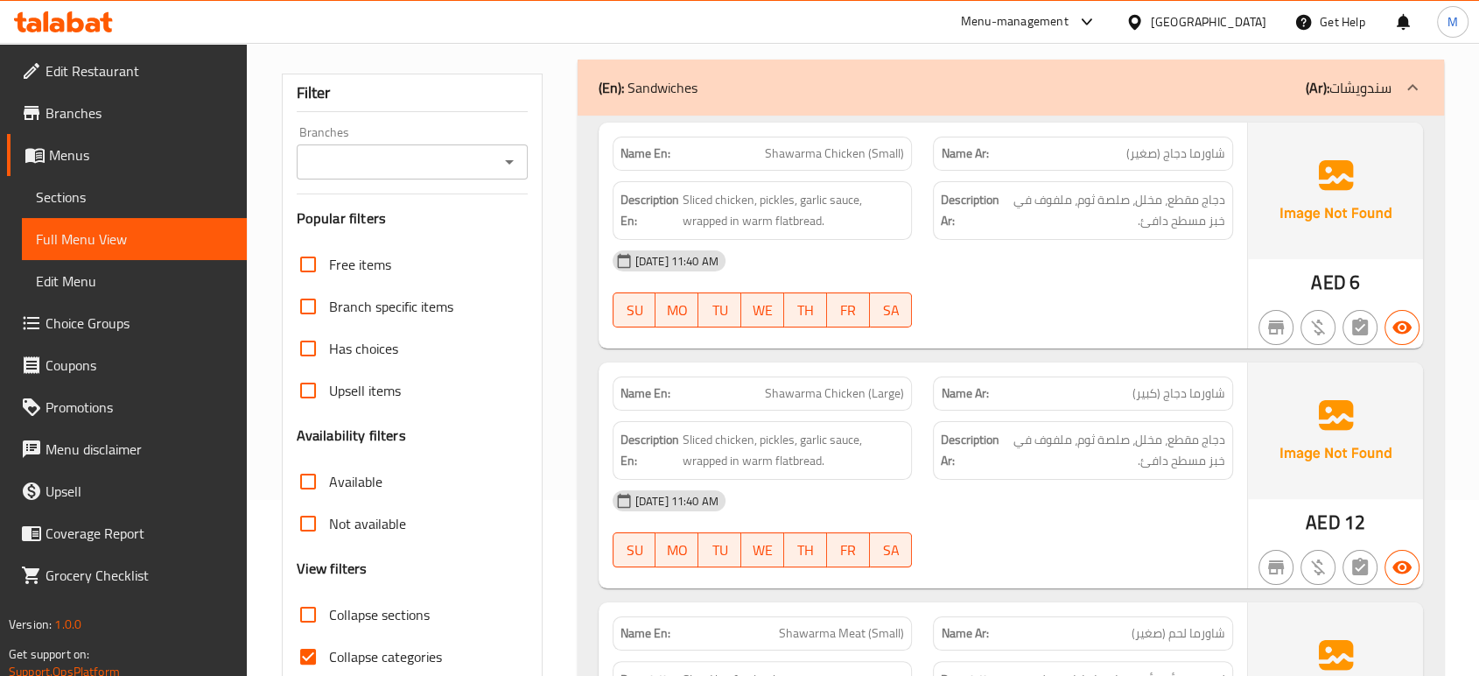
scroll to position [389, 0]
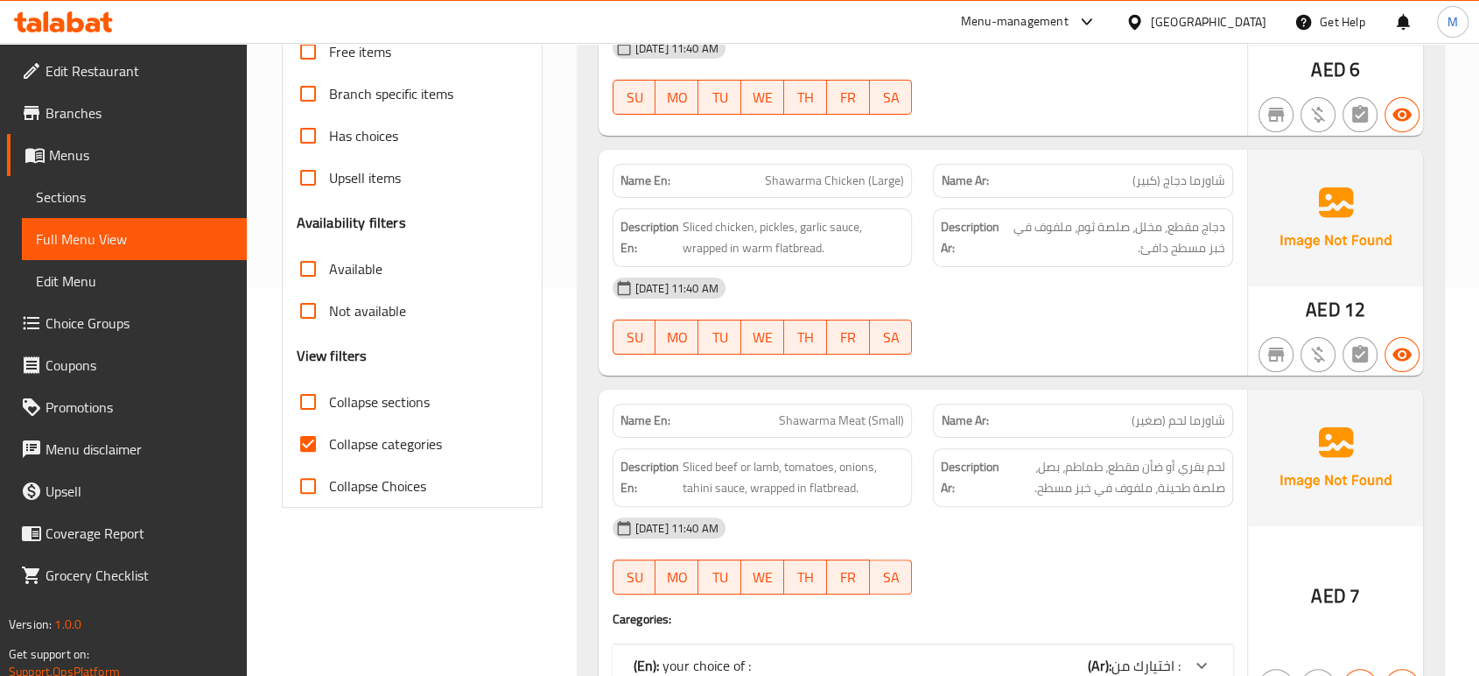
click at [366, 433] on span "Collapse categories" at bounding box center [385, 443] width 113 height 21
click at [329, 432] on input "Collapse categories" at bounding box center [308, 444] width 42 height 42
checkbox input "false"
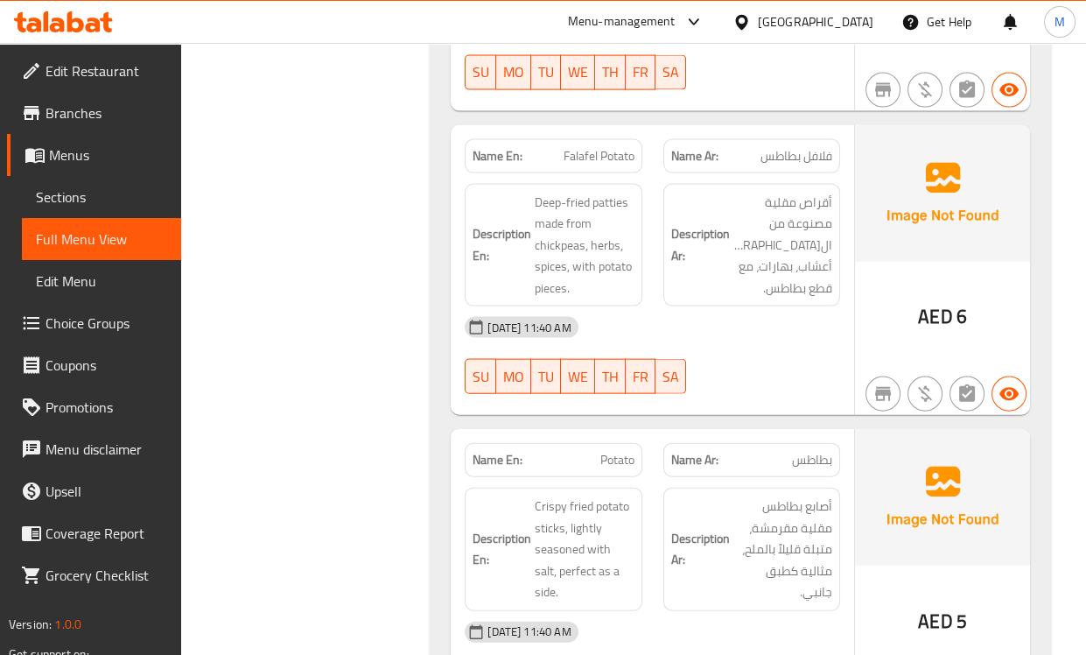
scroll to position [5933, 0]
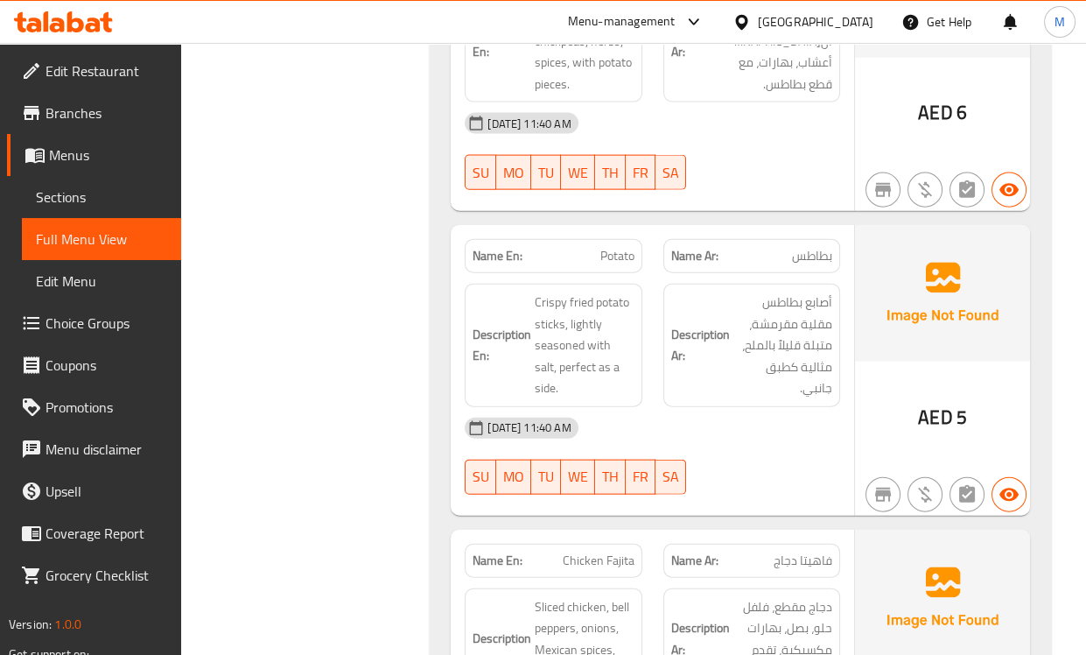
click at [622, 247] on span "Potato" at bounding box center [618, 256] width 34 height 18
copy span "Potato"
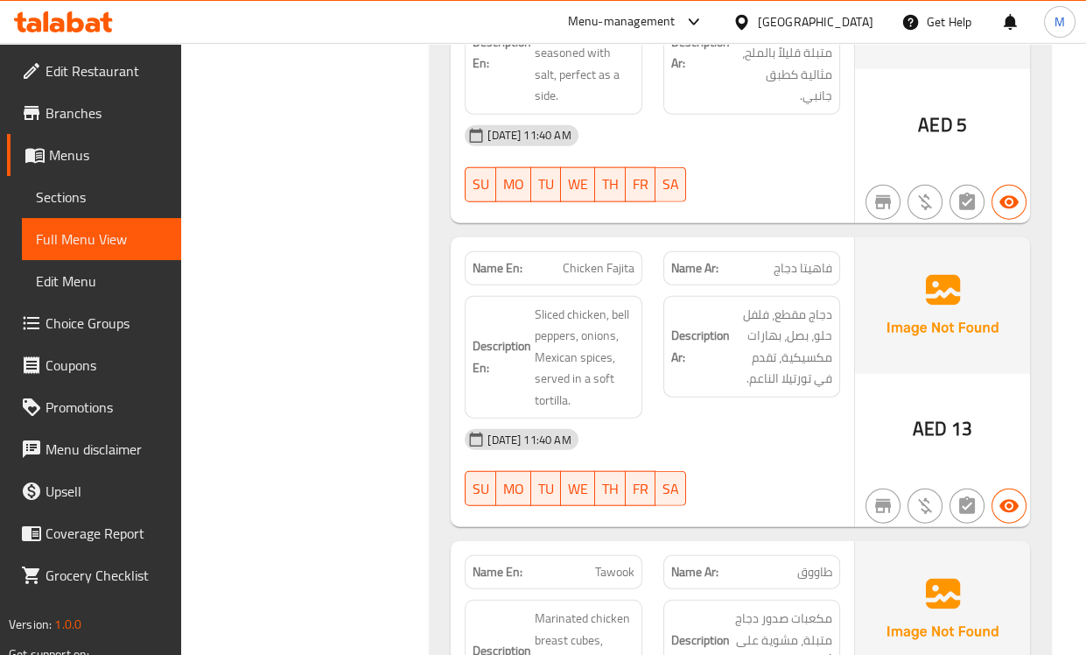
scroll to position [6419, 0]
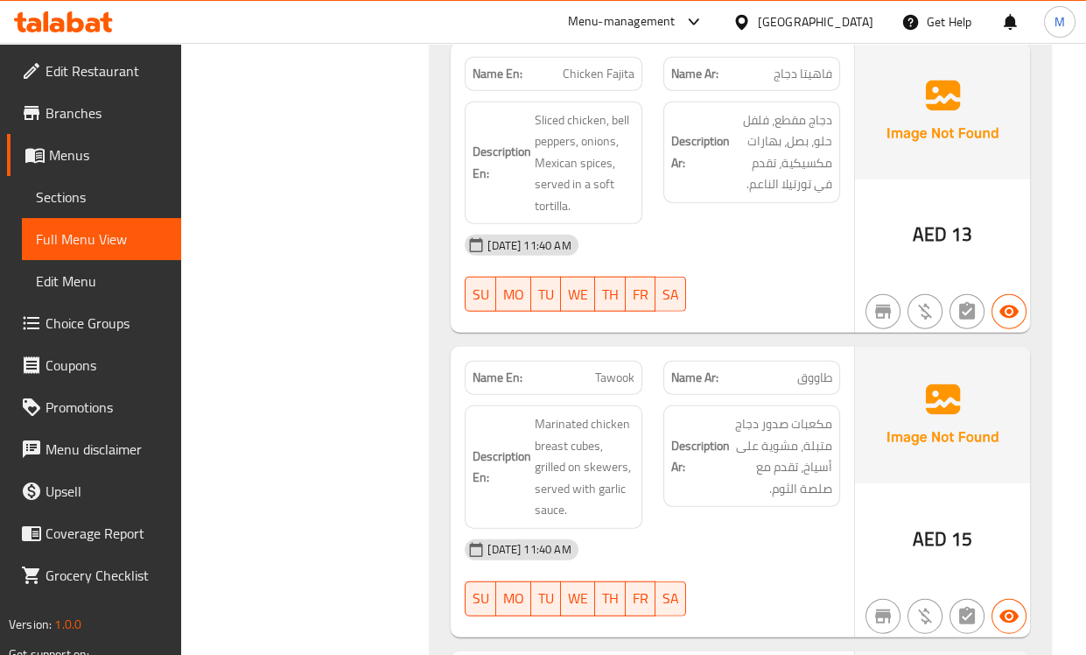
drag, startPoint x: 794, startPoint y: 154, endPoint x: 221, endPoint y: 267, distance: 583.6
click at [794, 154] on div "Description Ar: دجاج مقطع، فلفل حلو، بصل، بهارات مكسيكية، تقدم في تورتيلا الناع…" at bounding box center [752, 153] width 177 height 102
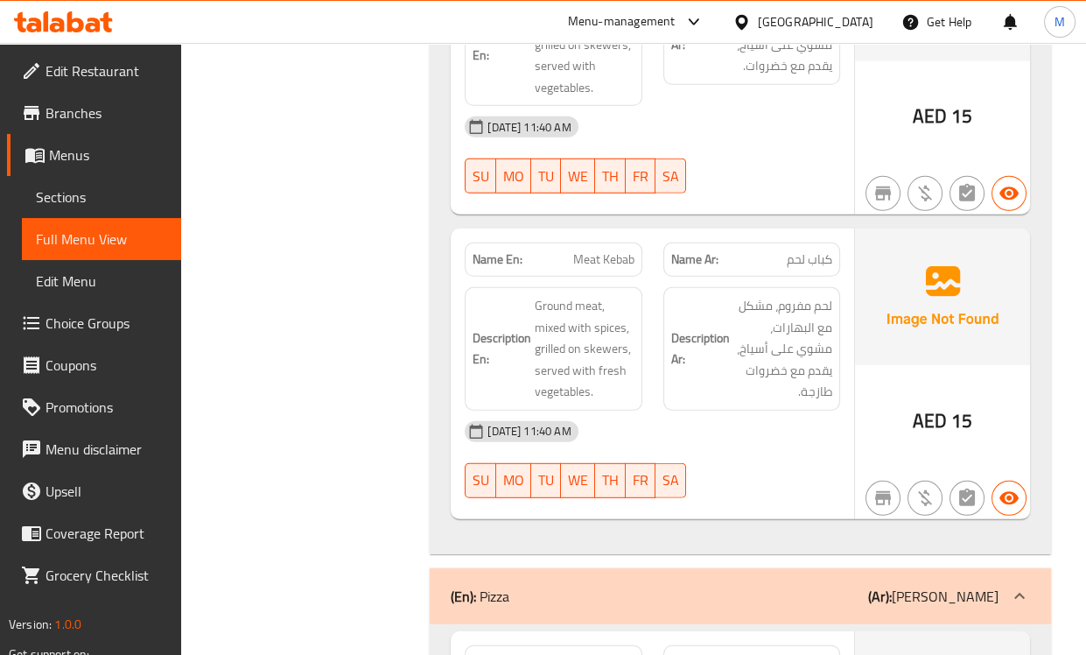
scroll to position [7489, 0]
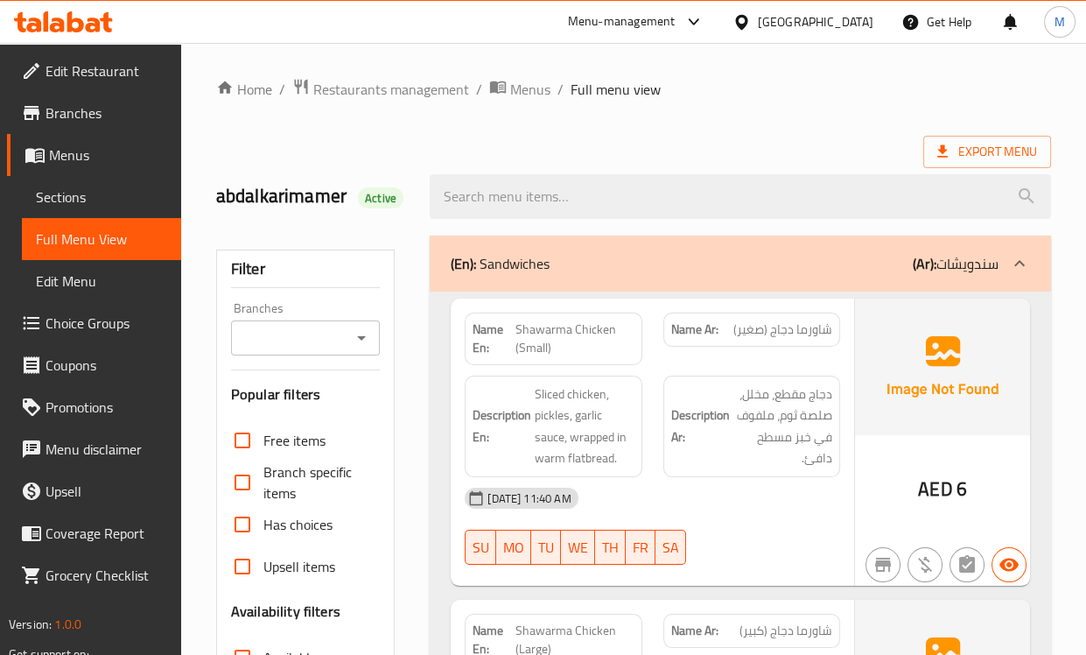
click at [798, 422] on span "دجاج مقطع، مخلل، صلصة ثوم، ملفوف في خبز مسطح دافئ." at bounding box center [783, 426] width 99 height 86
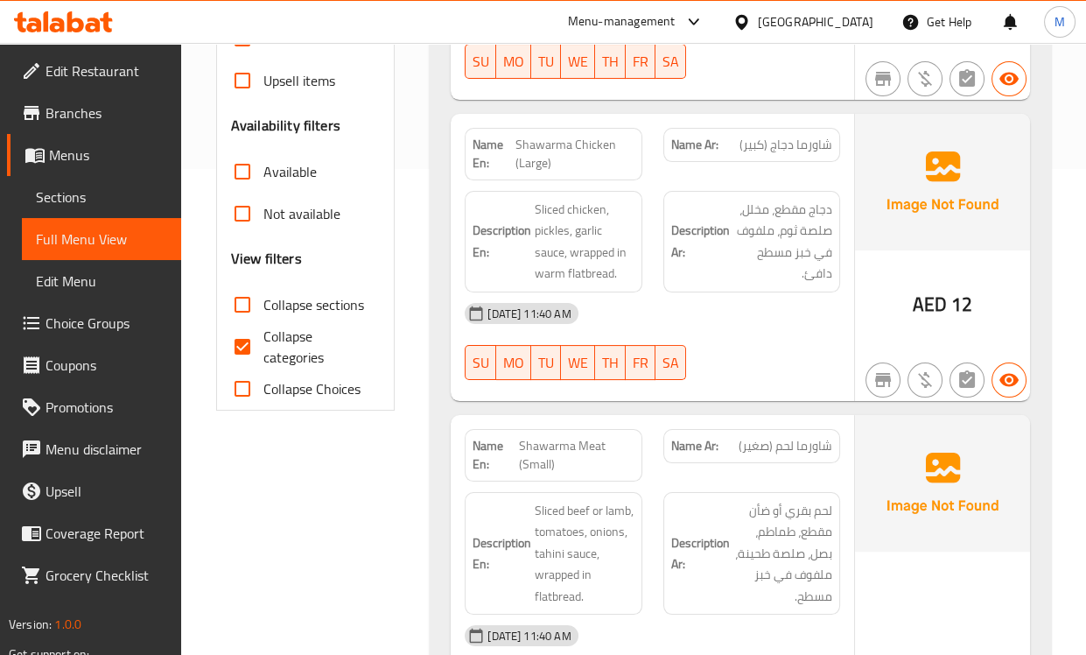
click at [250, 334] on input "Collapse categories" at bounding box center [242, 347] width 42 height 42
checkbox input "false"
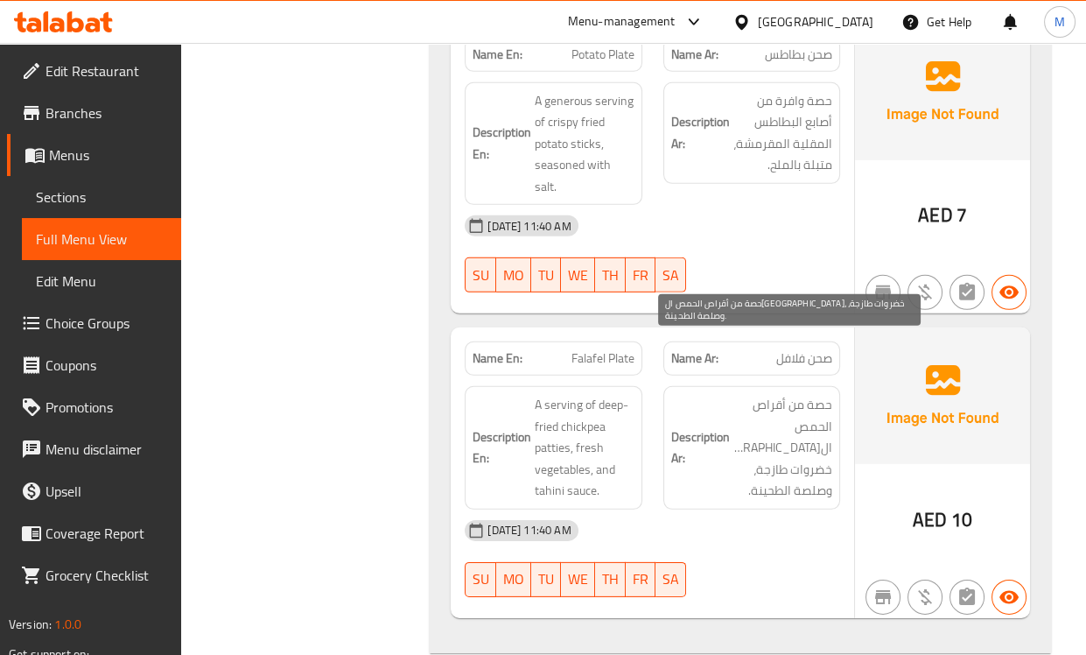
scroll to position [8073, 0]
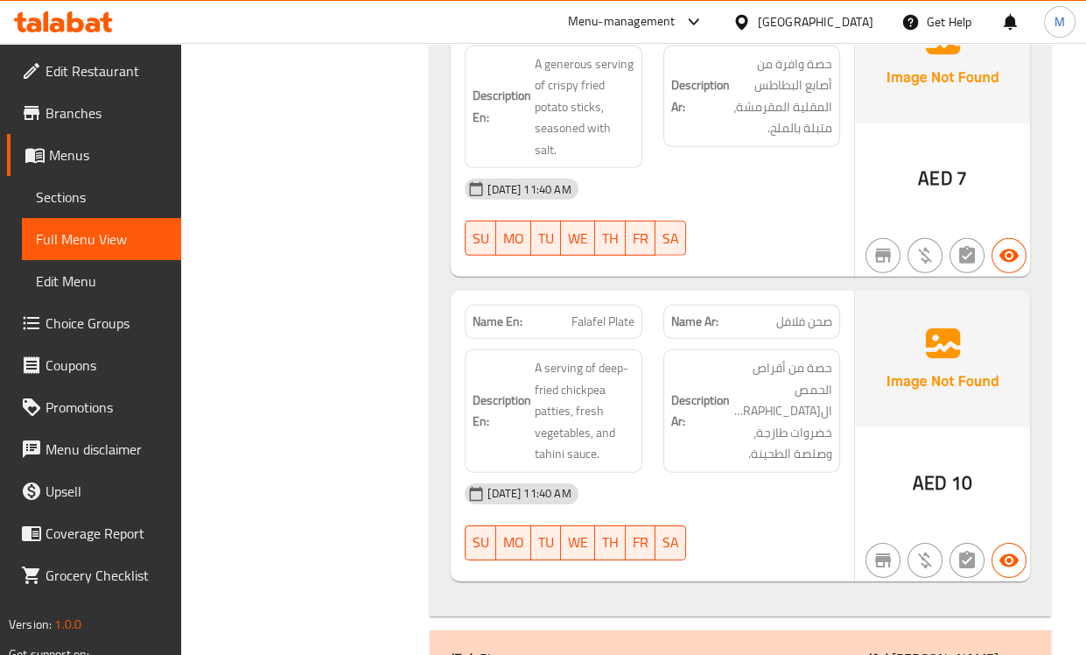
click at [794, 245] on div at bounding box center [752, 255] width 198 height 21
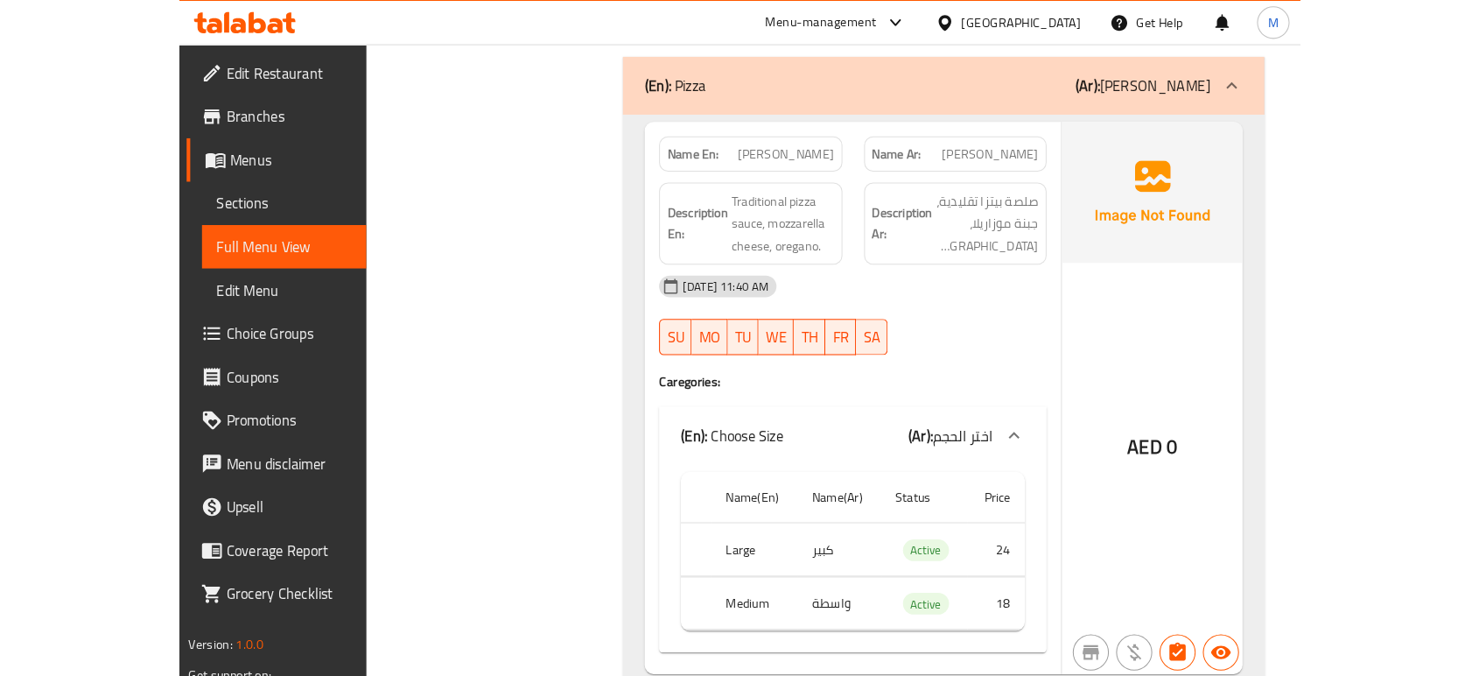
scroll to position [8656, 0]
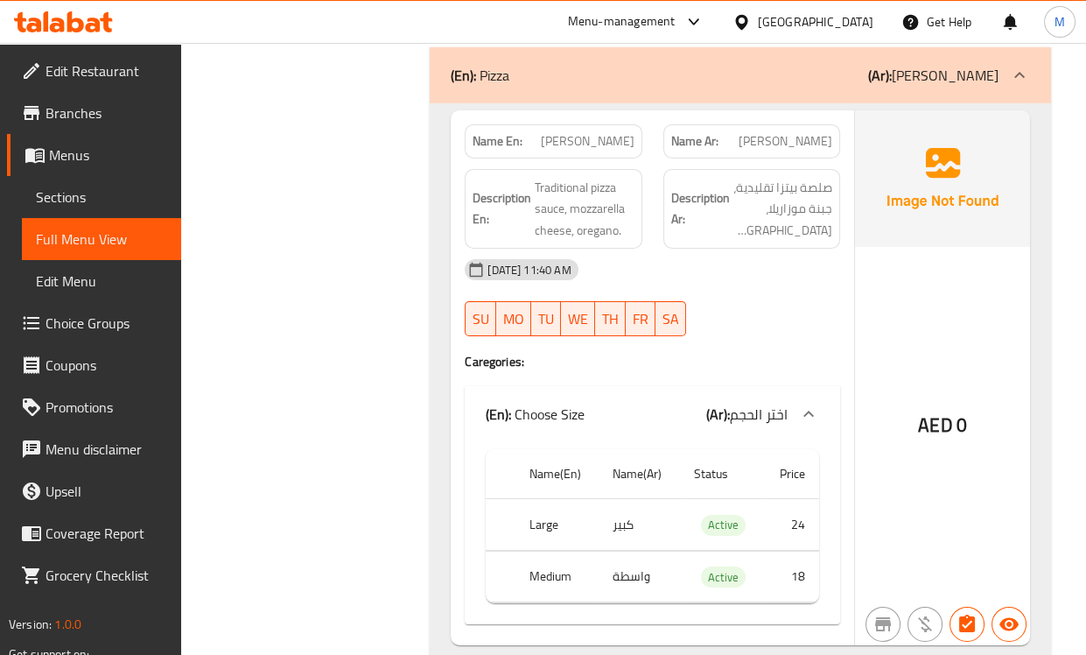
click at [621, 551] on td "واسطة" at bounding box center [639, 577] width 81 height 52
copy td "واسطة"
drag, startPoint x: 760, startPoint y: 216, endPoint x: 734, endPoint y: 209, distance: 27.2
click at [760, 249] on div "14-10-2025 11:40 AM" at bounding box center [652, 270] width 397 height 42
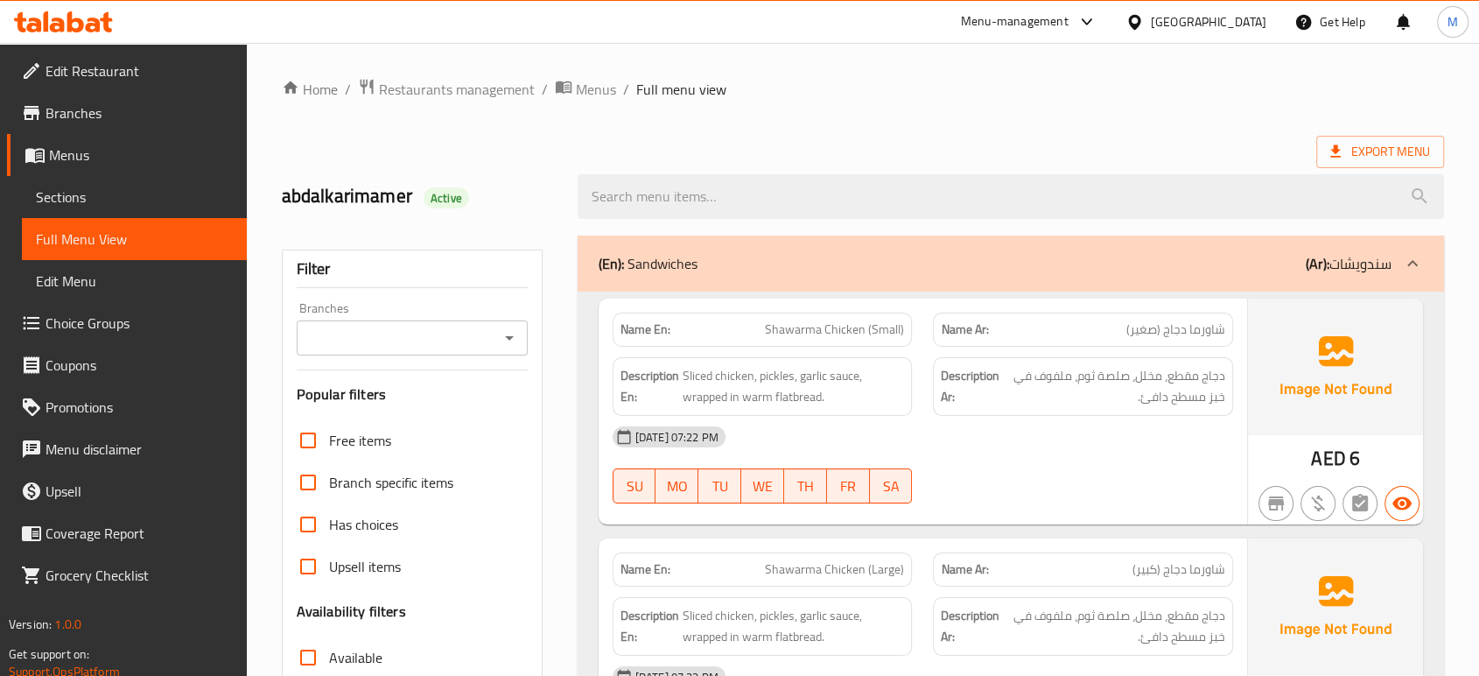
scroll to position [255, 0]
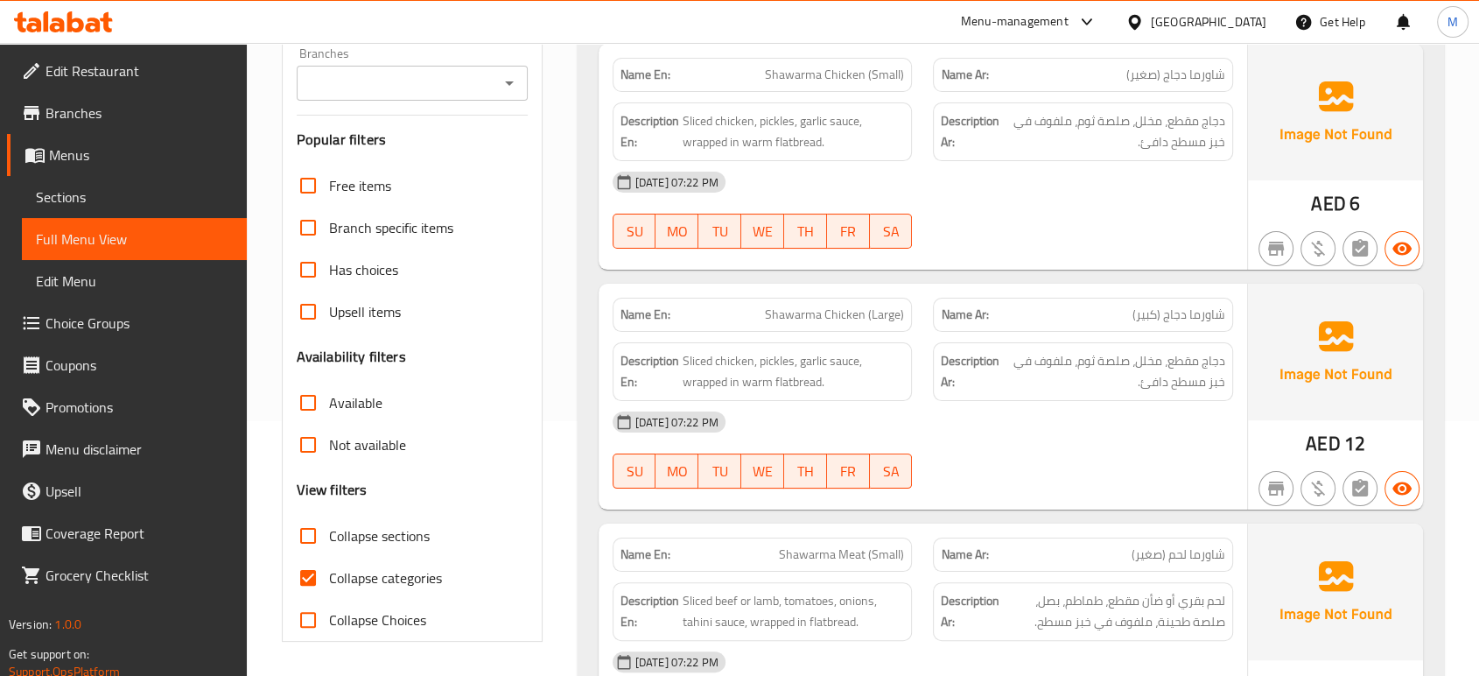
click at [330, 574] on span "Collapse categories" at bounding box center [385, 577] width 113 height 21
click at [329, 574] on input "Collapse categories" at bounding box center [308, 578] width 42 height 42
checkbox input "false"
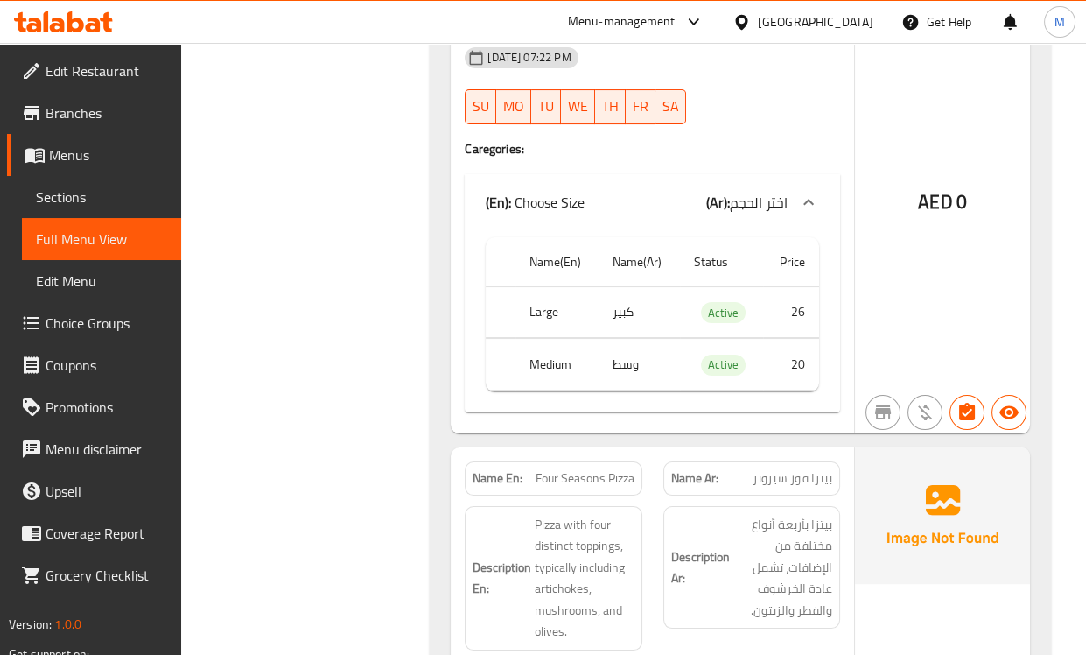
scroll to position [10468, 0]
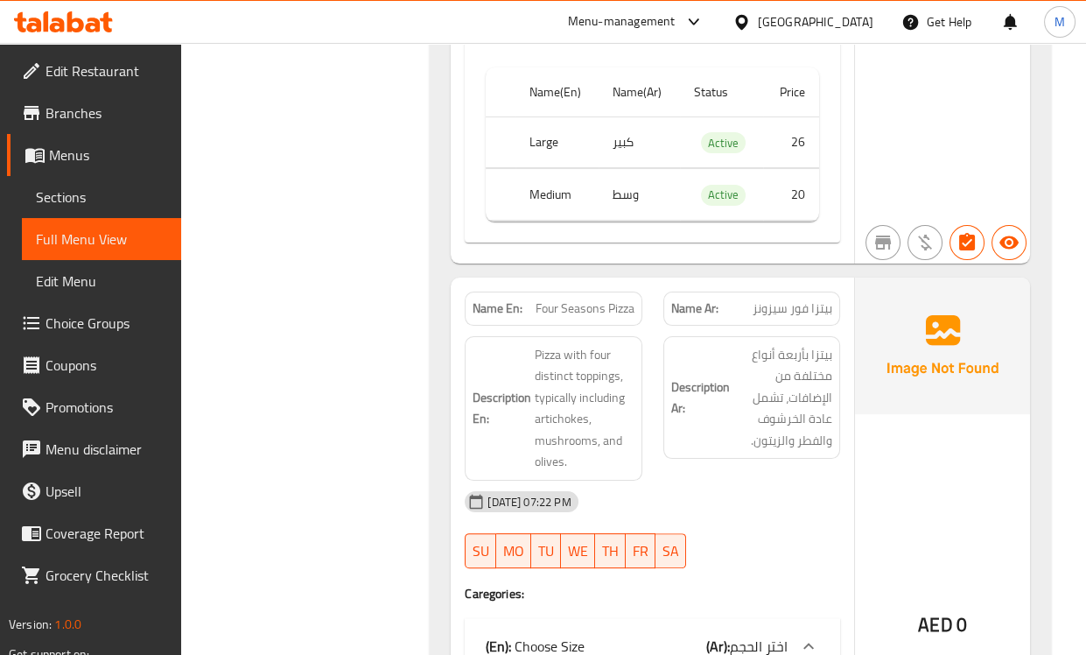
click at [590, 299] on span "Four Seasons Pizza" at bounding box center [585, 308] width 99 height 18
copy span "Four Seasons Pizza"
click at [709, 377] on h6 "Description Ar: بيتزا بأربعة أنواع مختلفة من الإضافات، تشمل عادة الخرشوف والفطر…" at bounding box center [751, 398] width 161 height 108
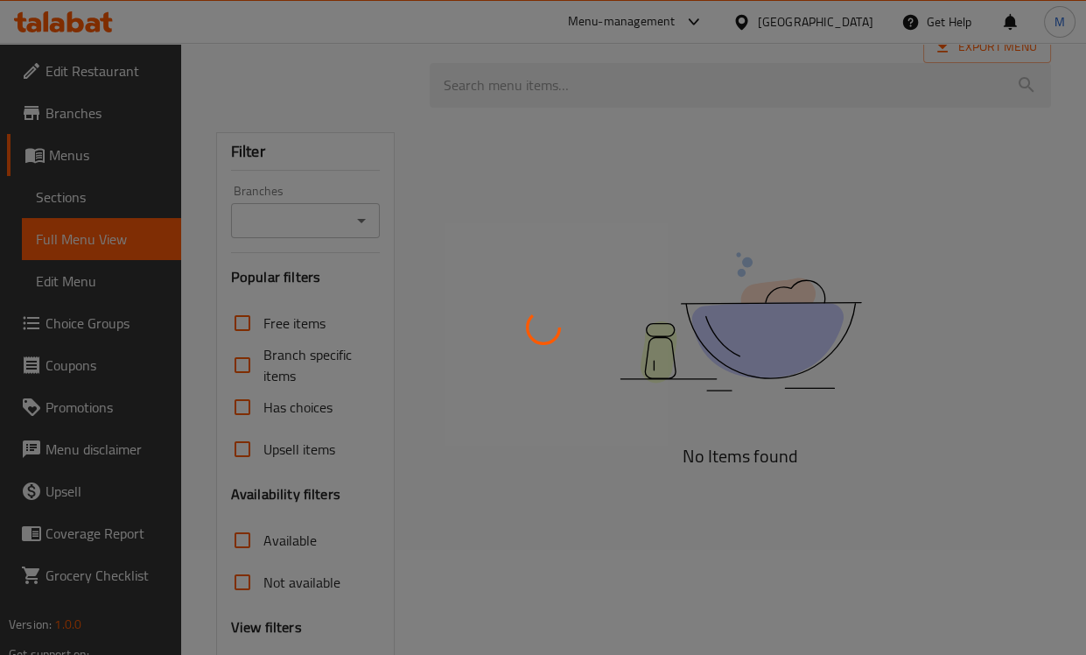
scroll to position [264, 0]
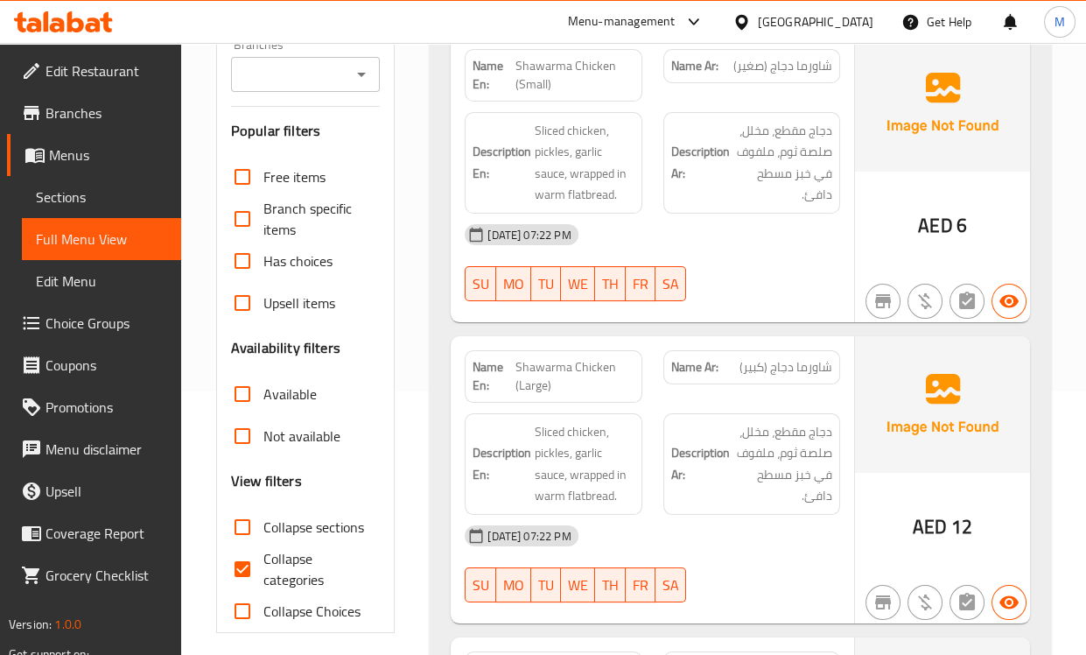
click at [259, 580] on input "Collapse categories" at bounding box center [242, 569] width 42 height 42
checkbox input "false"
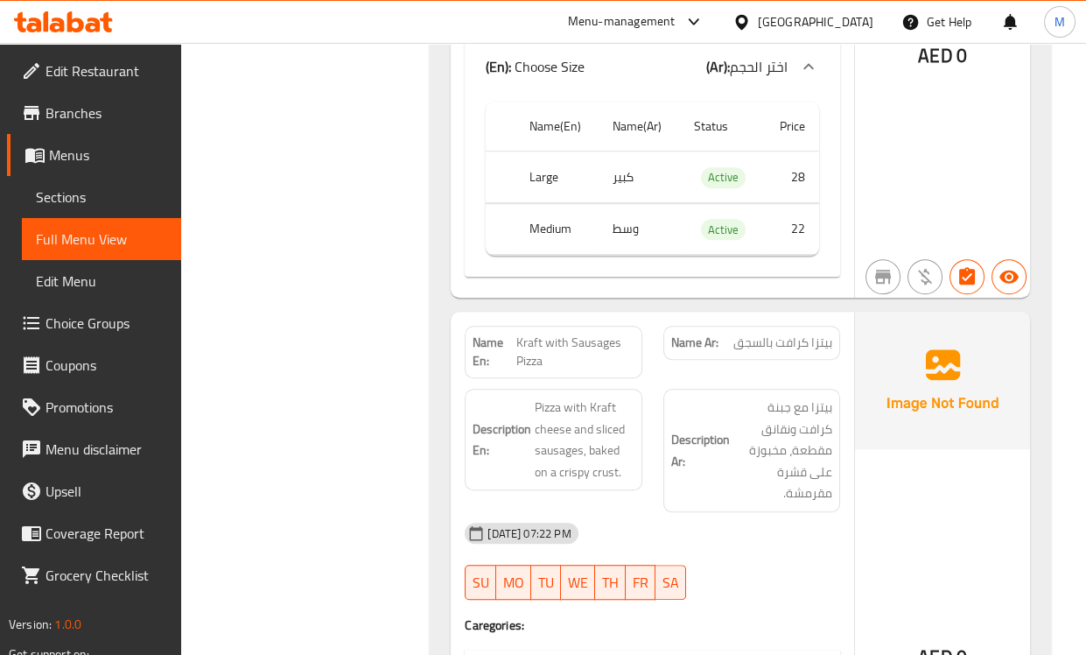
scroll to position [11659, 0]
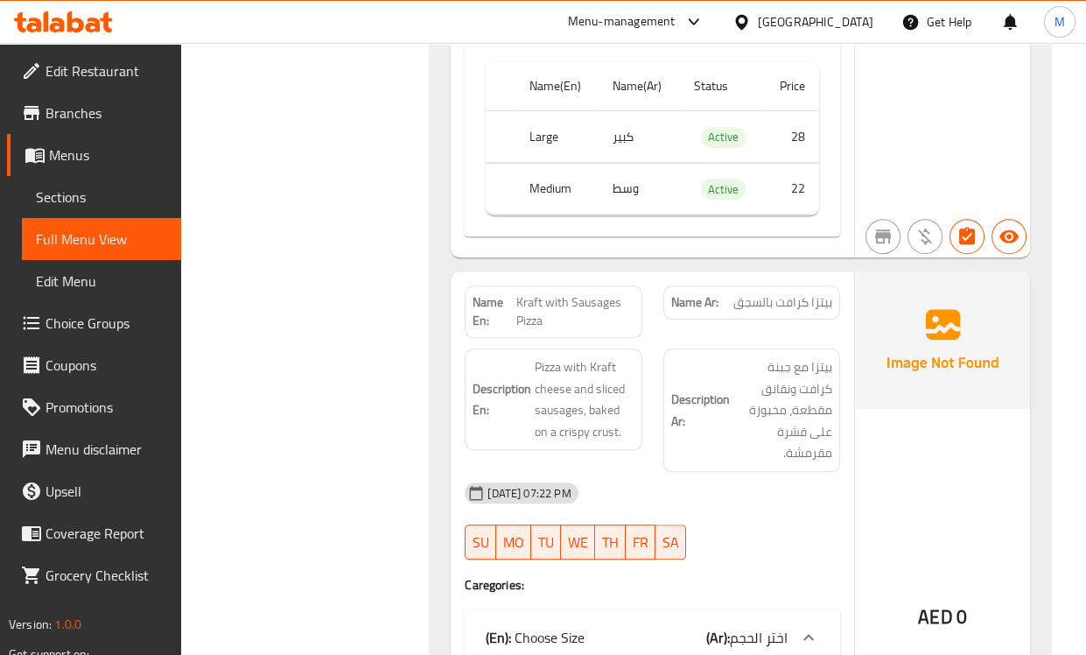
click at [593, 293] on span "Kraft with Sausages Pizza" at bounding box center [574, 311] width 117 height 37
copy span "Kraft with Sausages Pizza"
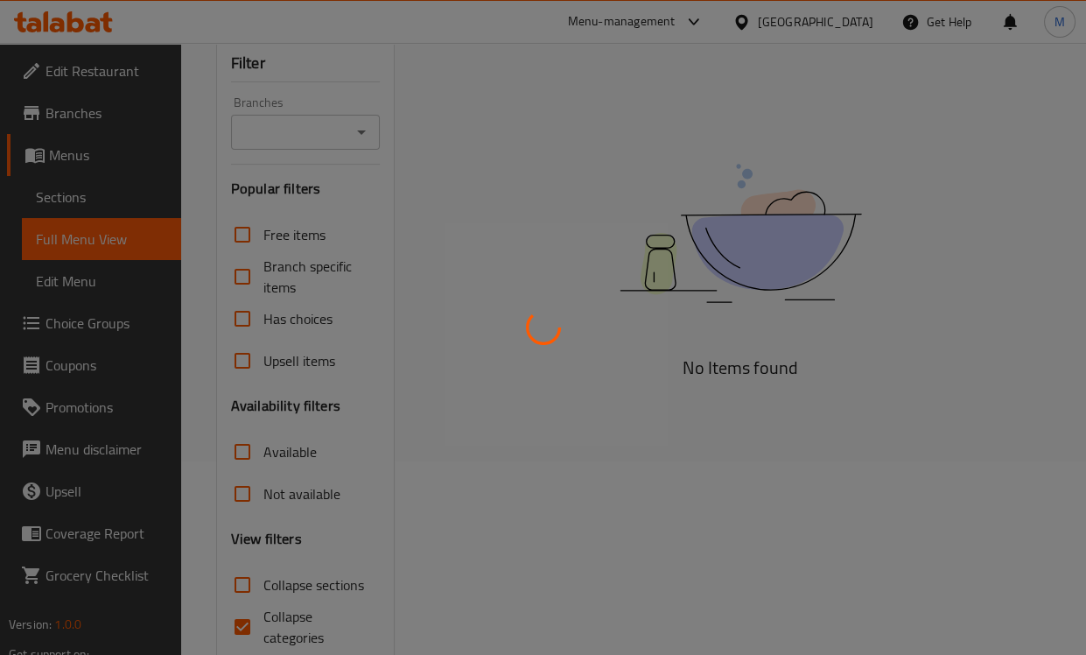
scroll to position [194, 0]
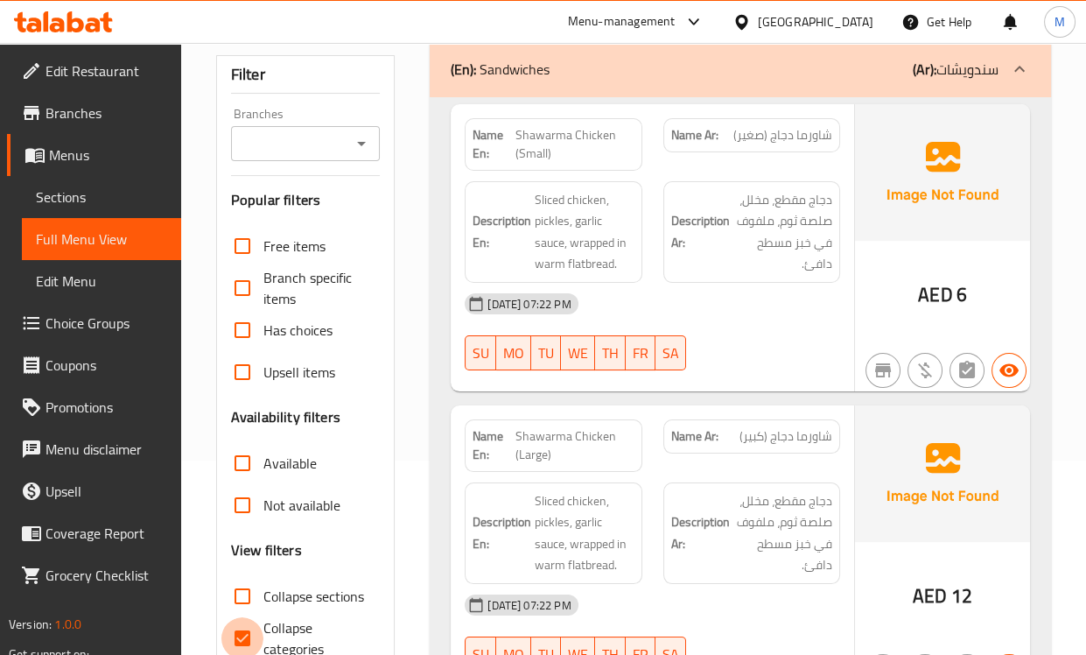
click at [259, 635] on input "Collapse categories" at bounding box center [242, 638] width 42 height 42
checkbox input "false"
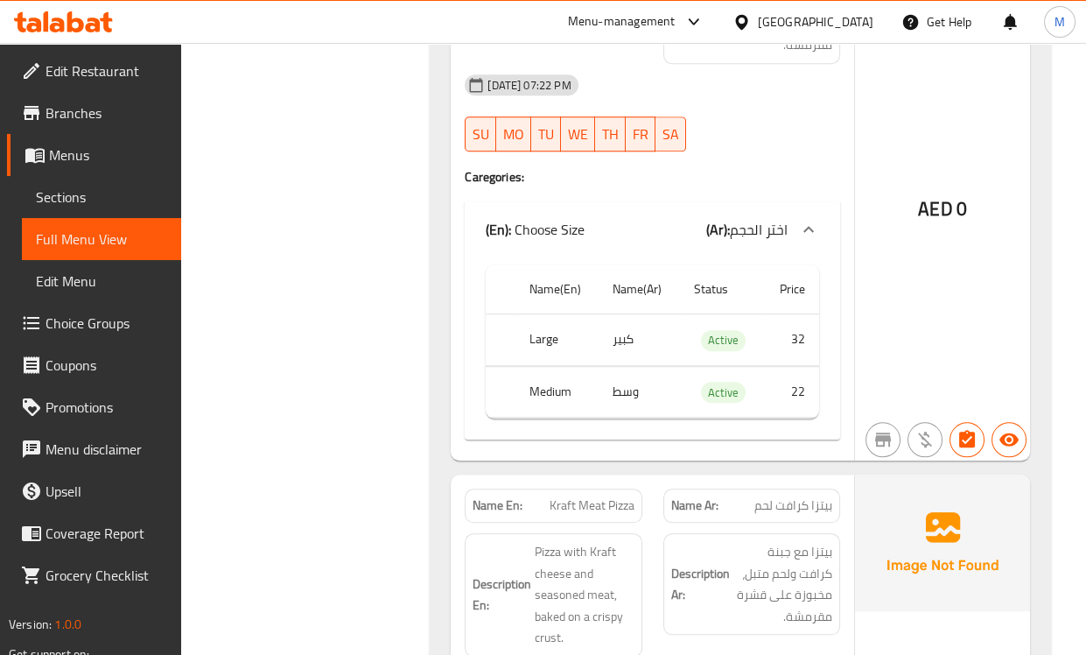
scroll to position [12160, 0]
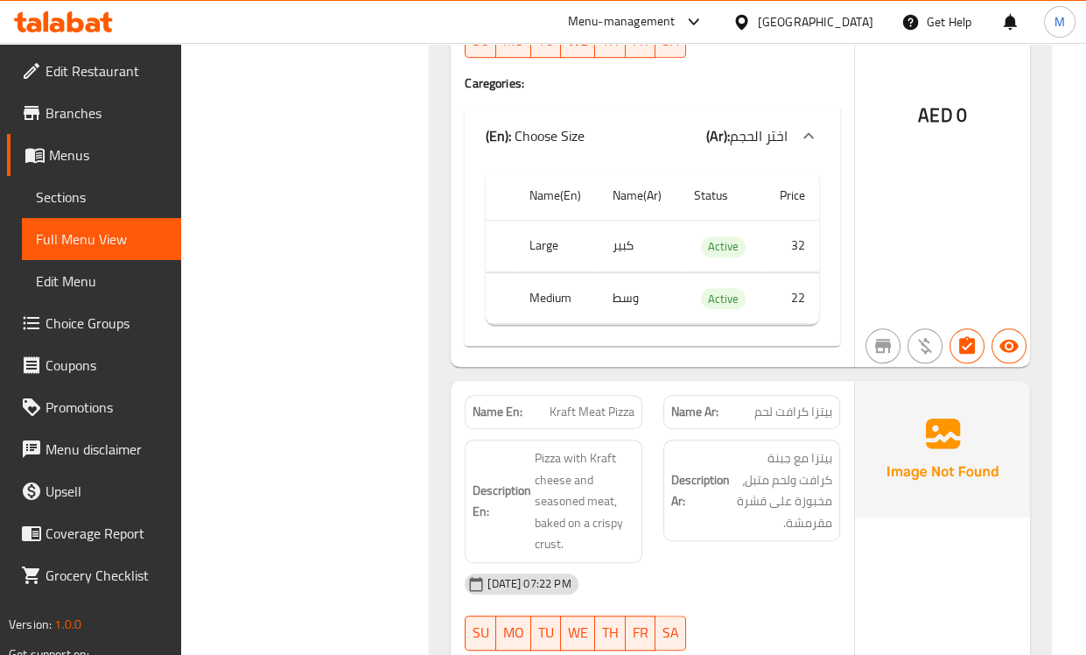
click at [572, 403] on span "Kraft Meat Pizza" at bounding box center [592, 412] width 85 height 18
copy span "Kraft Meat Pizza"
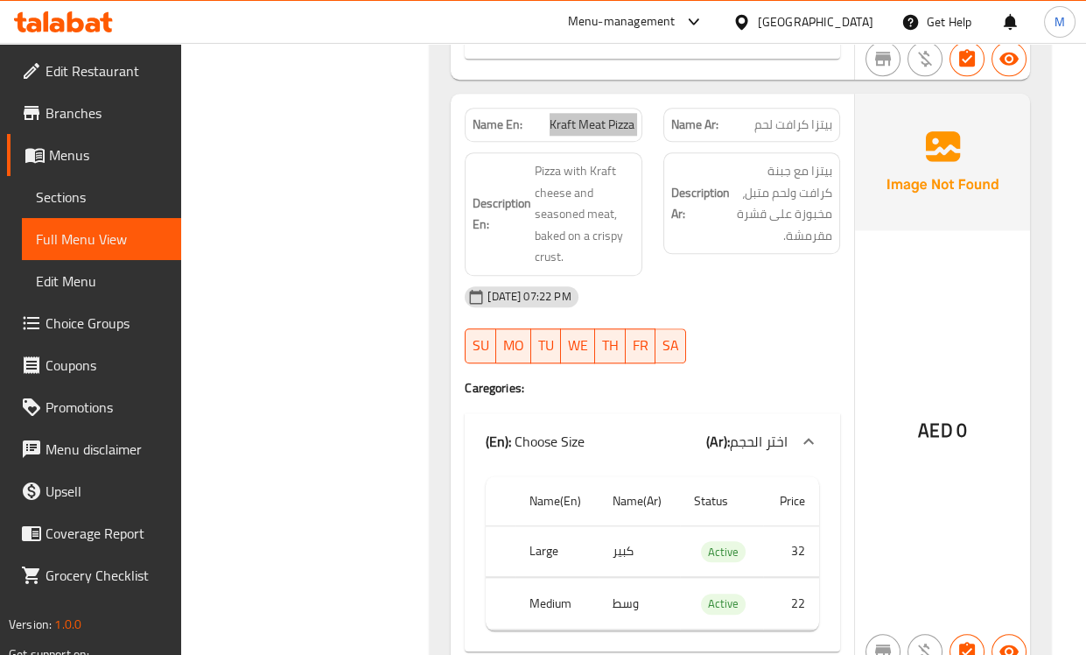
scroll to position [12452, 0]
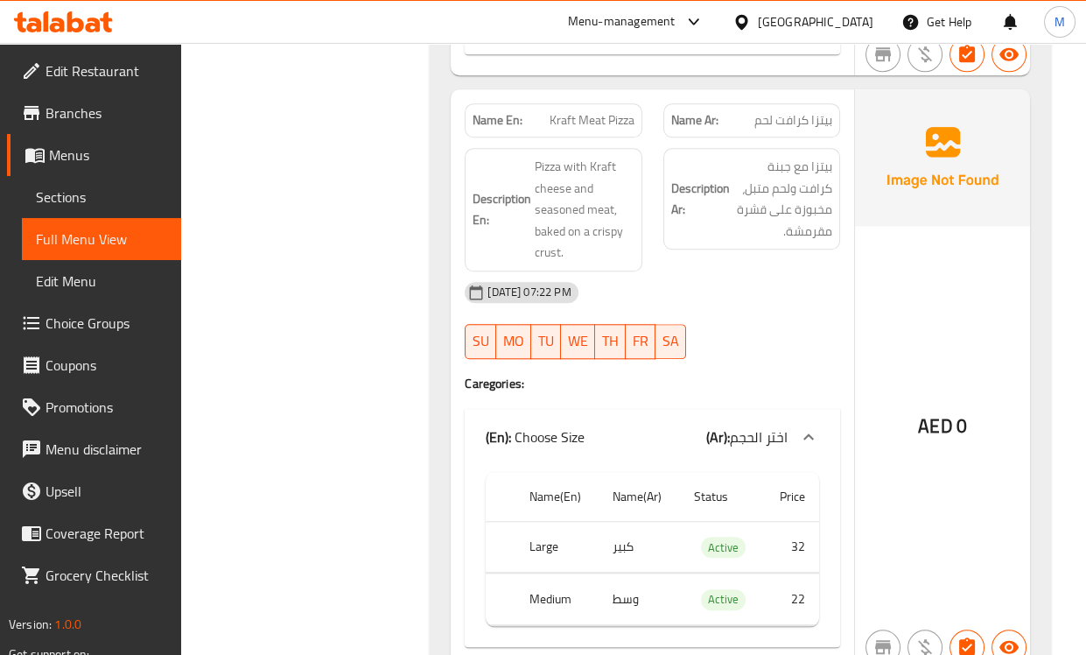
drag, startPoint x: 740, startPoint y: 275, endPoint x: 692, endPoint y: 192, distance: 95.7
click at [740, 275] on div "14-10-2025 07:22 PM SU MO TU WE TH FR SA" at bounding box center [652, 320] width 397 height 98
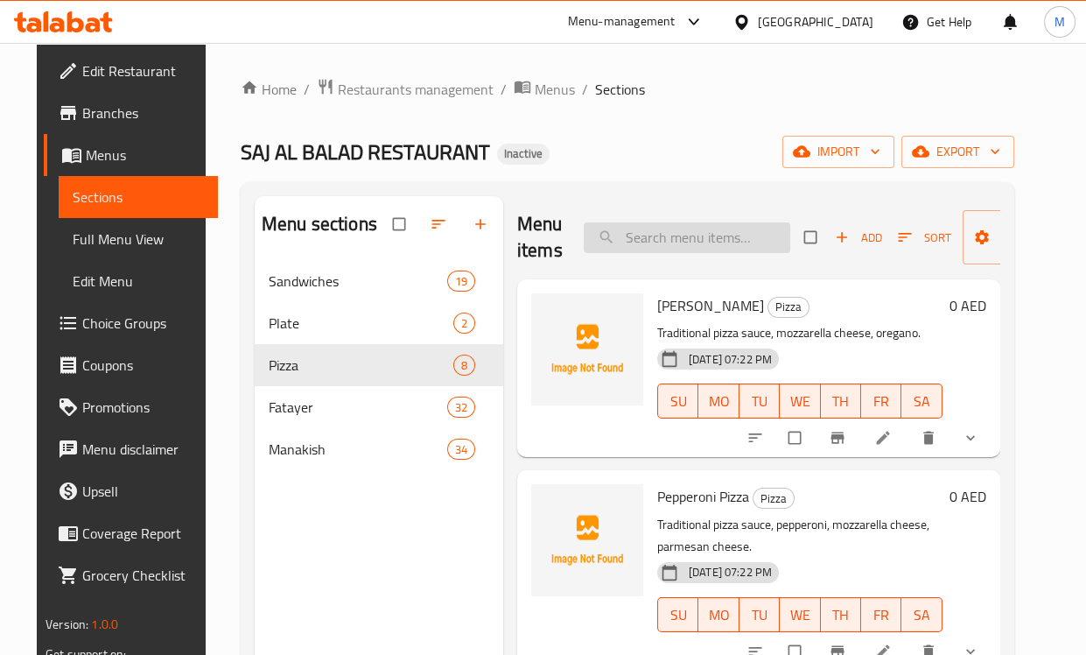
click at [687, 245] on input "search" at bounding box center [687, 237] width 207 height 31
paste input "Kraft Meat Pizza"
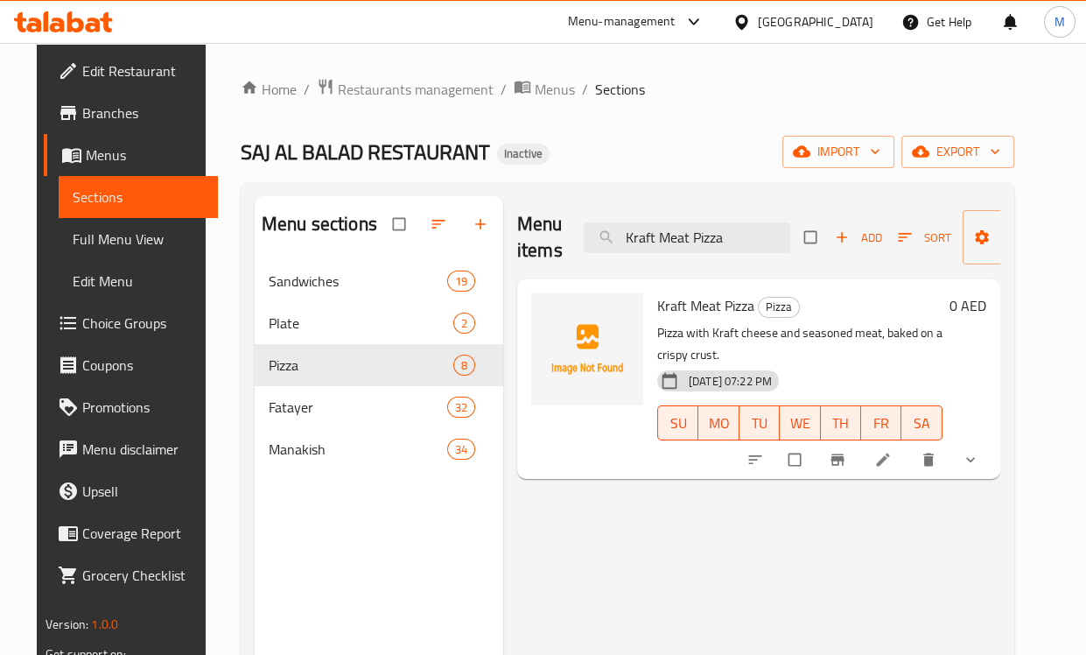
type input "Kraft Meat Pizza"
click at [892, 460] on icon at bounding box center [884, 460] width 18 height 18
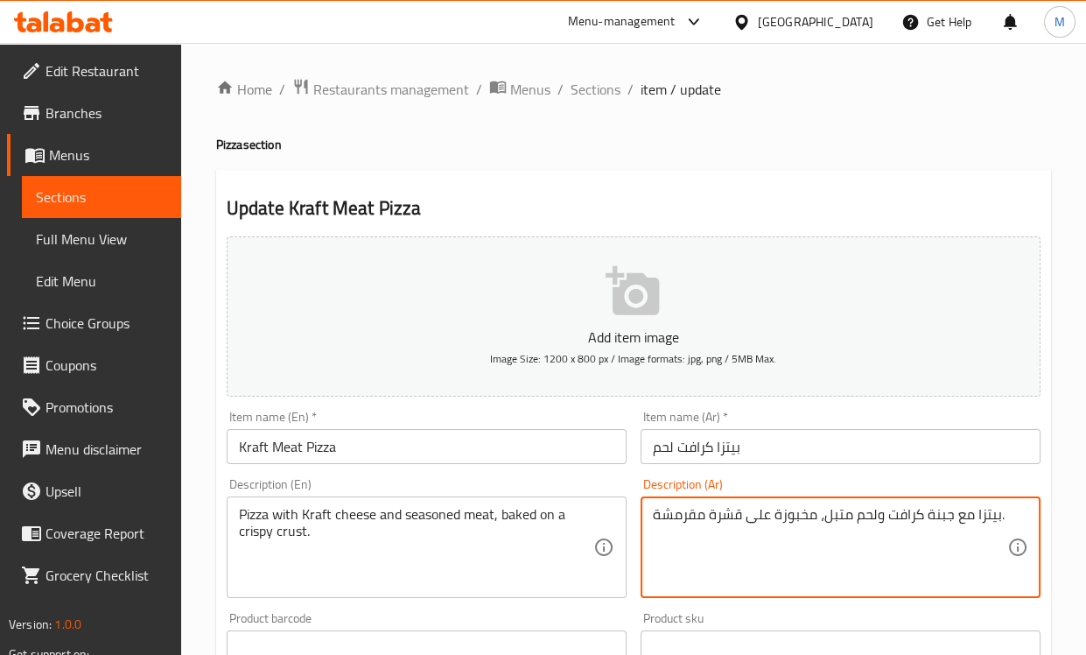
click at [723, 516] on textarea "بيتزا مع جبنة كرافت ولحم متبل، مخبوزة على قشرة مقرمشة." at bounding box center [830, 547] width 355 height 83
type textarea "بيتزا مع جبنة كرافت ولحم متبل، مخبوزة على عجينة مقرمشة."
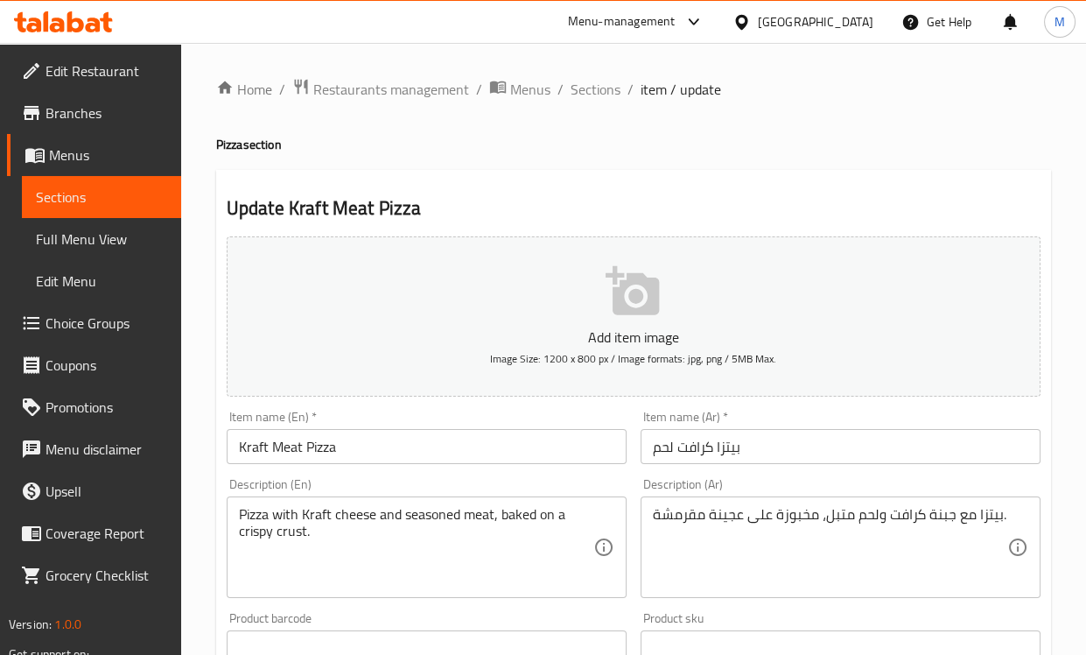
click at [770, 495] on div "Description (Ar) بيتزا مع جبنة كرافت ولحم متبل، مخبوزة على عجينة مقرمشة. Descri…" at bounding box center [841, 538] width 400 height 120
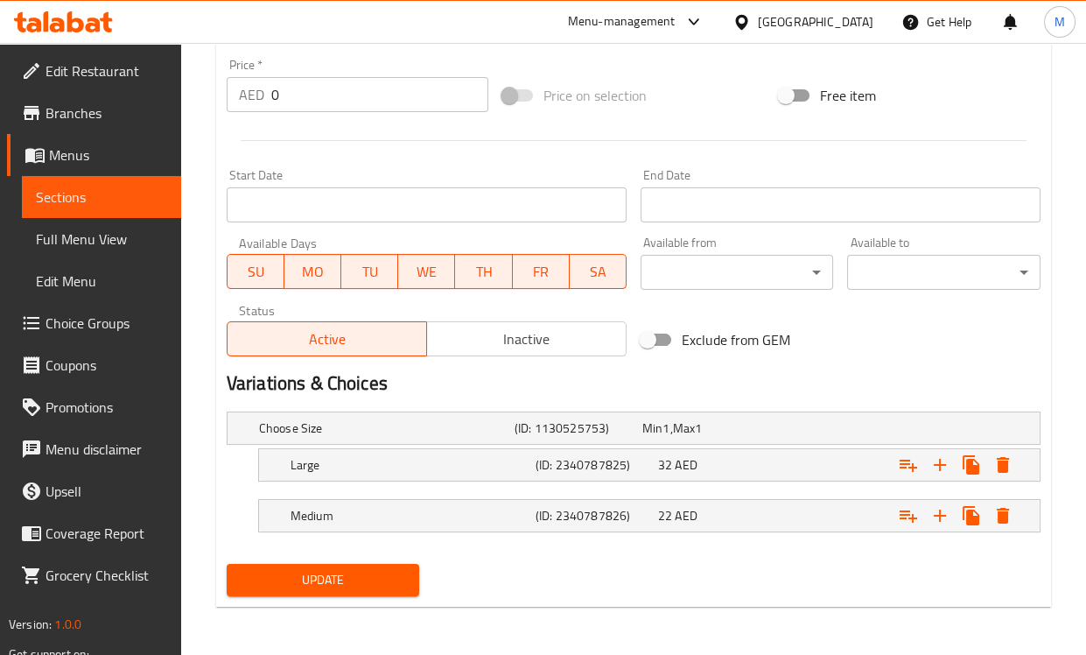
click at [341, 573] on span "Update" at bounding box center [323, 580] width 165 height 22
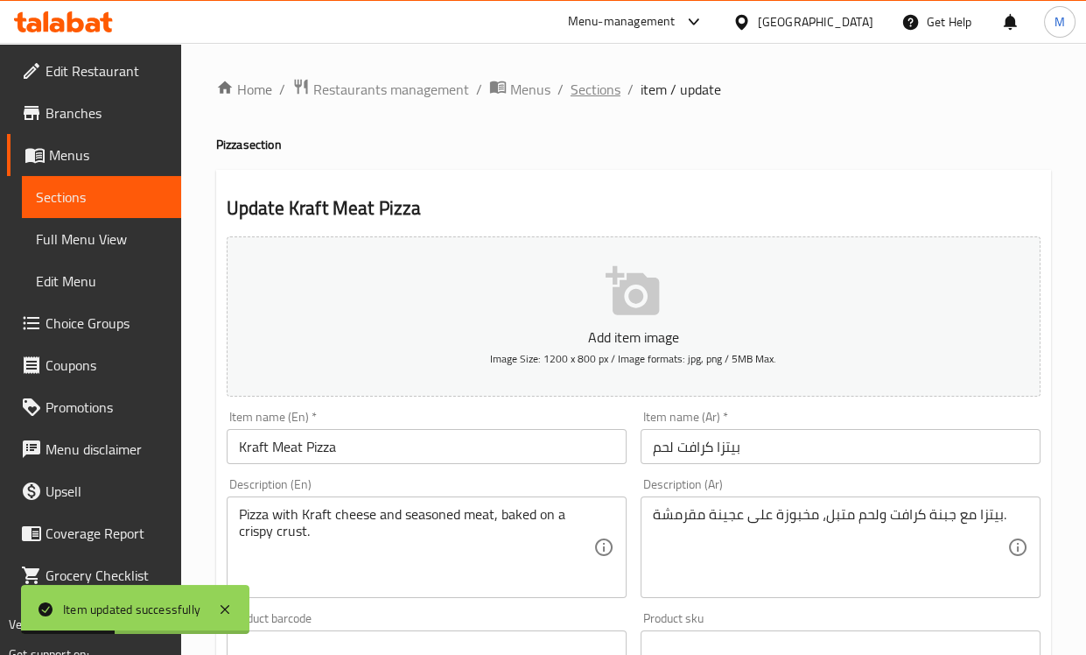
click at [588, 89] on span "Sections" at bounding box center [596, 89] width 50 height 21
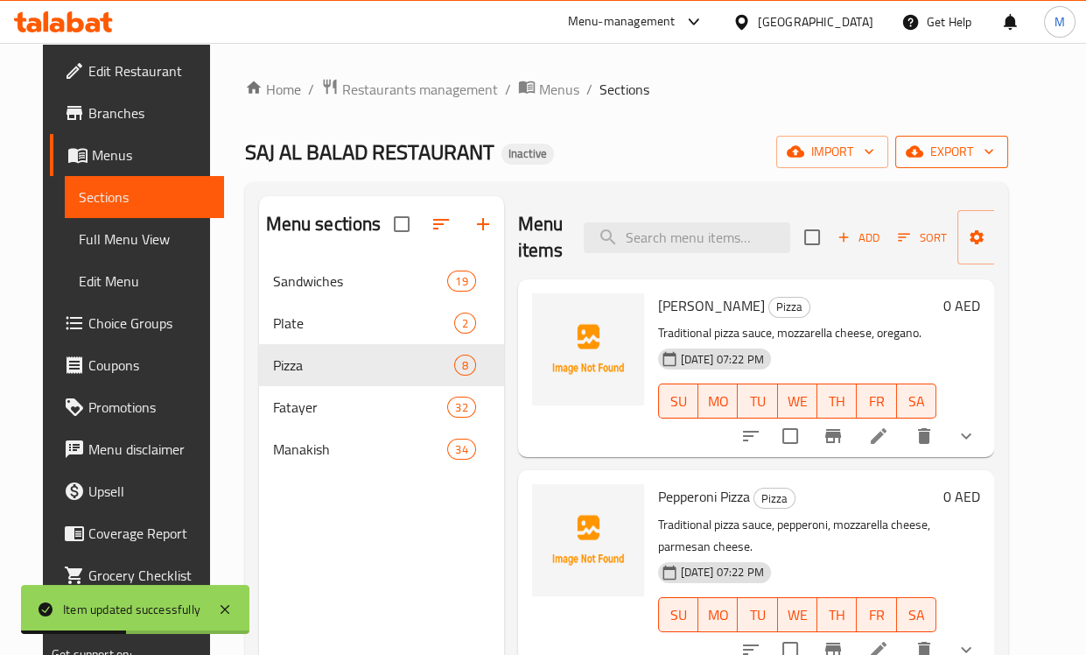
click at [994, 158] on span "export" at bounding box center [952, 152] width 85 height 22
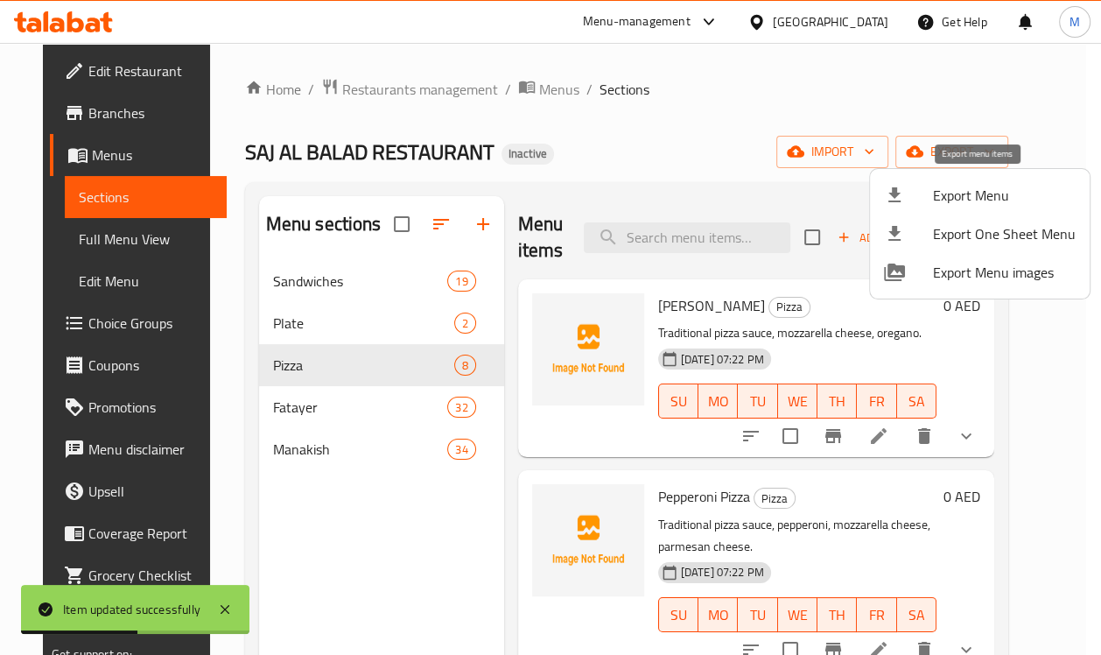
click at [977, 194] on span "Export Menu" at bounding box center [1004, 195] width 143 height 21
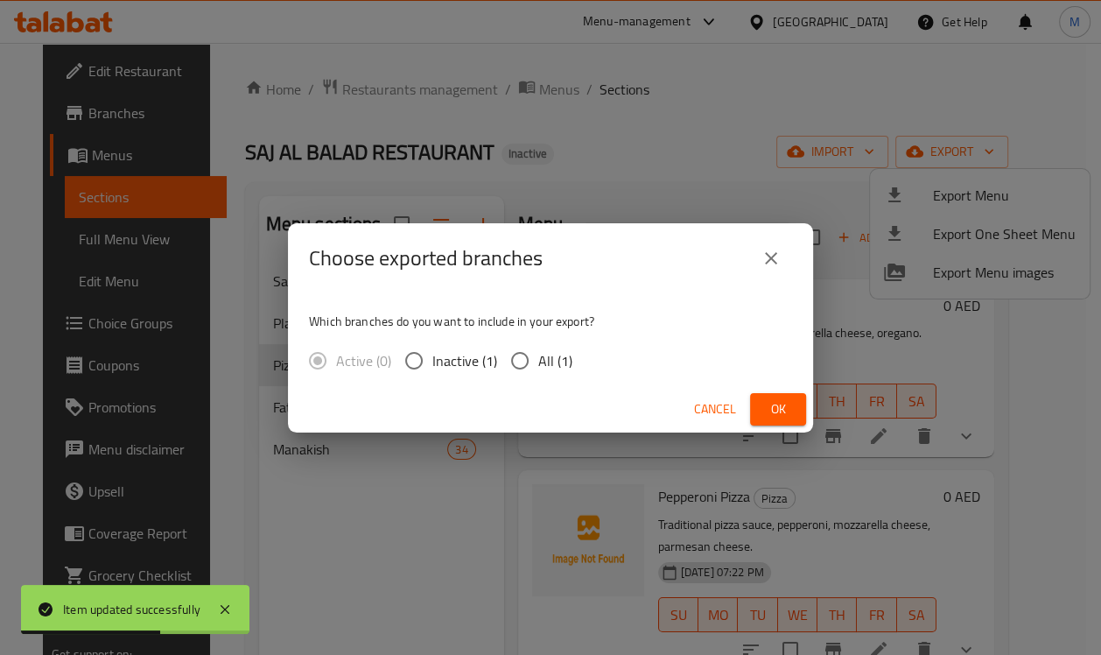
click at [539, 362] on span "All (1)" at bounding box center [555, 360] width 34 height 21
click at [538, 362] on input "All (1)" at bounding box center [520, 360] width 37 height 37
radio input "true"
click at [787, 411] on span "Ok" at bounding box center [778, 409] width 28 height 22
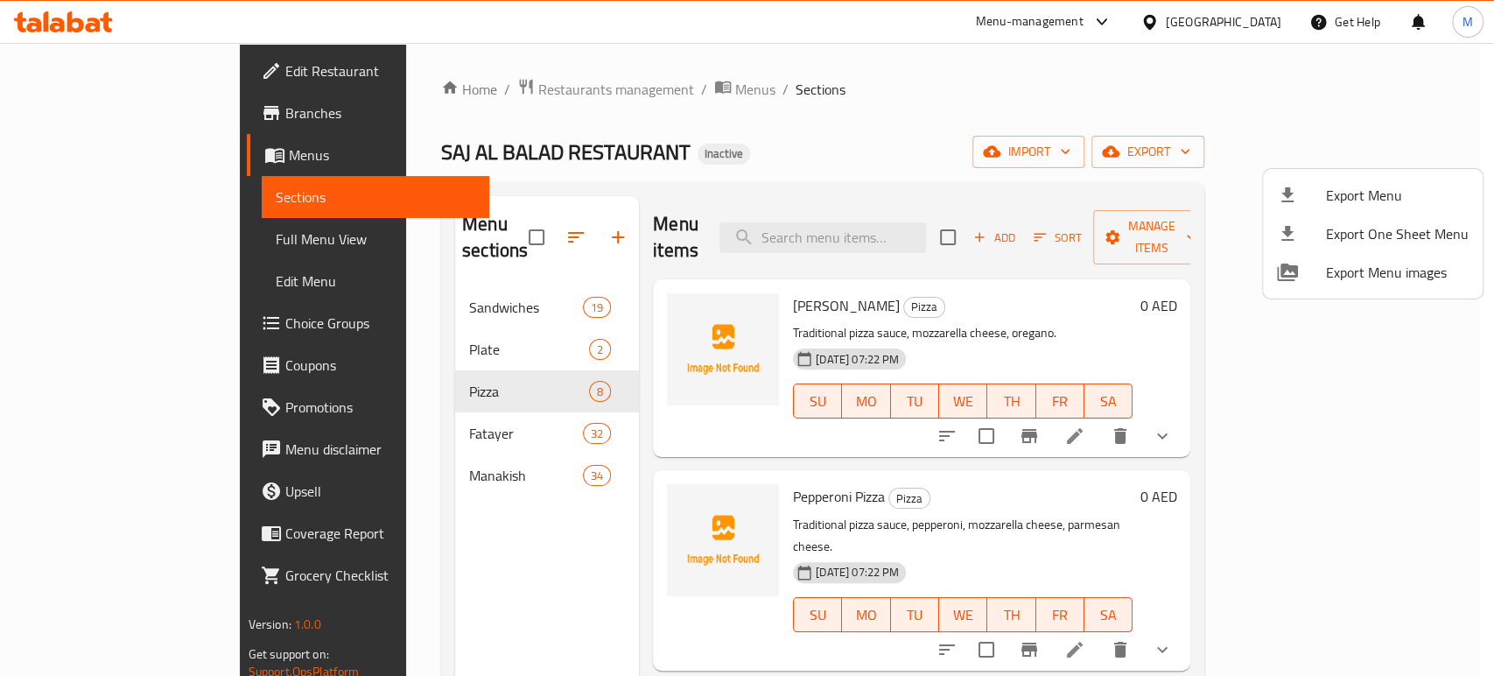
click at [425, 292] on div at bounding box center [747, 338] width 1494 height 676
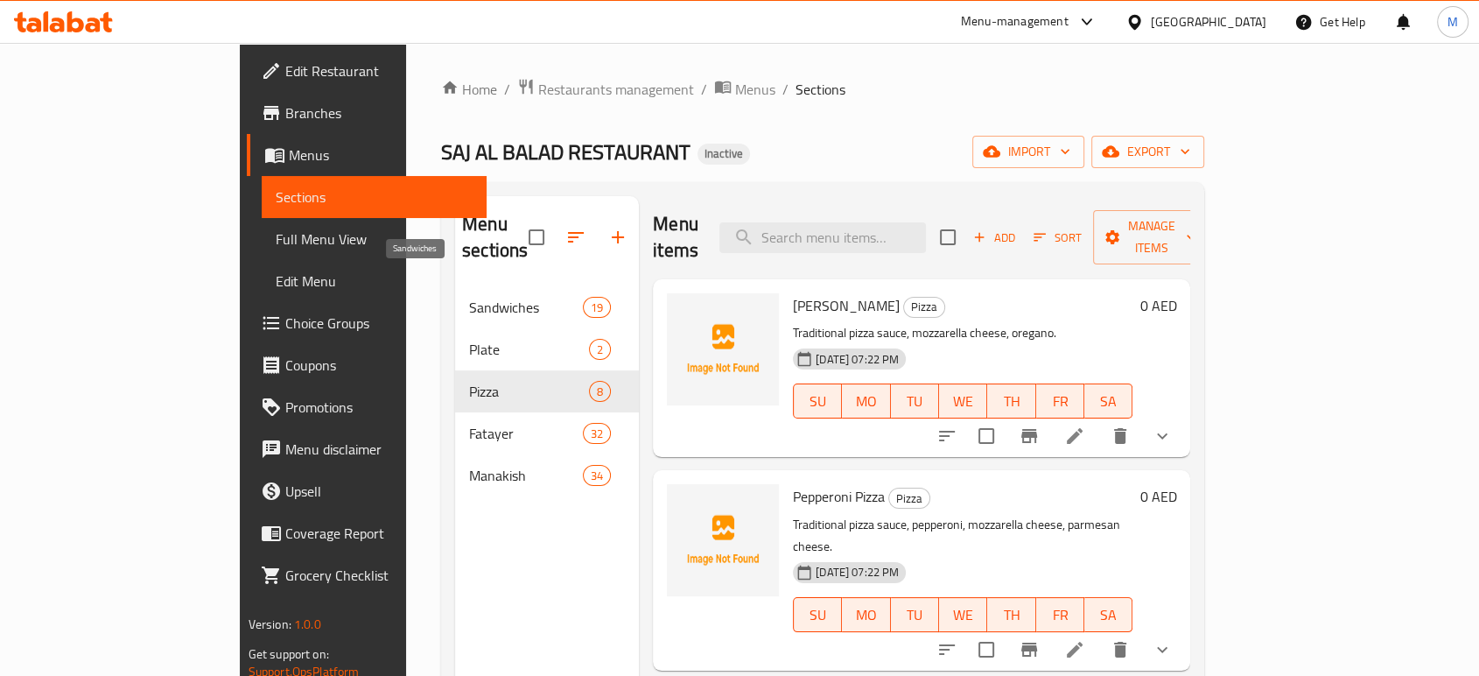
click at [469, 297] on span "Sandwiches" at bounding box center [526, 307] width 114 height 21
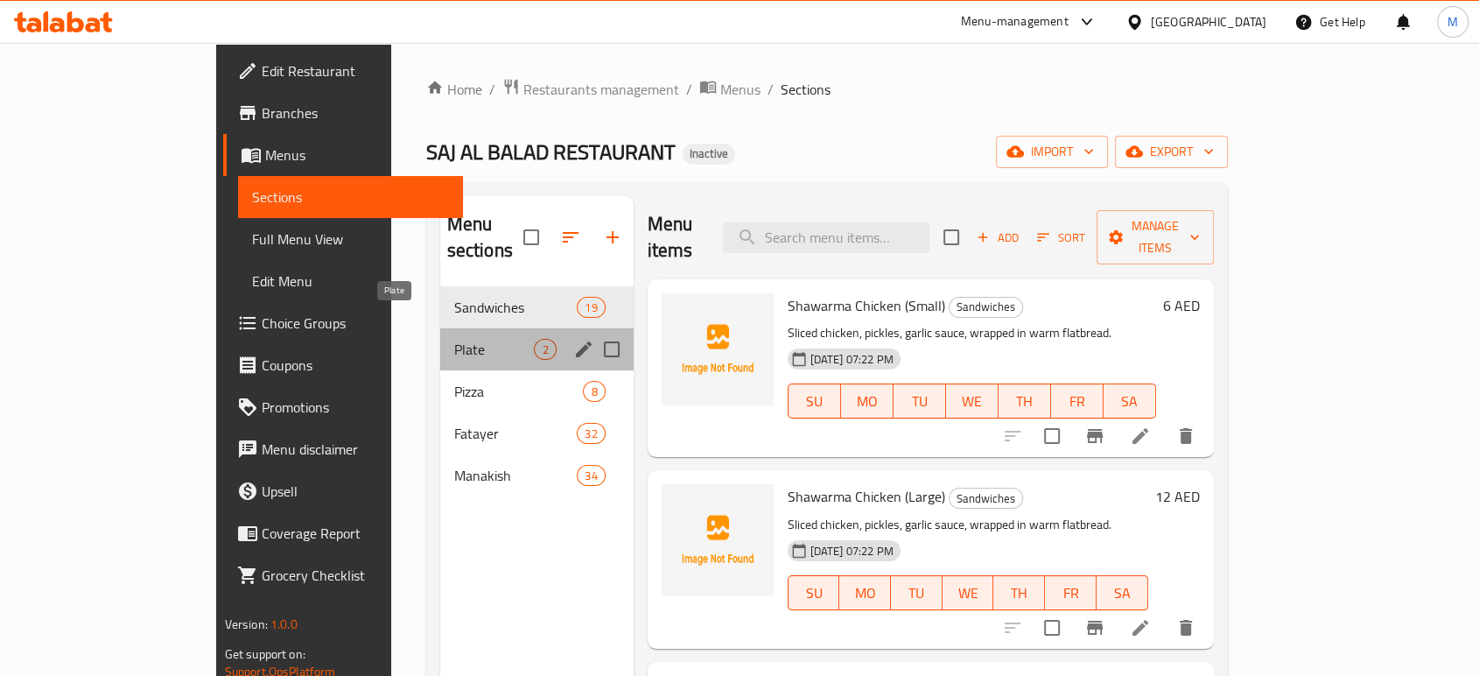
click at [454, 339] on span "Plate" at bounding box center [494, 349] width 81 height 21
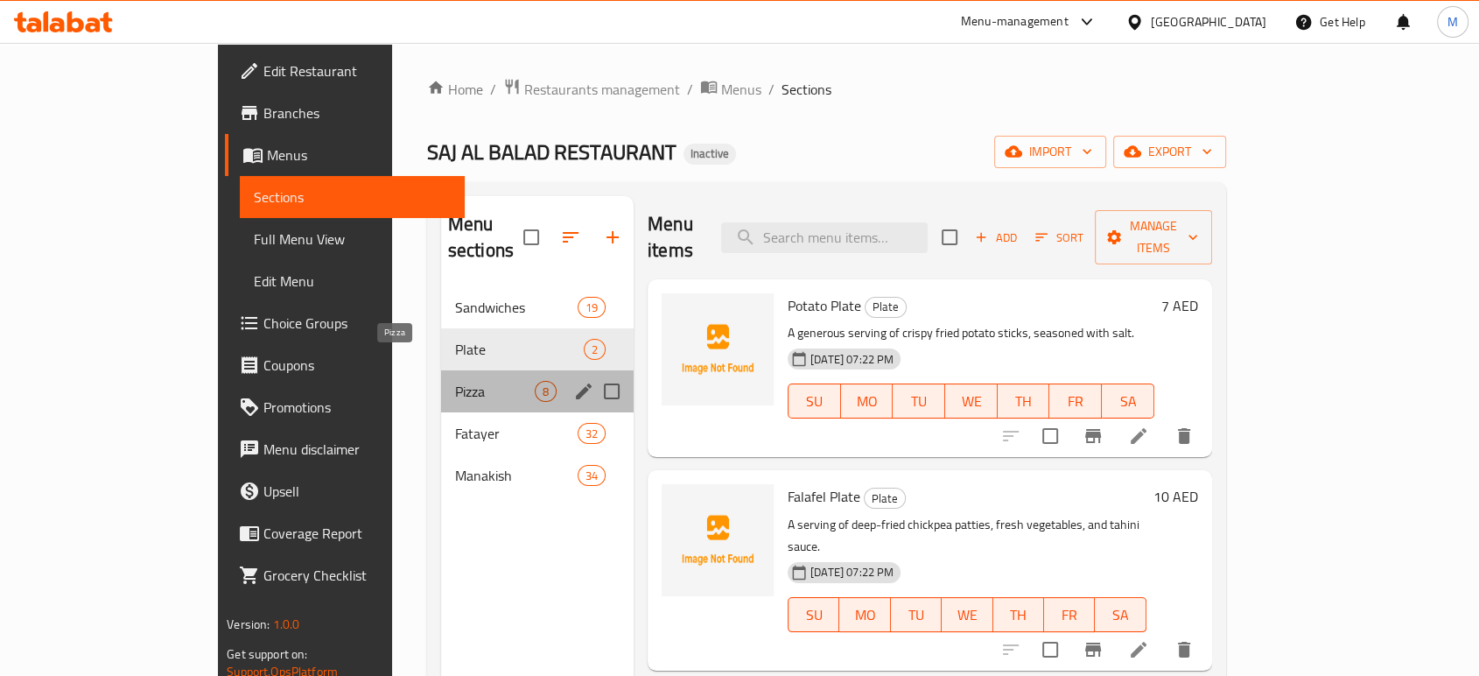
click at [455, 381] on span "Pizza" at bounding box center [495, 391] width 80 height 21
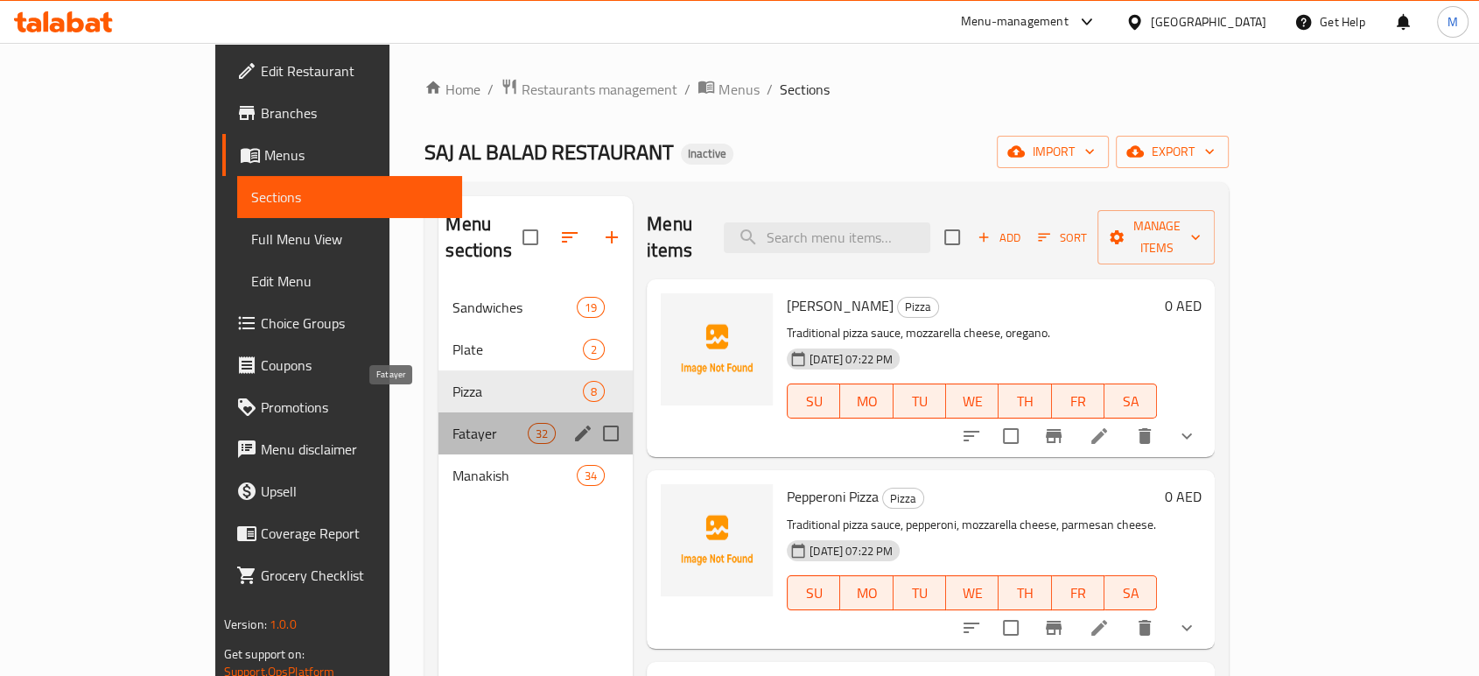
click at [453, 423] on span "Fatayer" at bounding box center [490, 433] width 74 height 21
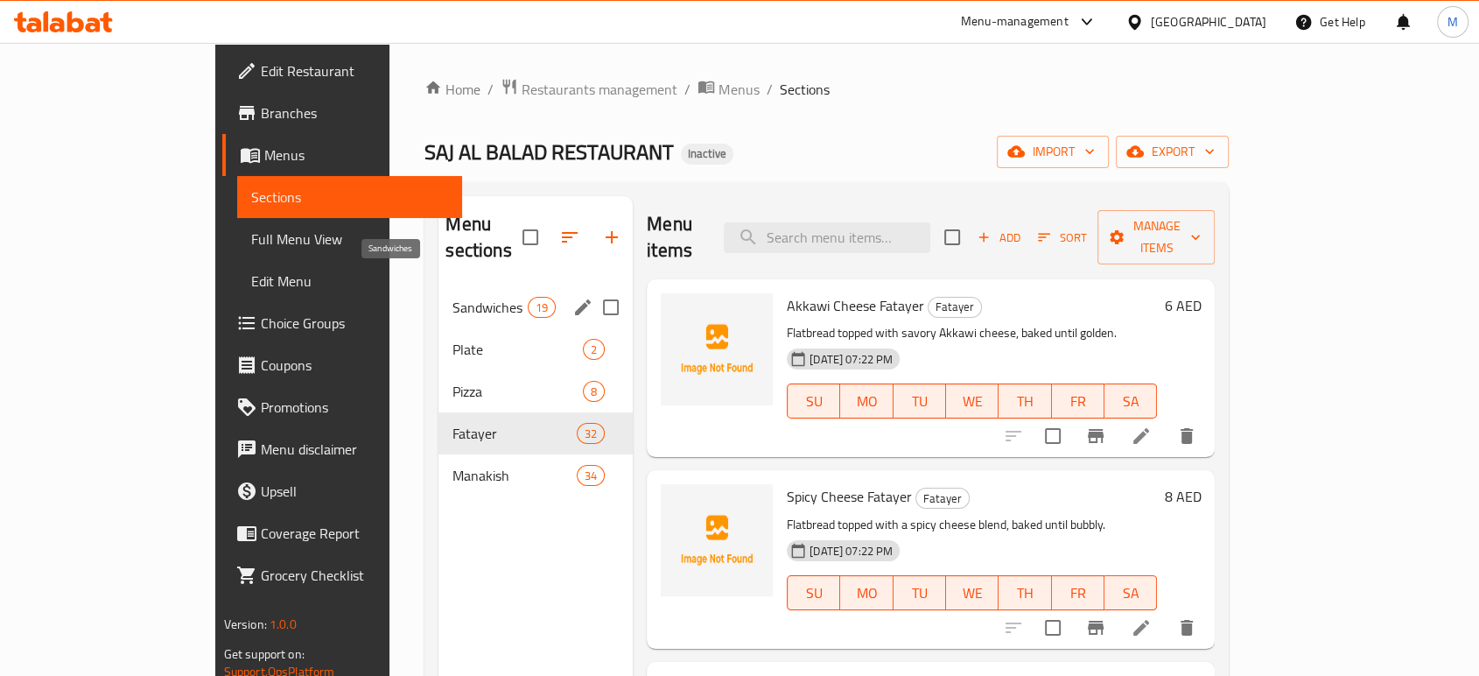
click at [453, 297] on span "Sandwiches" at bounding box center [490, 307] width 74 height 21
